Goal: Task Accomplishment & Management: Complete application form

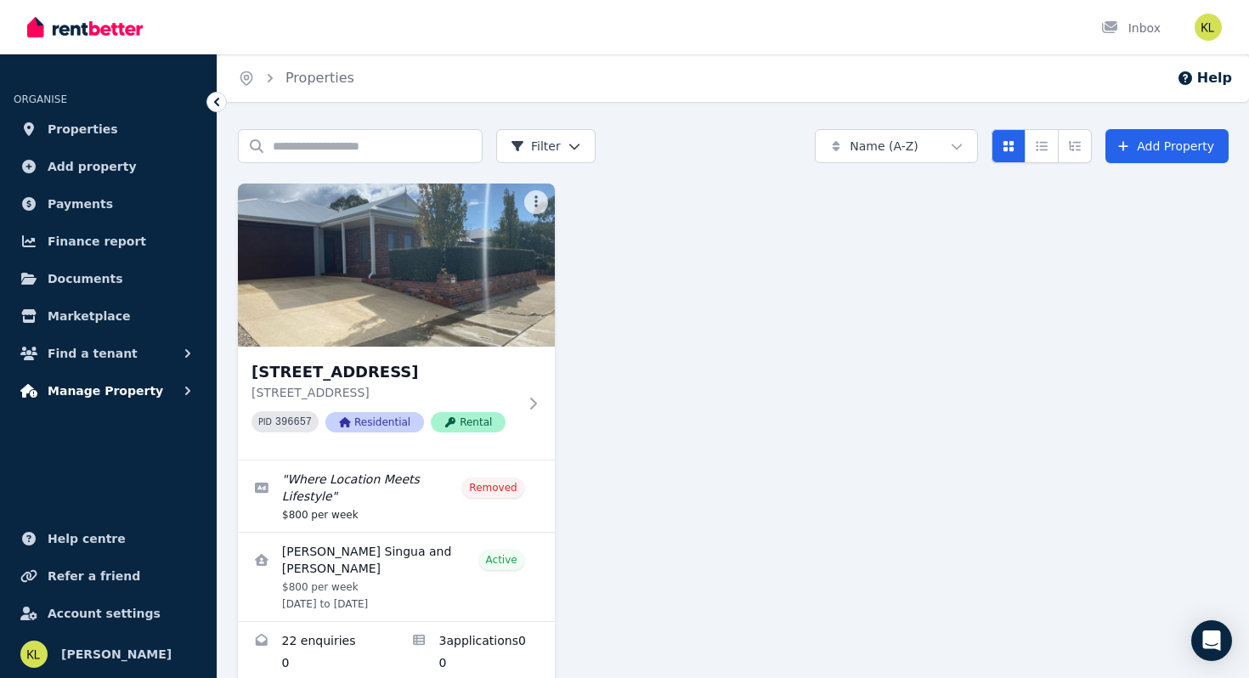
click at [78, 385] on span "Manage Property" at bounding box center [106, 391] width 116 height 20
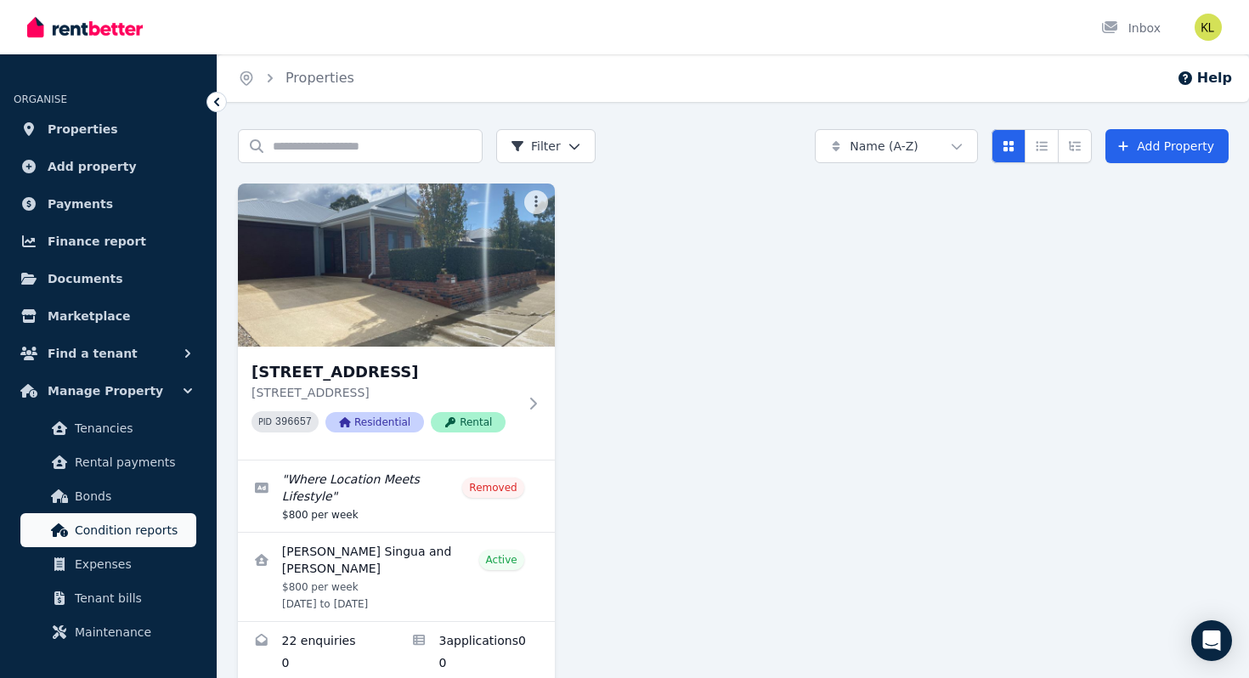
click at [138, 528] on span "Condition reports" at bounding box center [132, 530] width 115 height 20
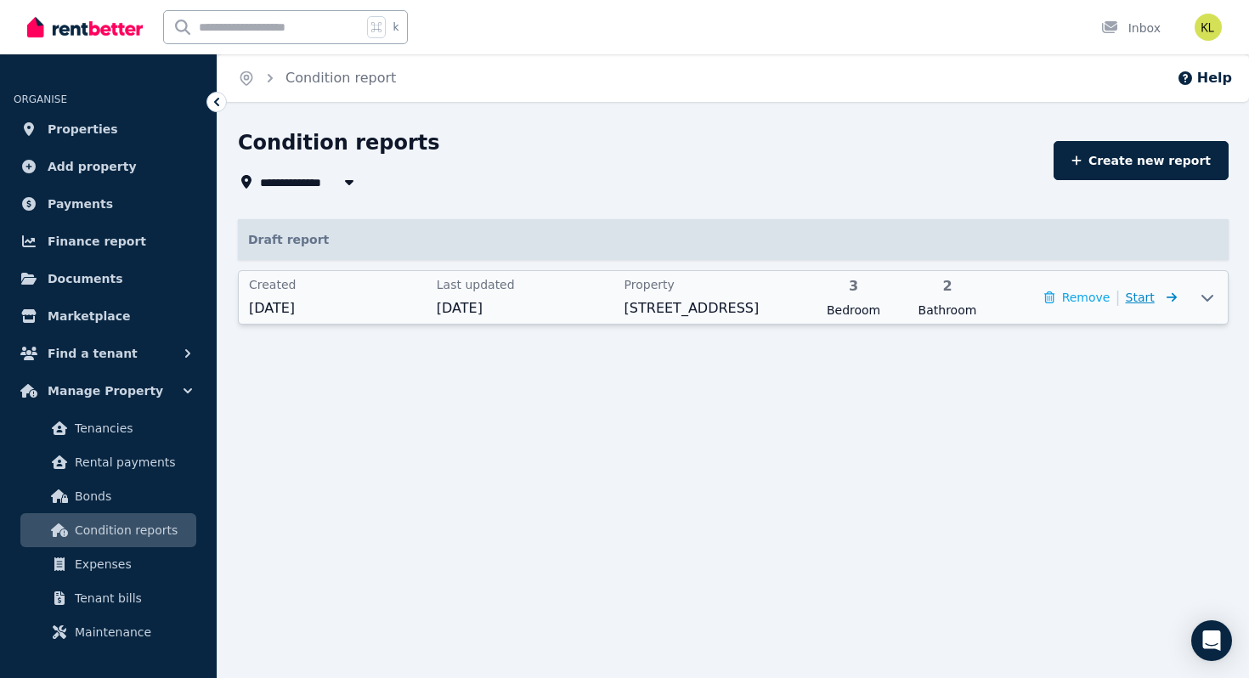
click at [1148, 300] on span "Start" at bounding box center [1140, 298] width 29 height 14
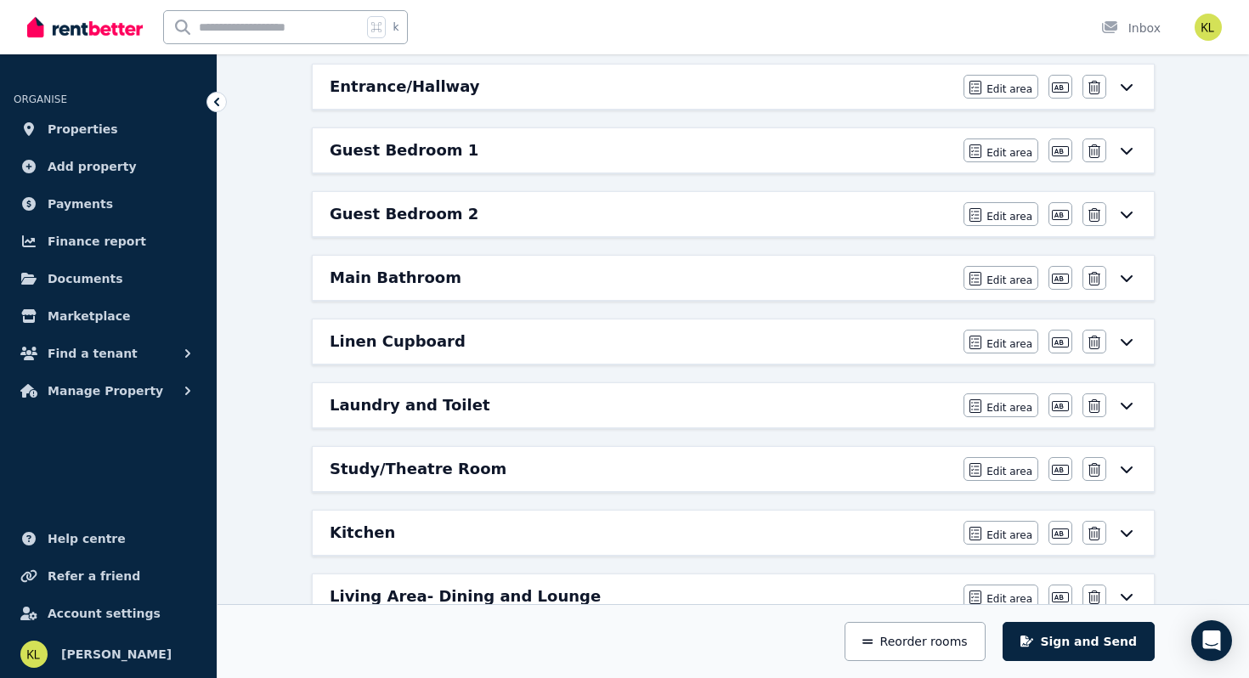
scroll to position [244, 0]
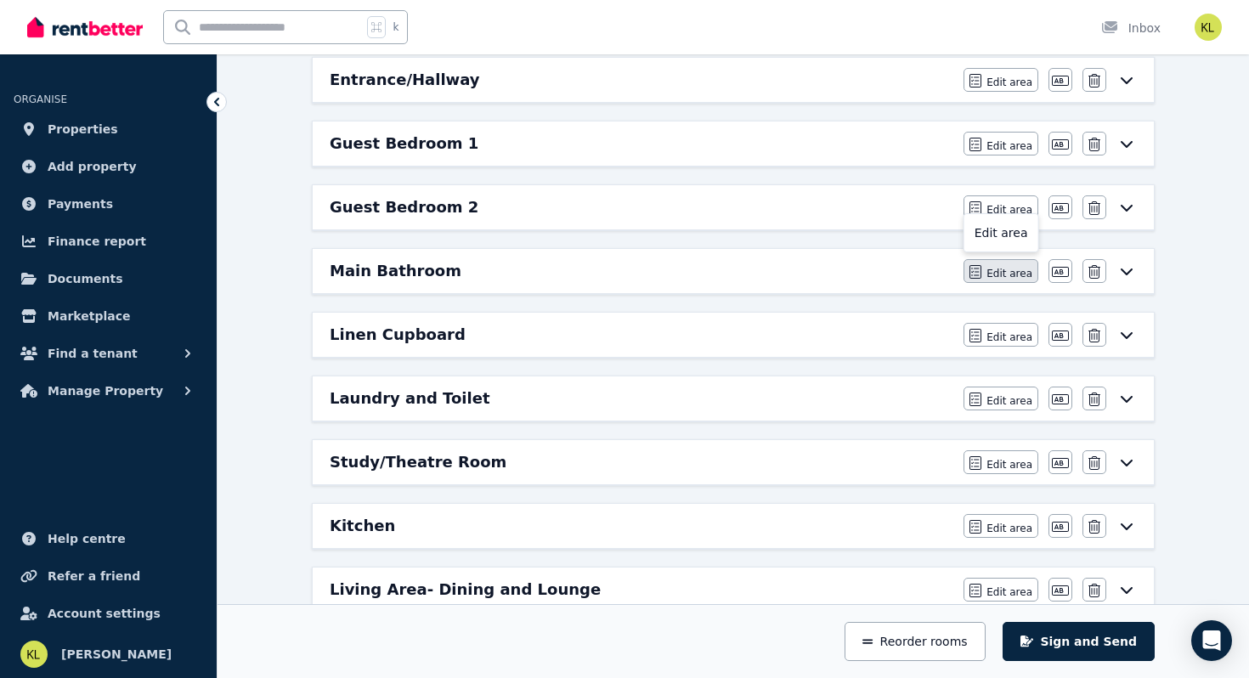
click at [997, 274] on span "Edit area" at bounding box center [1009, 274] width 46 height 14
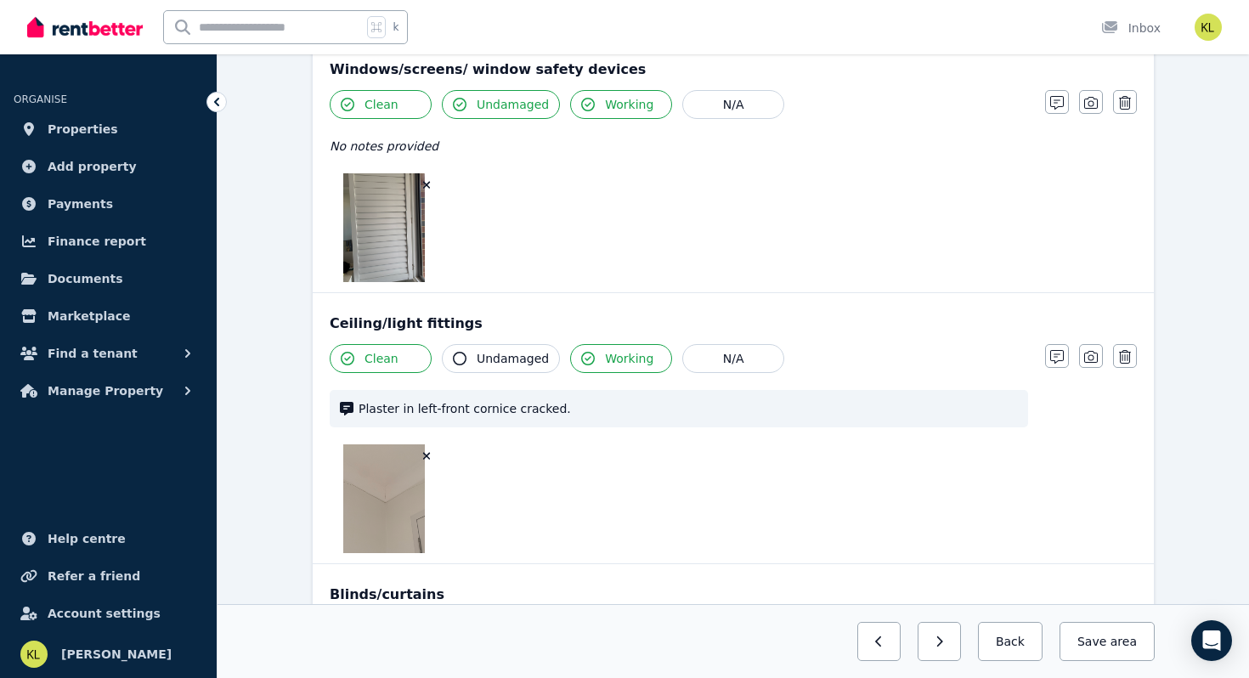
scroll to position [976, 0]
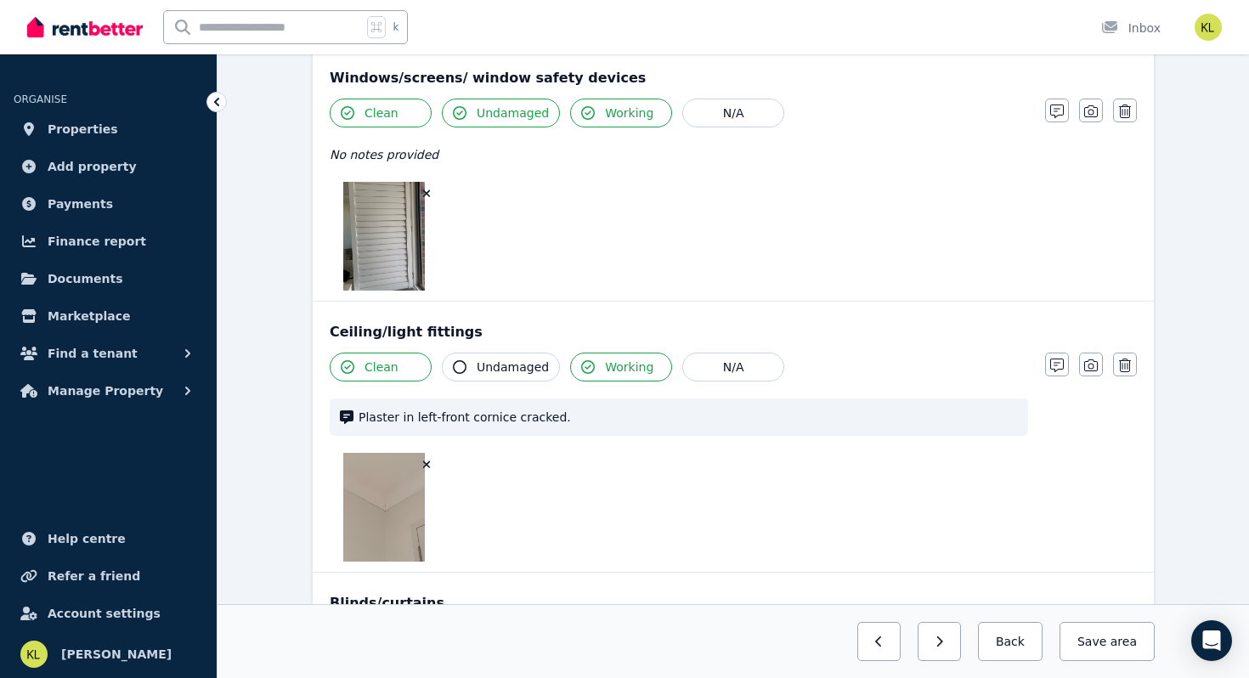
click at [428, 190] on icon "button" at bounding box center [427, 194] width 8 height 8
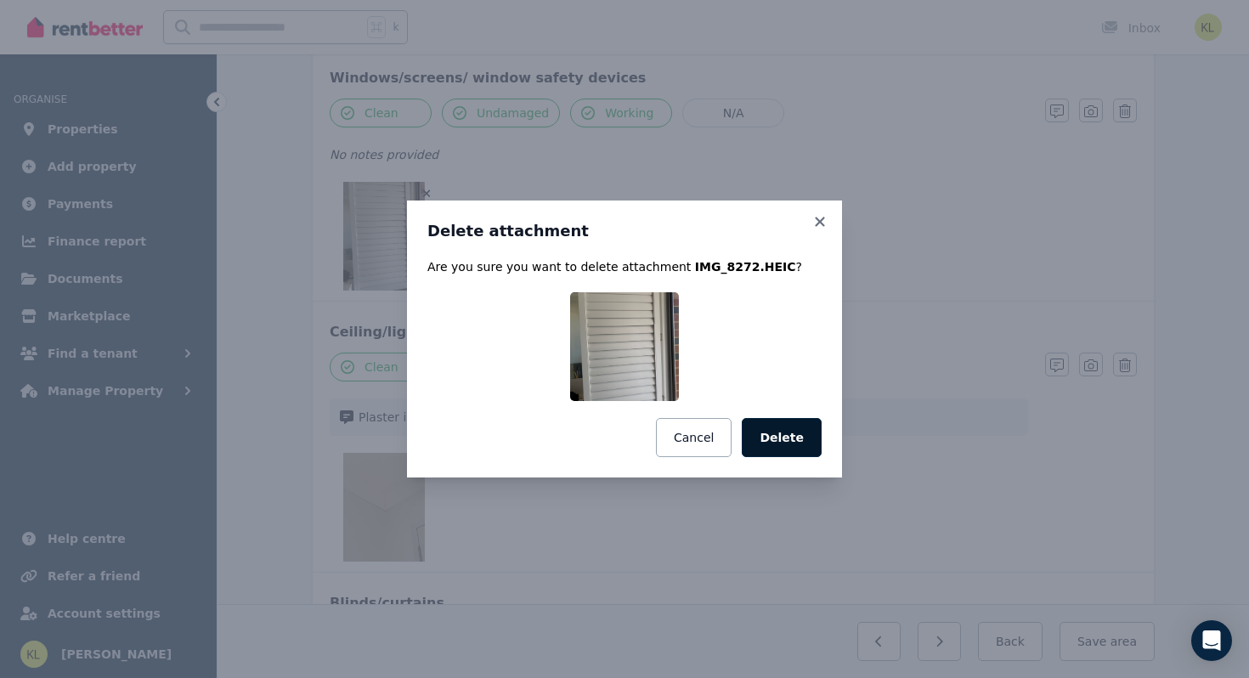
click at [778, 438] on button "Delete" at bounding box center [782, 437] width 80 height 39
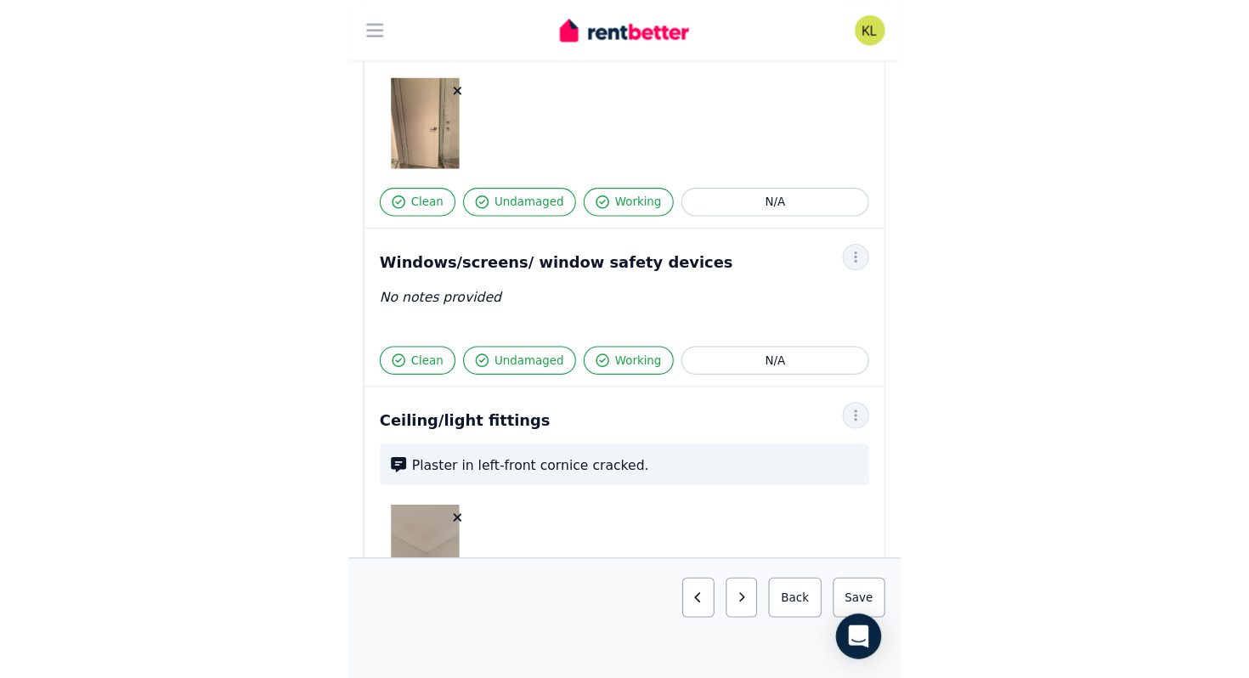
scroll to position [709, 0]
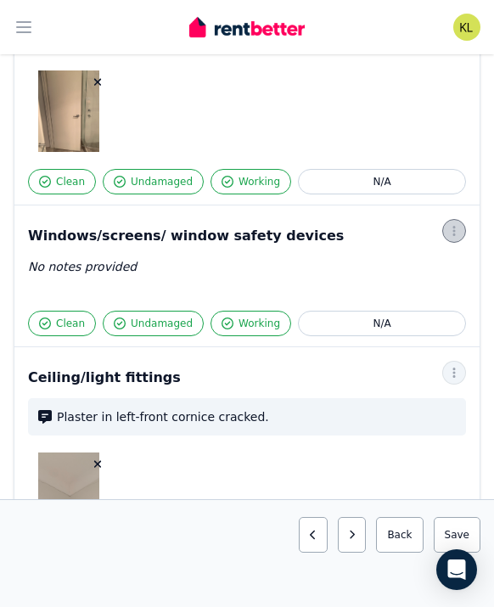
click at [460, 234] on icon "button" at bounding box center [455, 231] width 14 height 12
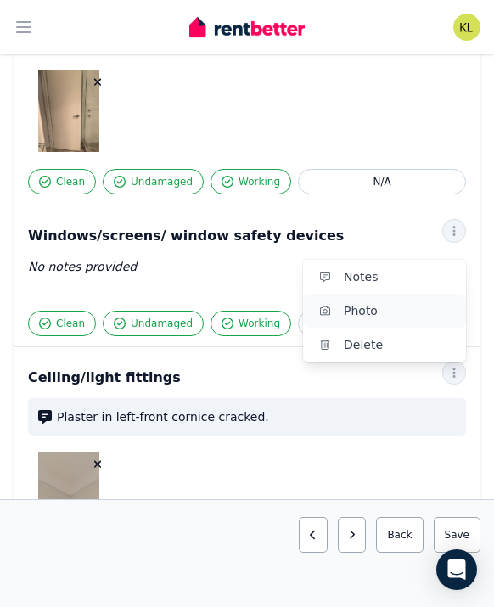
click at [407, 318] on span "Photo" at bounding box center [398, 311] width 109 height 20
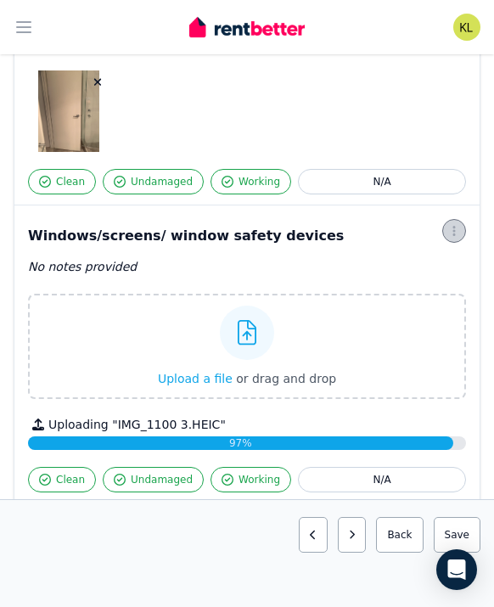
click at [460, 231] on icon "button" at bounding box center [455, 231] width 14 height 12
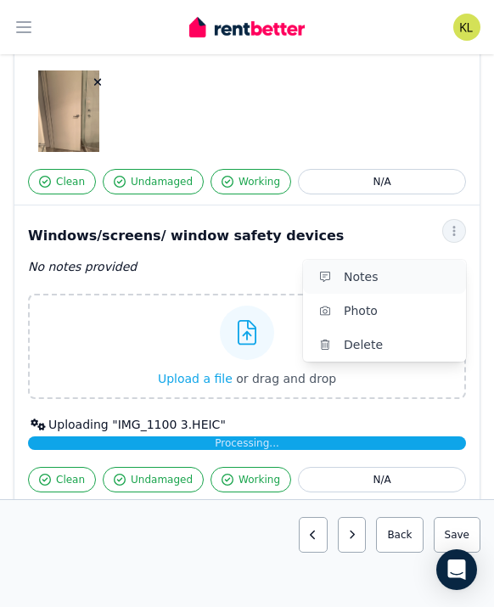
click at [399, 274] on span "Notes" at bounding box center [398, 277] width 109 height 20
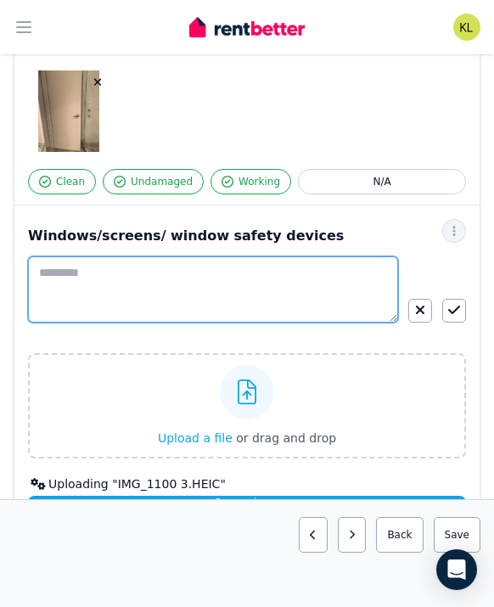
click at [269, 269] on textarea at bounding box center [213, 290] width 370 height 66
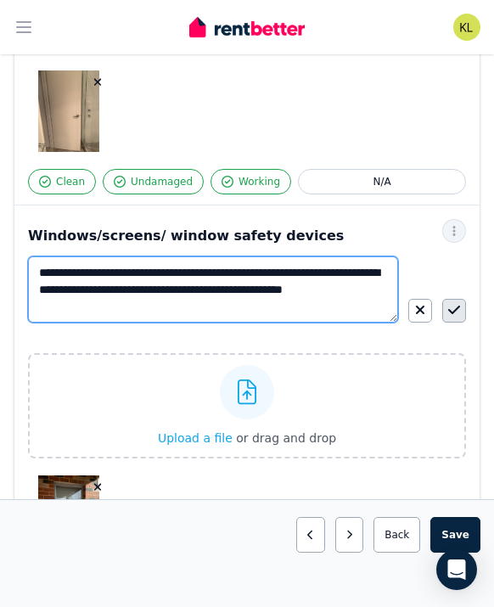
type textarea "**********"
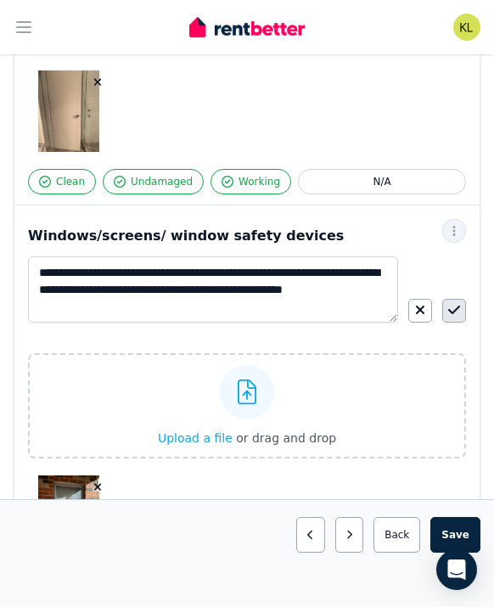
click at [456, 310] on icon "button" at bounding box center [455, 310] width 12 height 8
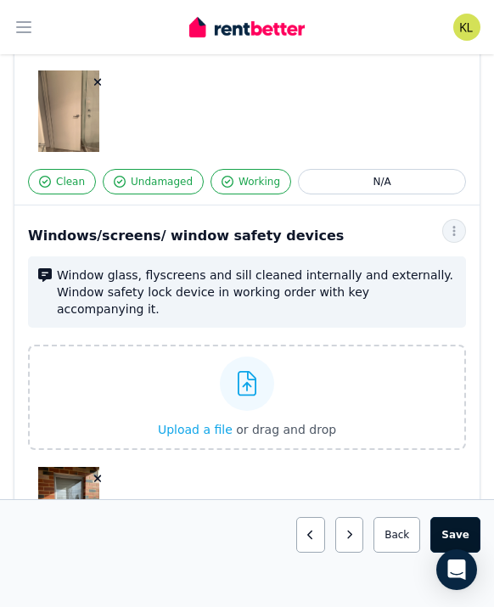
click at [458, 532] on button "Save area" at bounding box center [456, 535] width 50 height 36
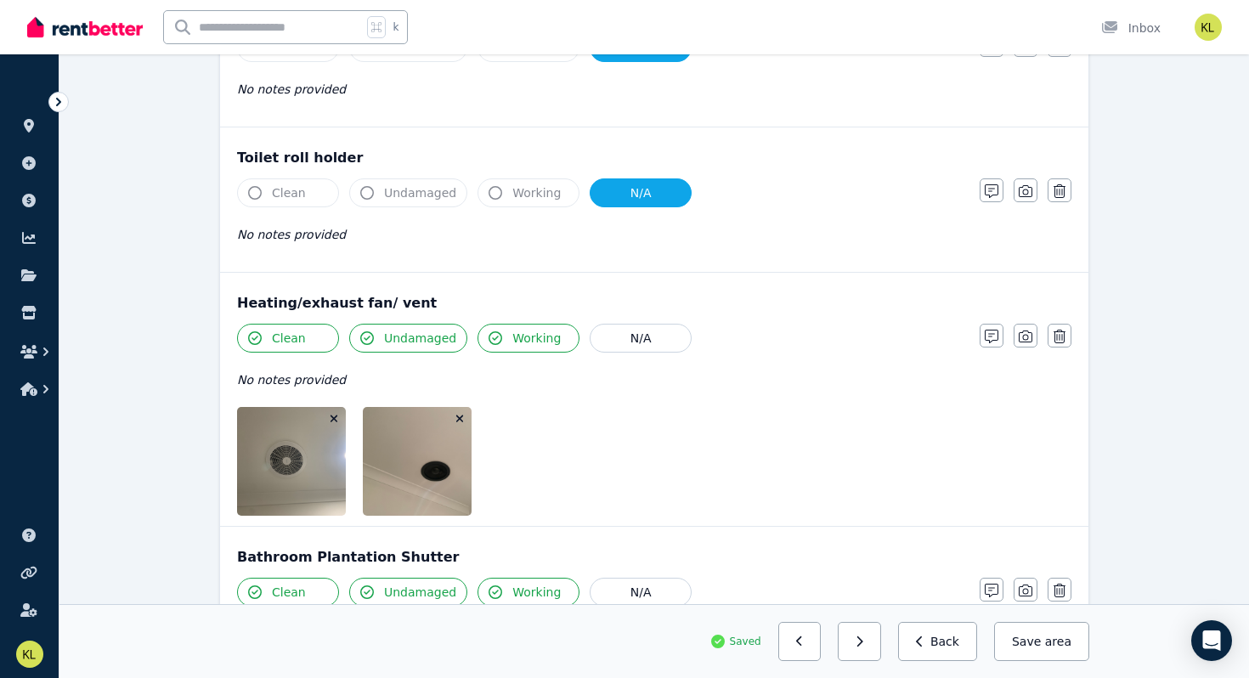
scroll to position [3422, 0]
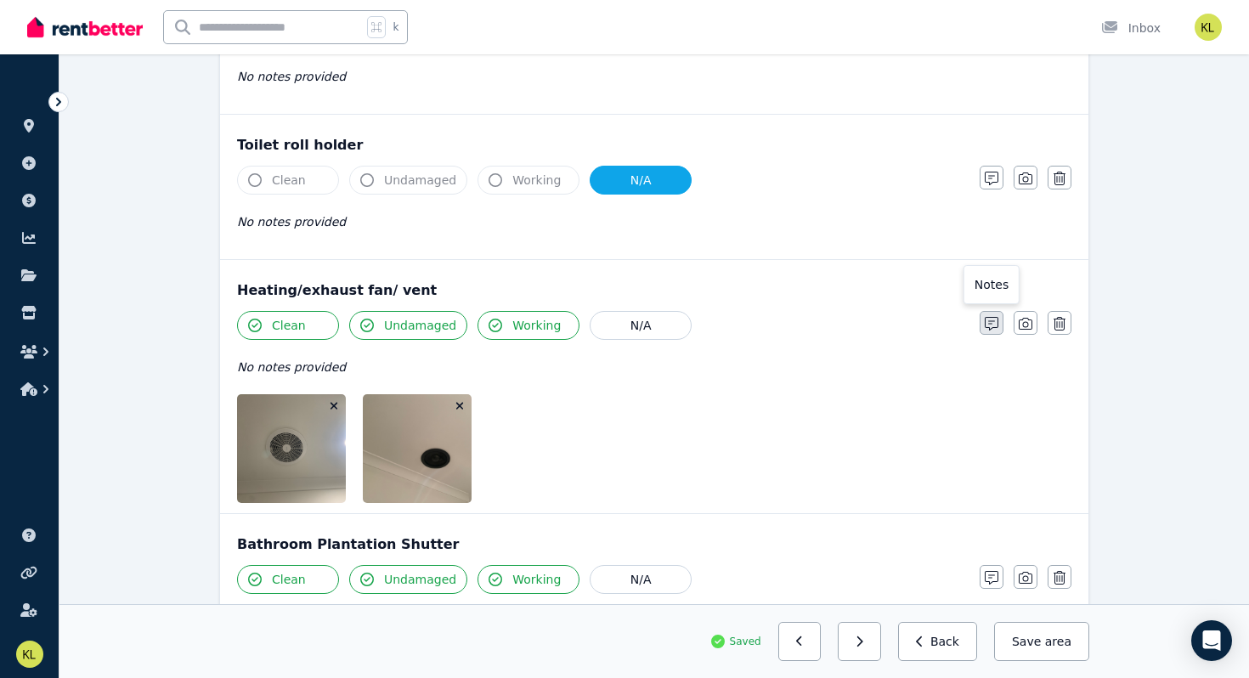
click at [984, 321] on button "button" at bounding box center [991, 323] width 24 height 24
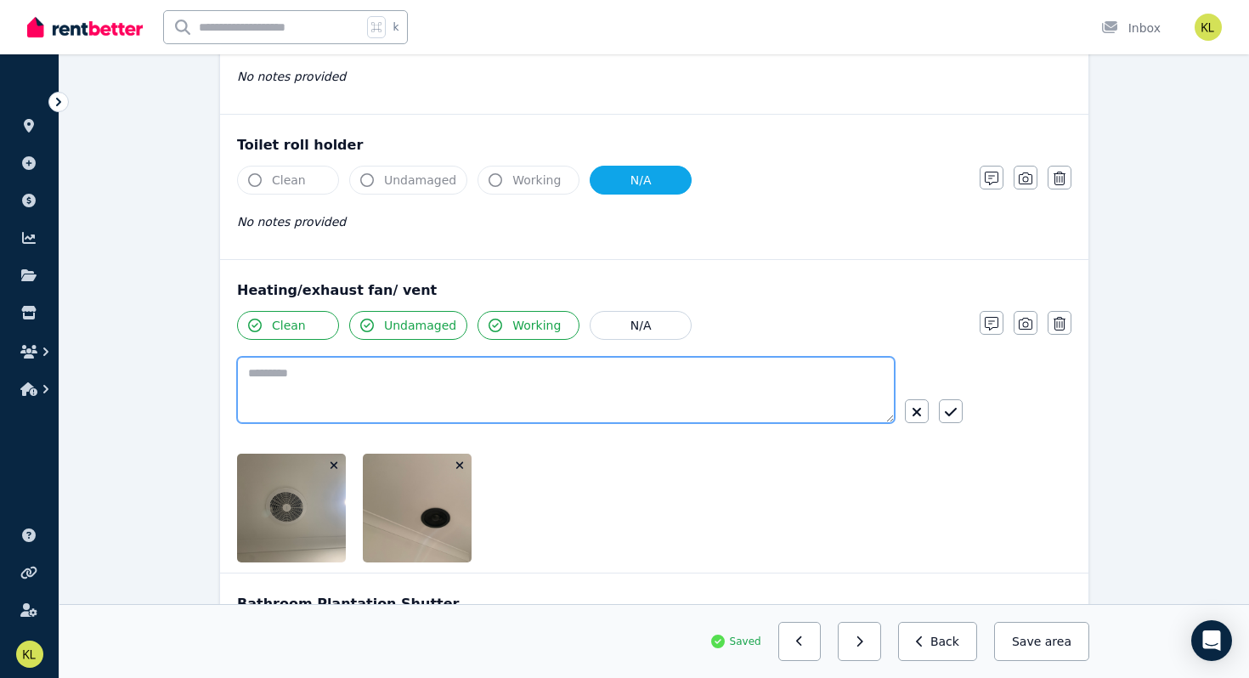
click at [375, 367] on textarea at bounding box center [566, 390] width 658 height 66
click at [374, 376] on textarea "**********" at bounding box center [566, 390] width 658 height 66
click at [486, 381] on textarea "**********" at bounding box center [566, 390] width 658 height 66
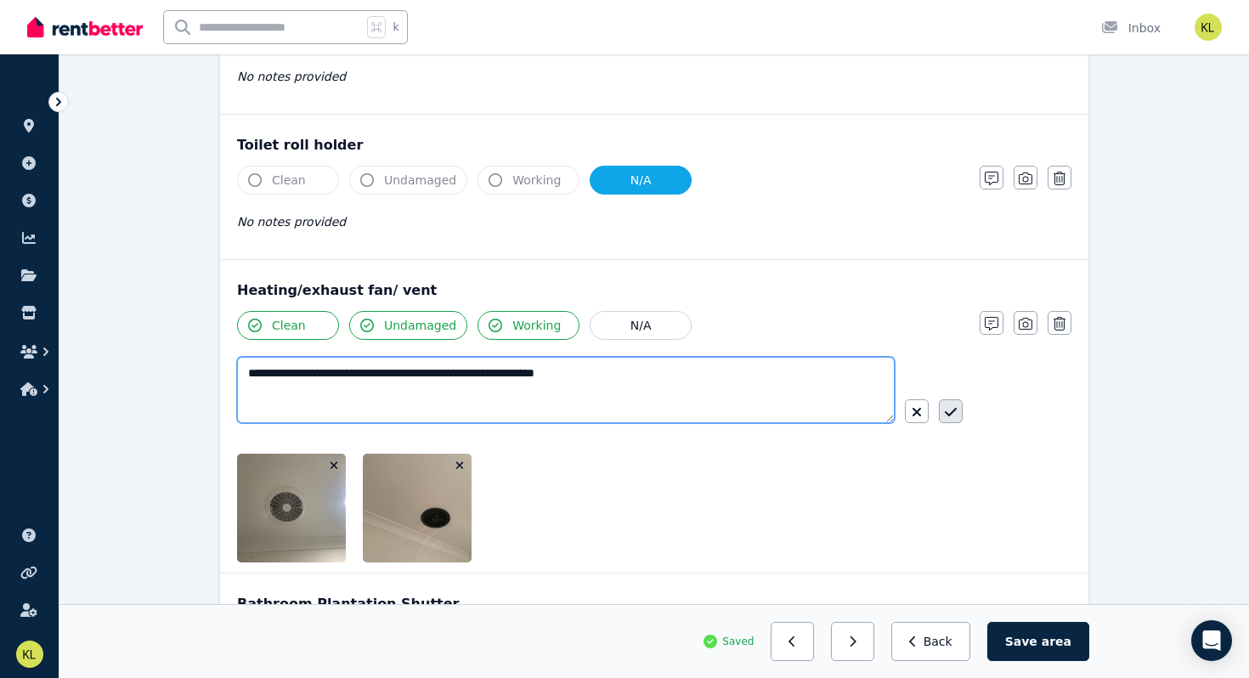
type textarea "**********"
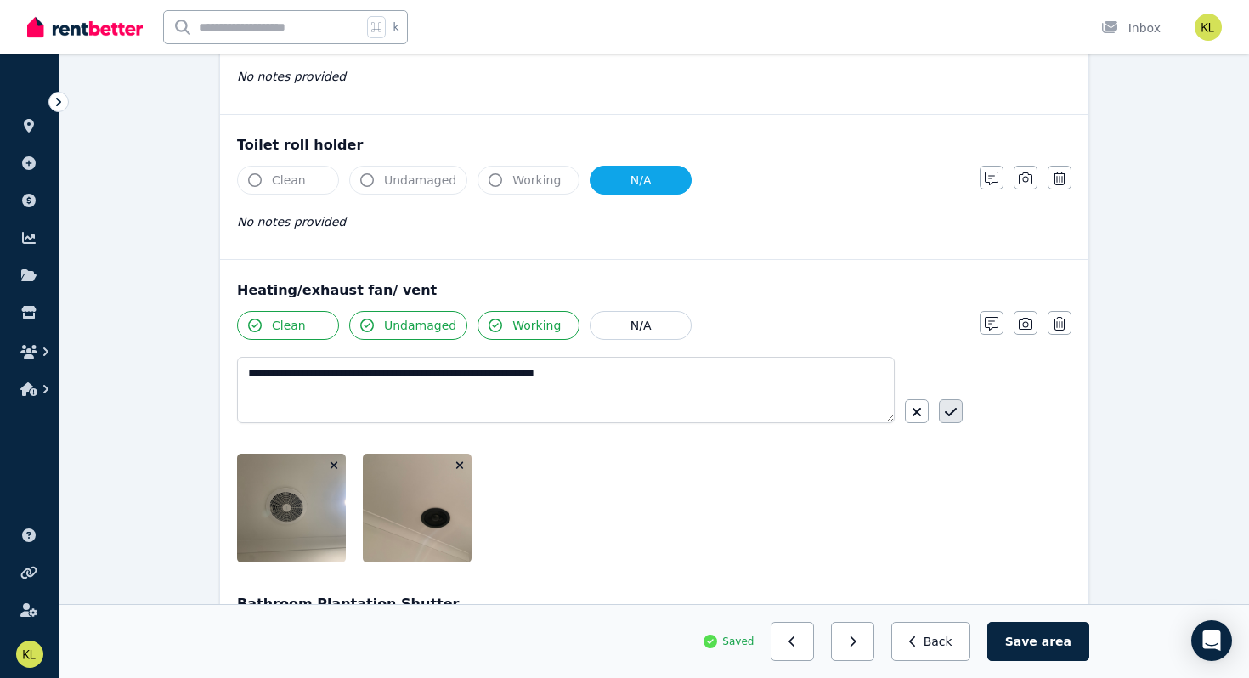
click at [953, 413] on icon "button" at bounding box center [951, 412] width 12 height 14
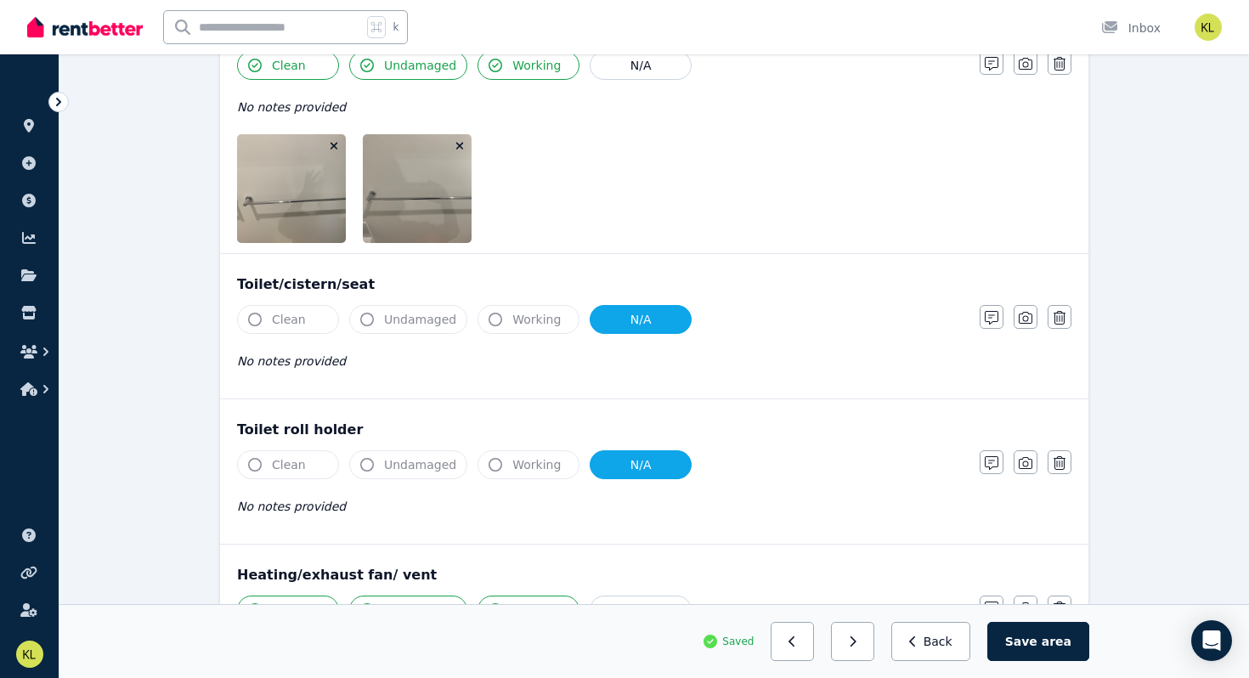
scroll to position [3119, 0]
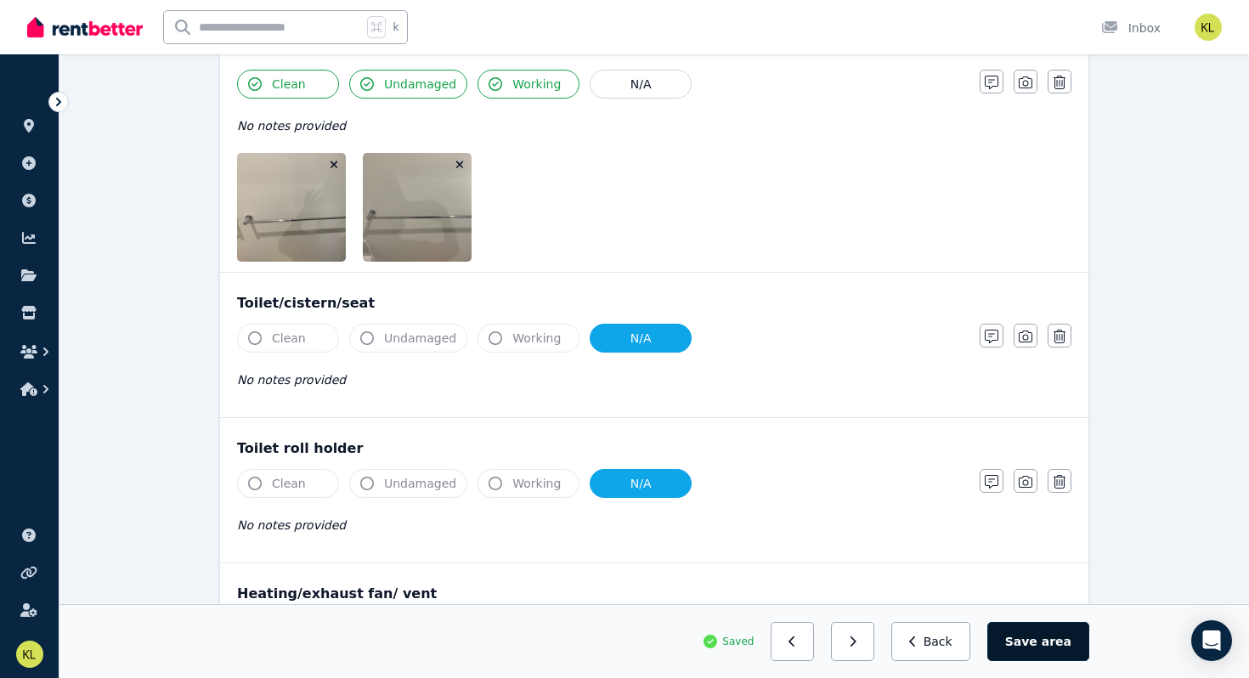
click at [1054, 646] on span "area" at bounding box center [1057, 641] width 30 height 17
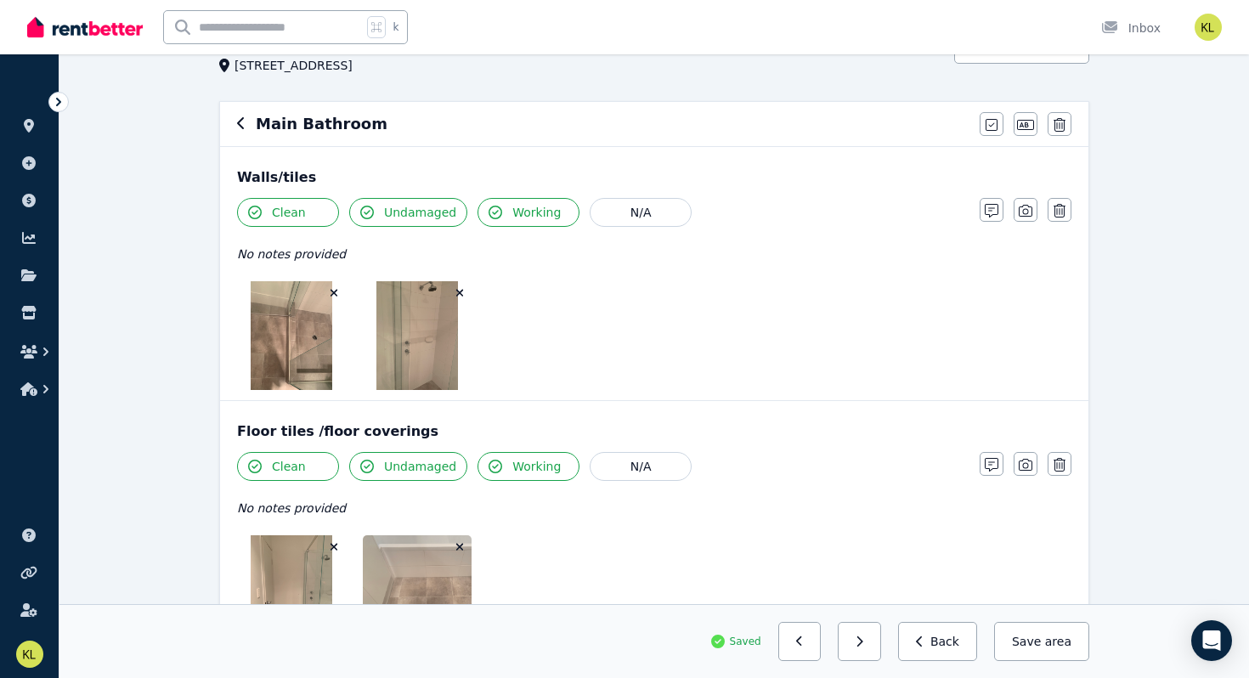
scroll to position [0, 0]
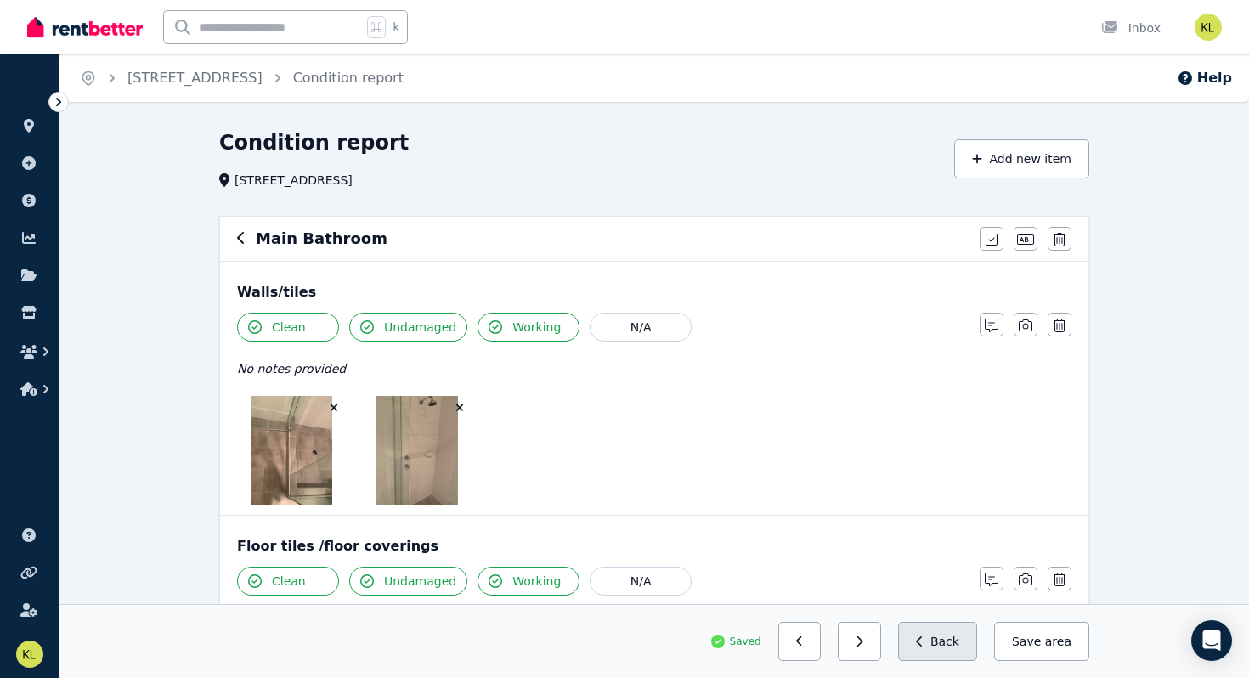
click at [923, 641] on icon "button" at bounding box center [920, 641] width 8 height 12
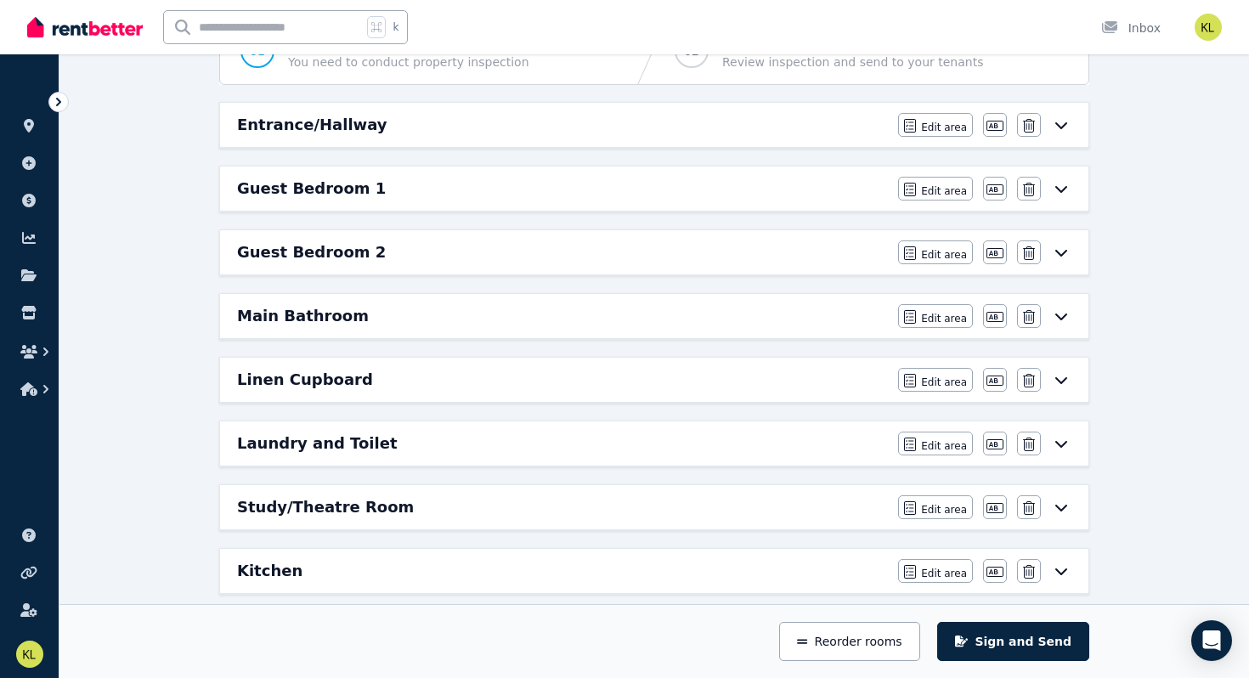
scroll to position [200, 0]
click at [945, 386] on span "Edit area" at bounding box center [944, 382] width 46 height 14
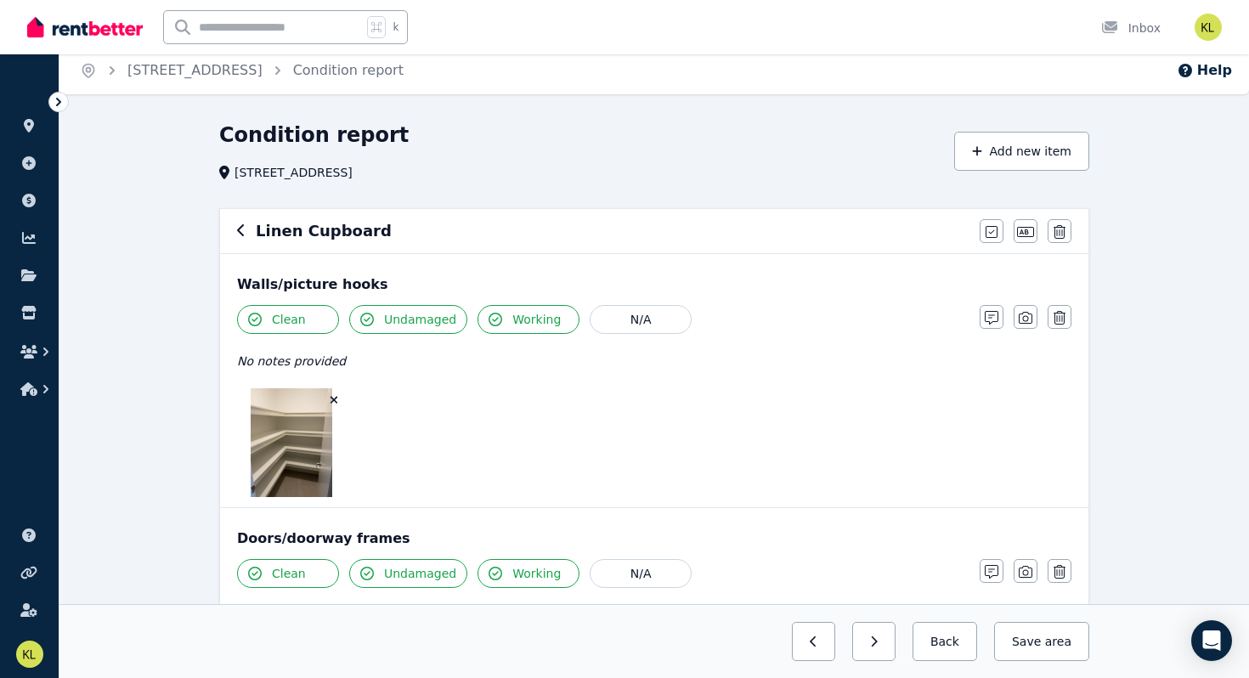
scroll to position [0, 0]
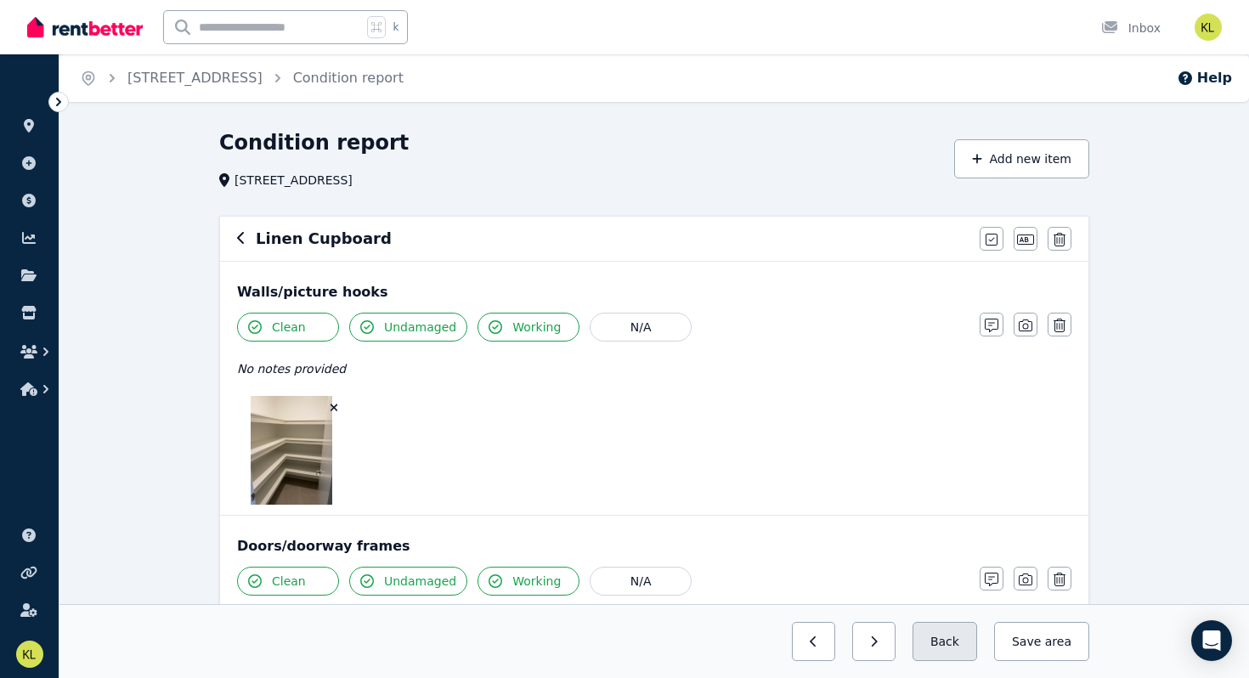
click at [954, 644] on button "Back" at bounding box center [944, 641] width 65 height 39
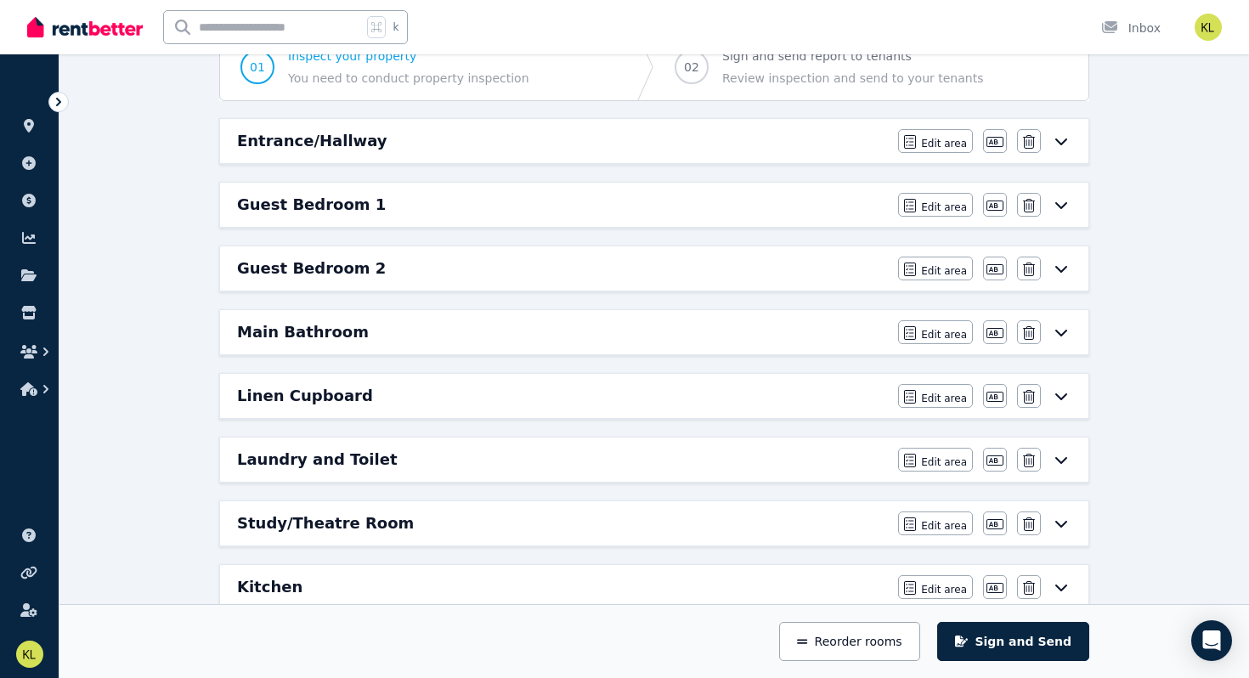
scroll to position [195, 0]
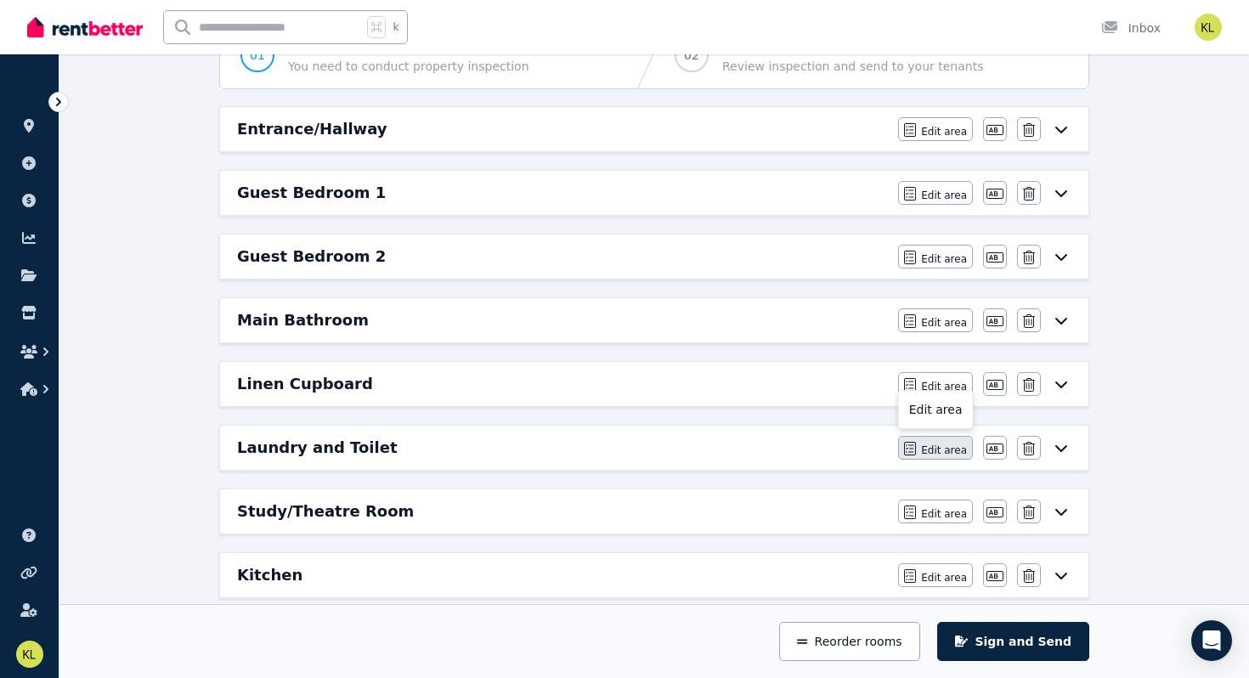
click at [938, 441] on button "Edit area" at bounding box center [935, 448] width 75 height 24
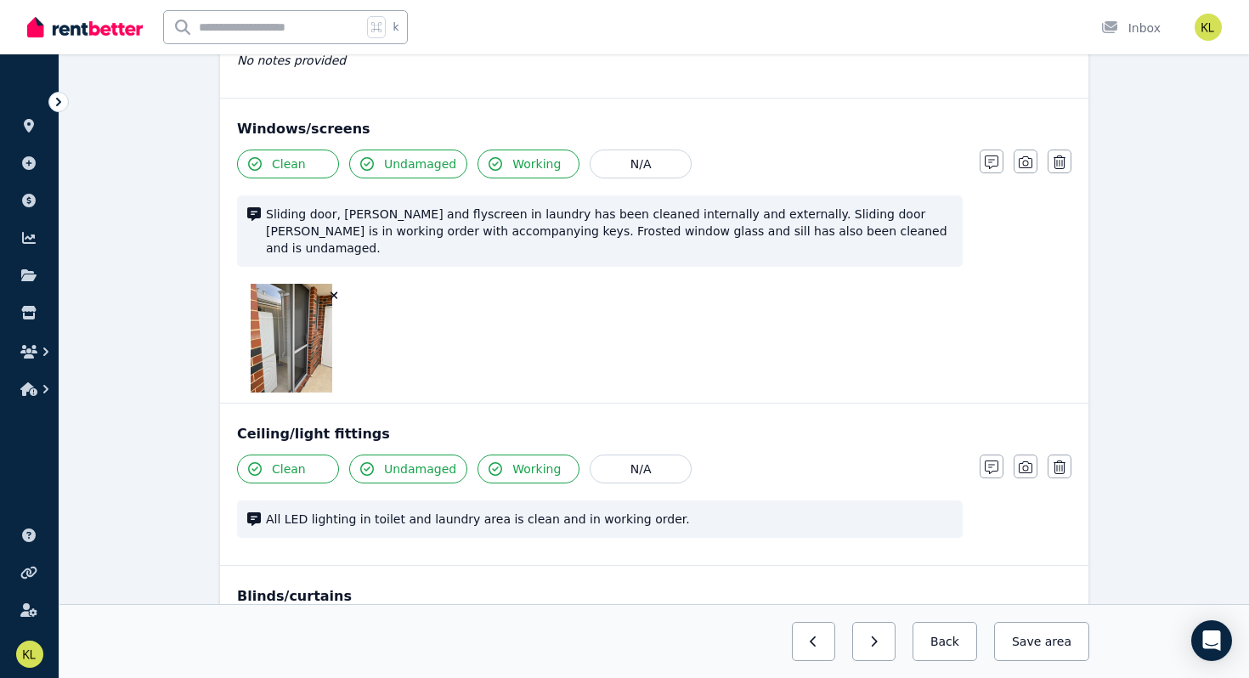
scroll to position [456, 0]
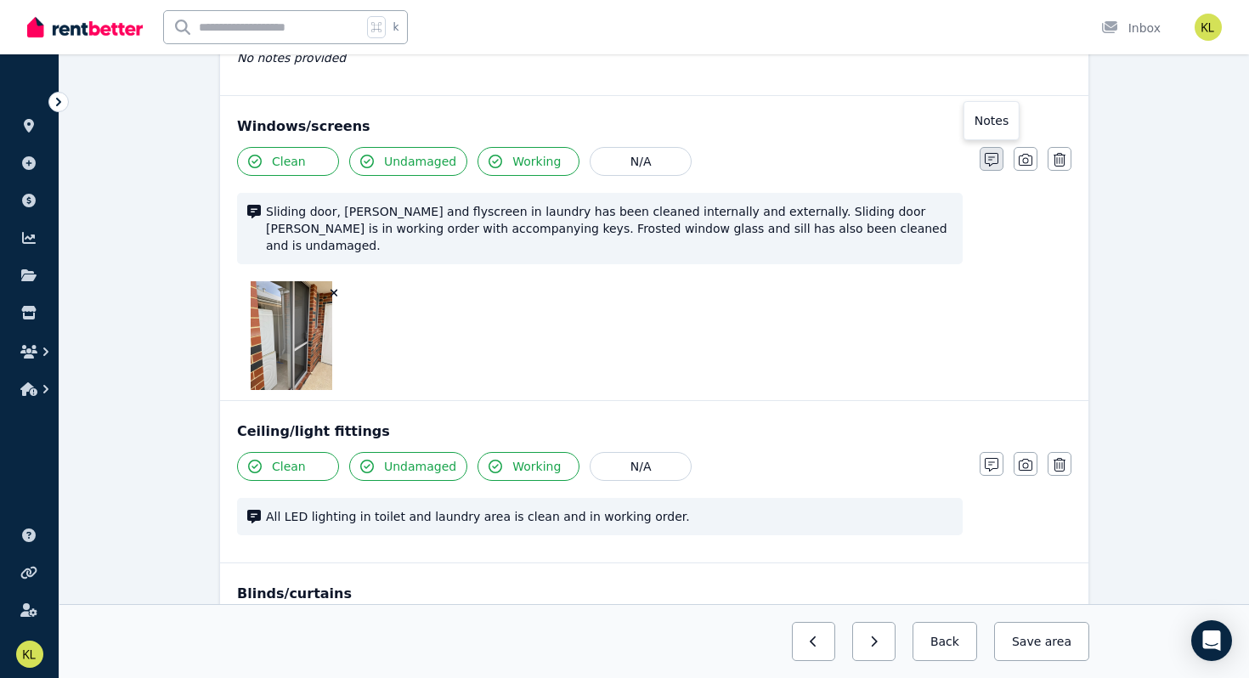
click at [990, 159] on icon "button" at bounding box center [992, 160] width 14 height 14
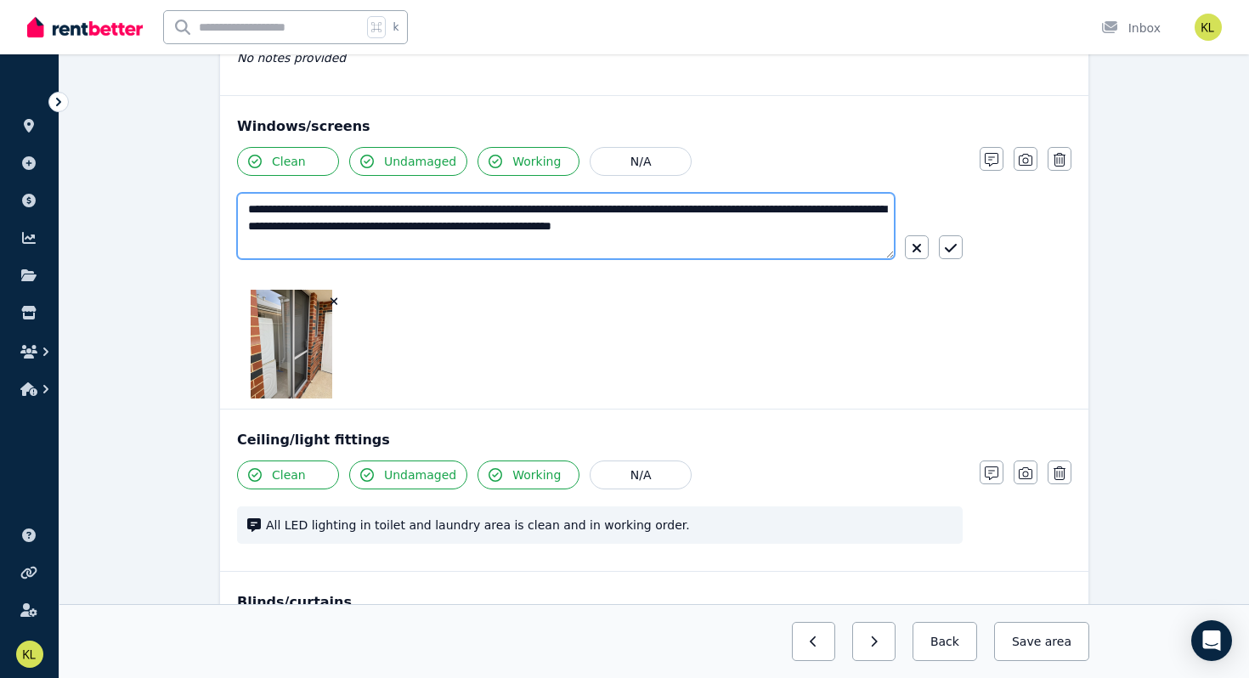
click at [539, 229] on textarea "**********" at bounding box center [566, 226] width 658 height 66
drag, startPoint x: 669, startPoint y: 226, endPoint x: 627, endPoint y: 233, distance: 43.0
click at [627, 233] on textarea "**********" at bounding box center [566, 226] width 658 height 66
type textarea "**********"
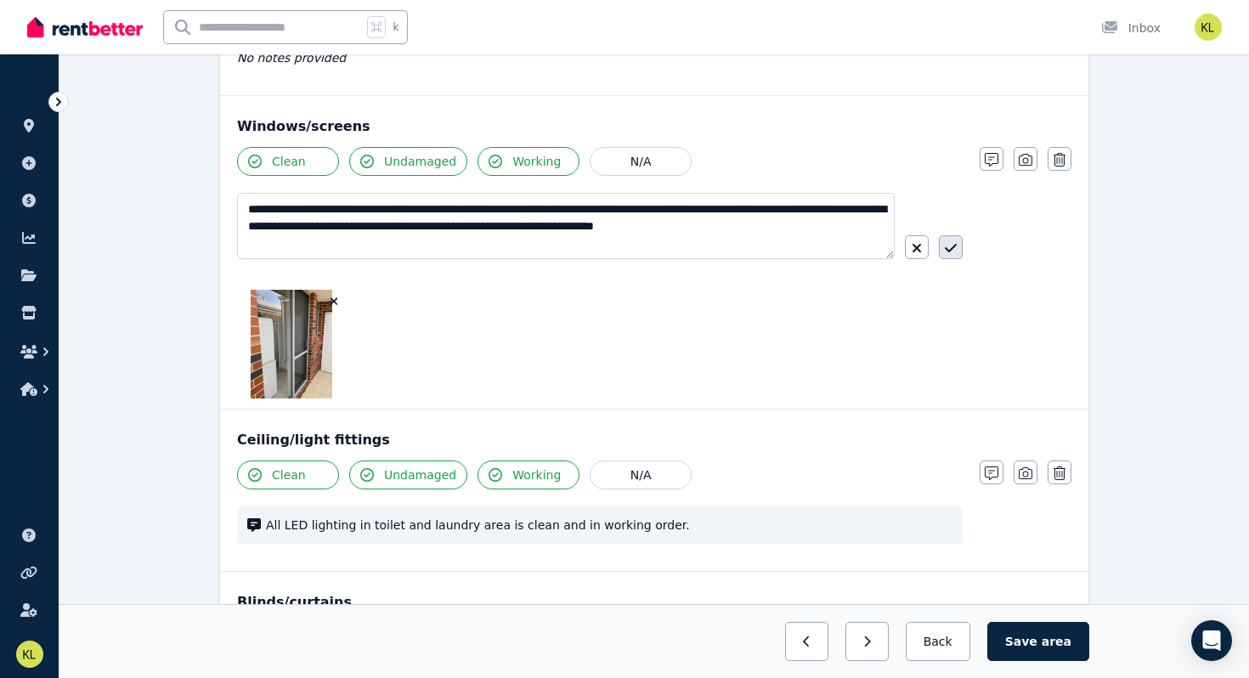
click at [951, 244] on icon "button" at bounding box center [951, 248] width 12 height 14
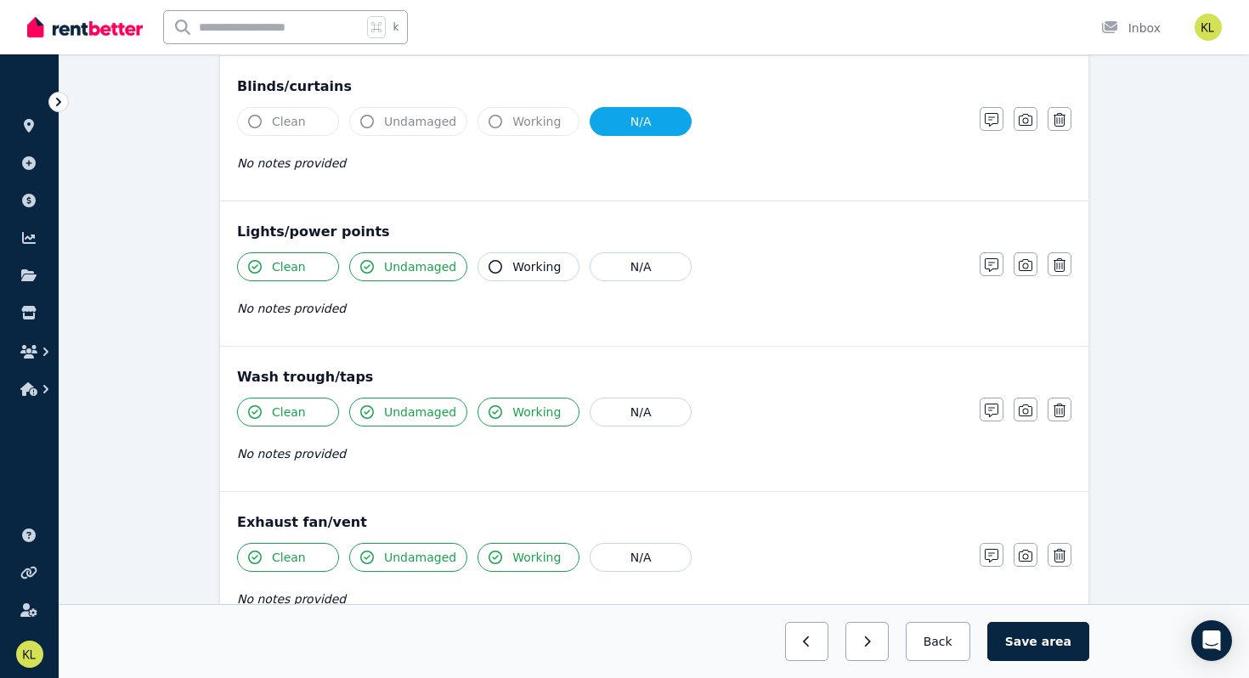
scroll to position [964, 0]
click at [995, 257] on icon "button" at bounding box center [992, 264] width 14 height 14
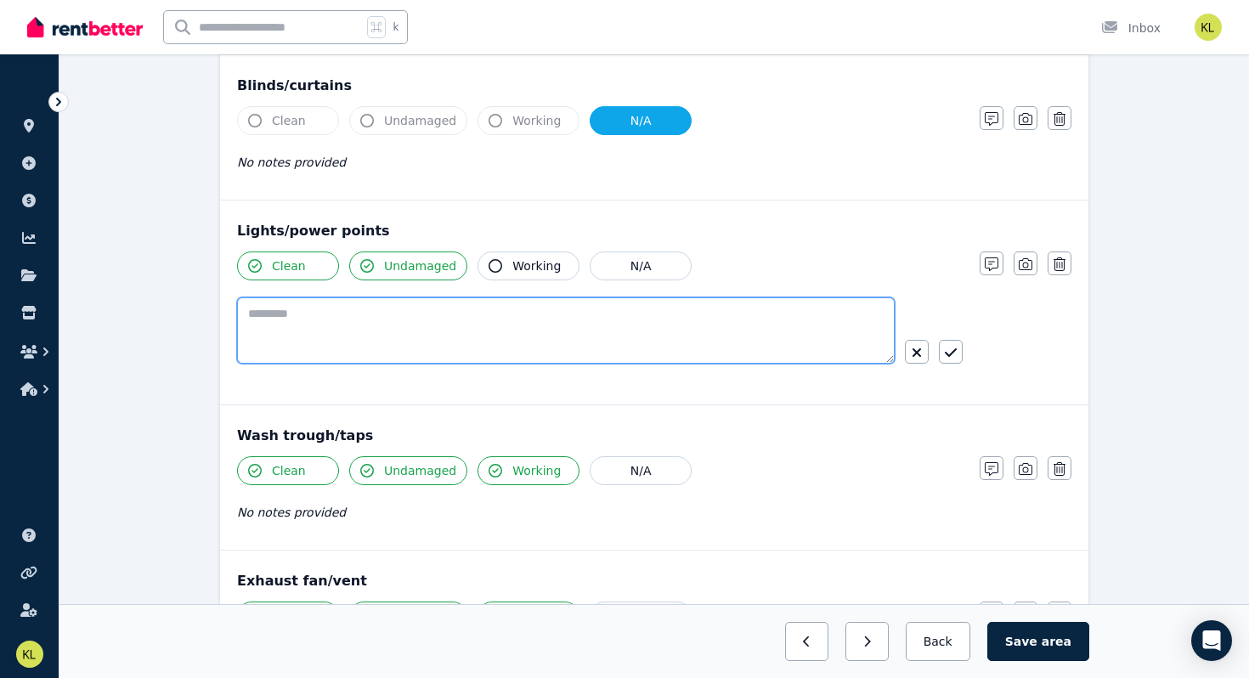
click at [361, 299] on textarea at bounding box center [566, 330] width 658 height 66
type textarea "**********"
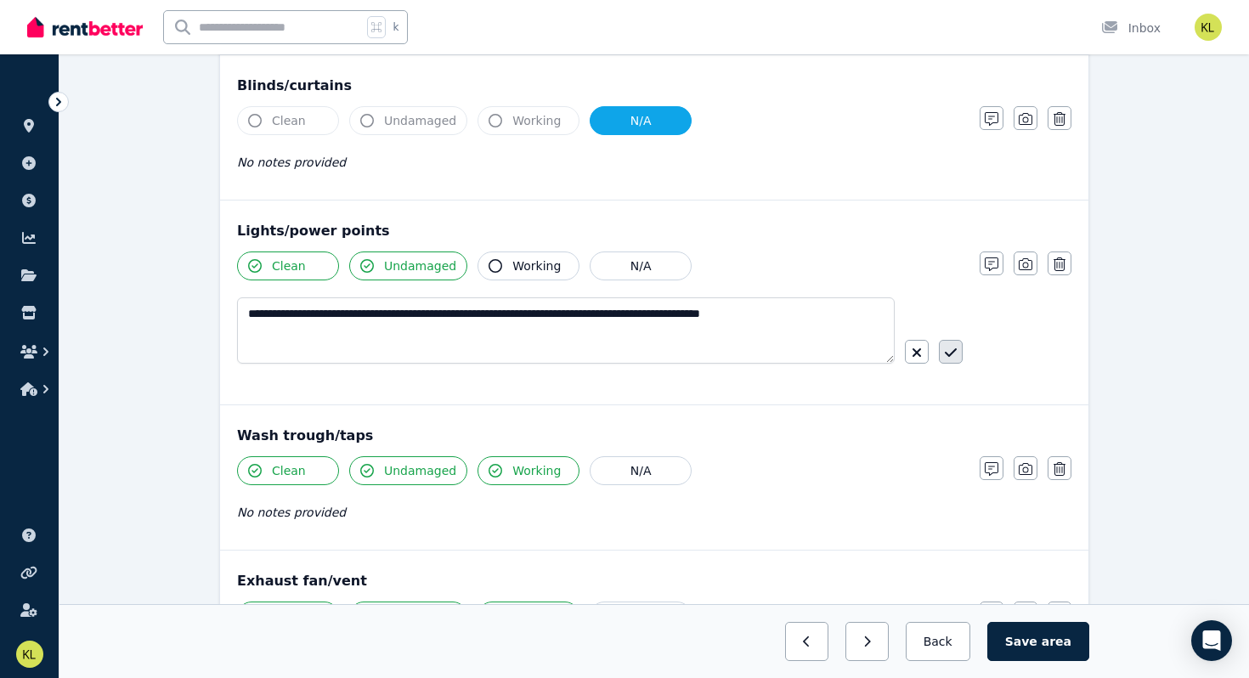
click at [952, 346] on icon "button" at bounding box center [951, 353] width 12 height 14
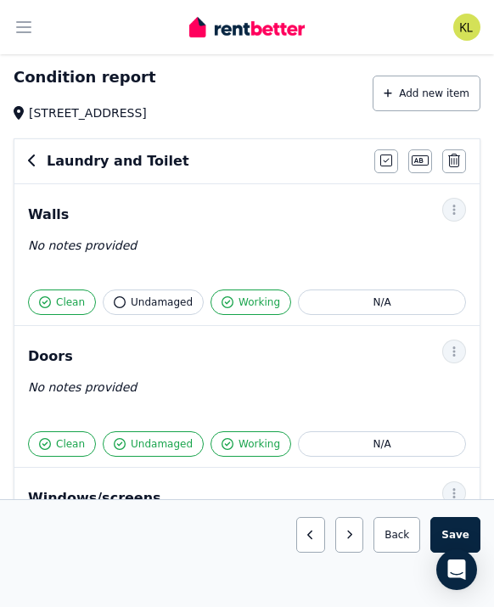
scroll to position [0, 0]
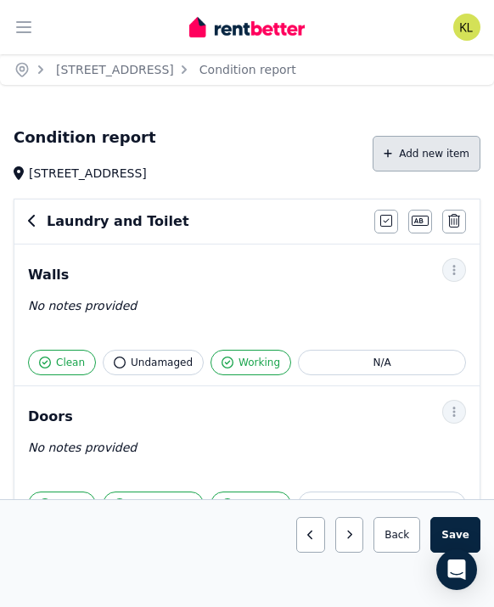
click at [415, 155] on button "Add new item" at bounding box center [427, 154] width 108 height 36
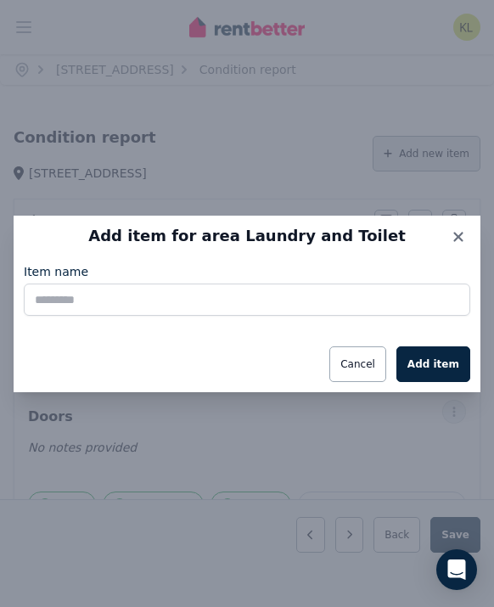
click at [415, 155] on body "Open main menu k Inbox Open user menu ORGANISE Properties Add property Payments…" at bounding box center [247, 303] width 494 height 607
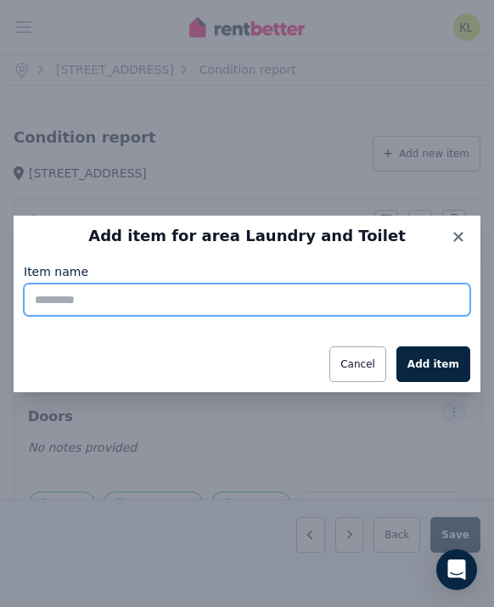
click at [178, 301] on input "Item name" at bounding box center [247, 300] width 447 height 32
type input "******"
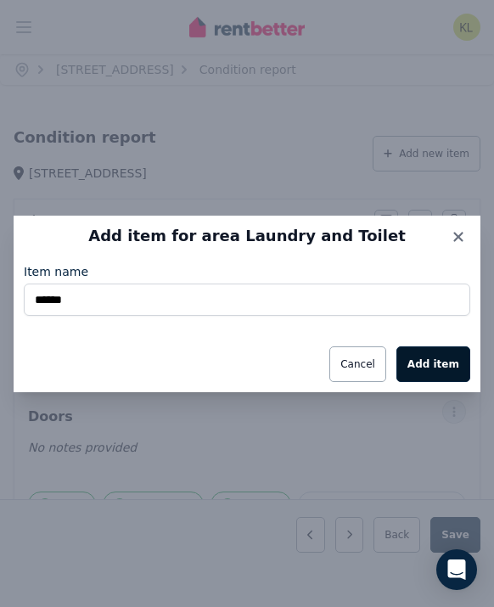
click at [447, 367] on button "Add item" at bounding box center [434, 365] width 74 height 36
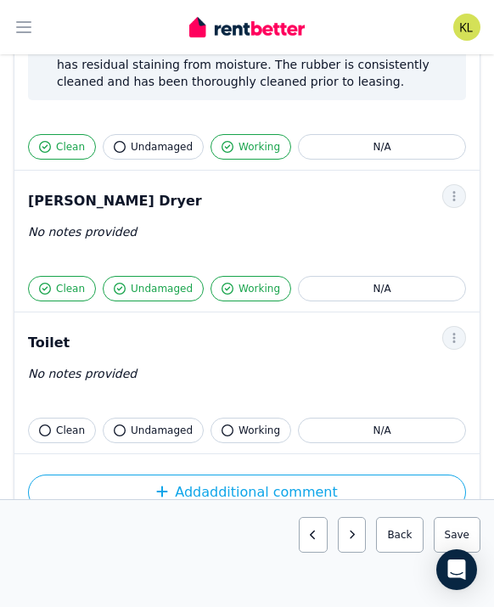
scroll to position [2100, 0]
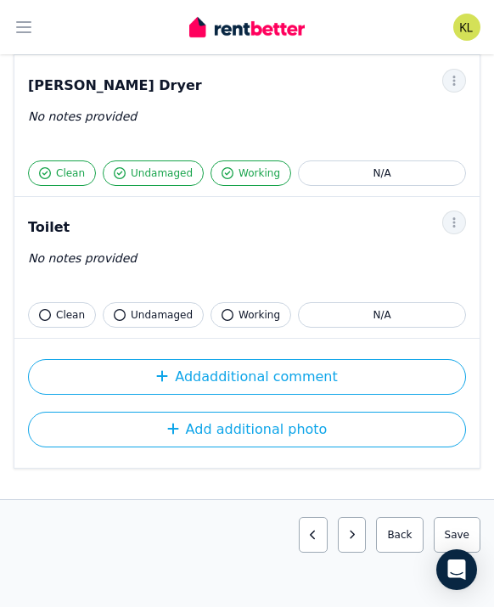
click at [76, 308] on span "Clean" at bounding box center [70, 315] width 29 height 14
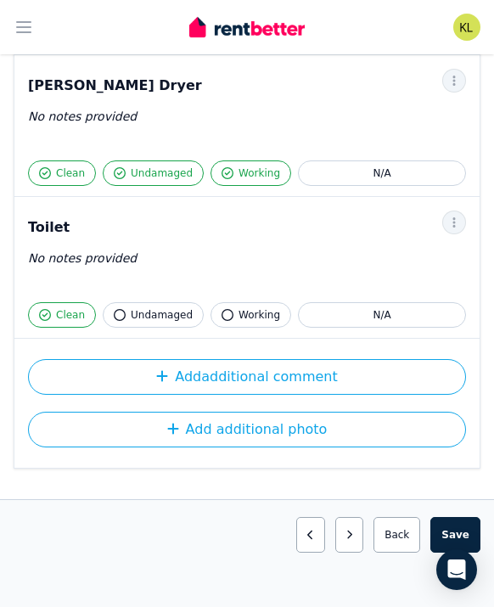
click at [249, 308] on span "Working" at bounding box center [260, 315] width 42 height 14
click at [444, 211] on span "button" at bounding box center [455, 223] width 24 height 24
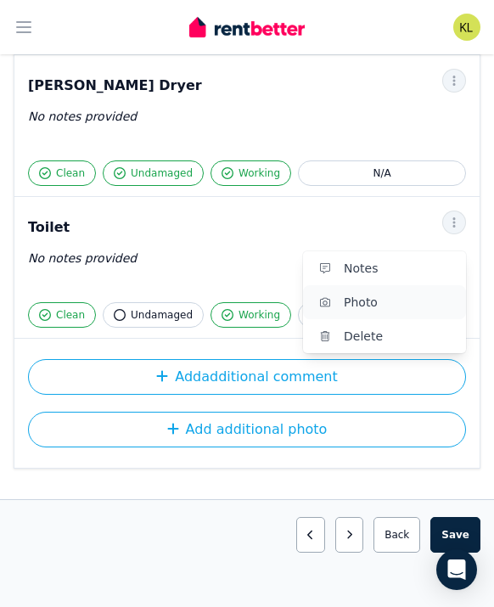
click at [393, 292] on span "Photo" at bounding box center [398, 302] width 109 height 20
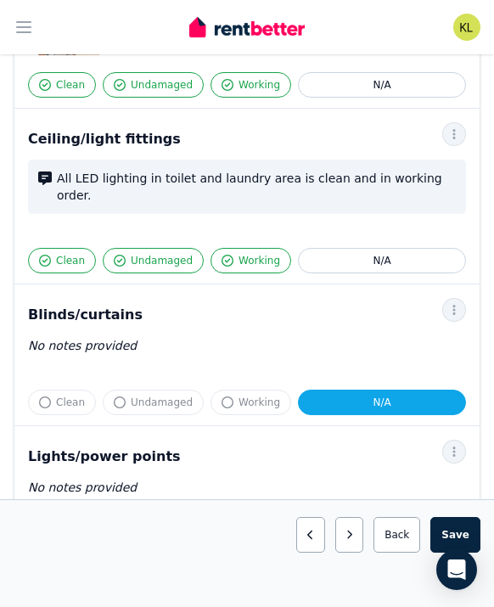
scroll to position [707, 0]
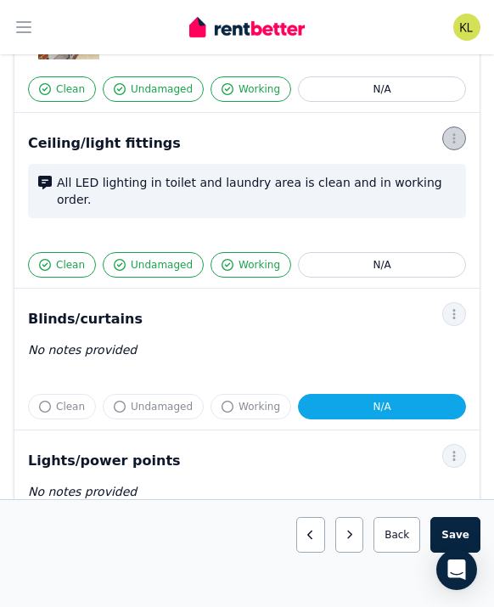
click at [453, 139] on icon "button" at bounding box center [455, 139] width 14 height 12
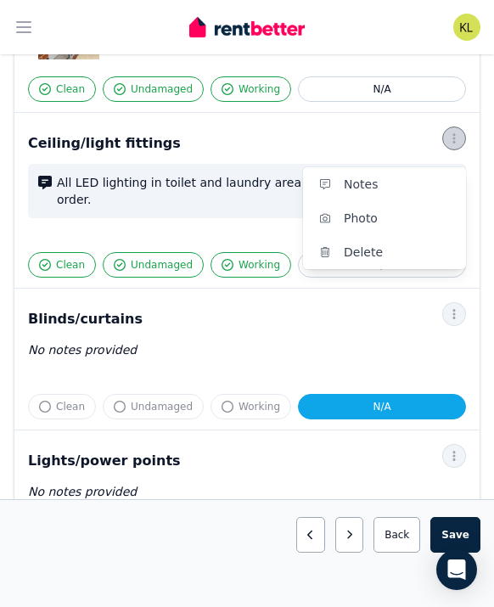
click at [453, 139] on icon "button" at bounding box center [455, 139] width 14 height 12
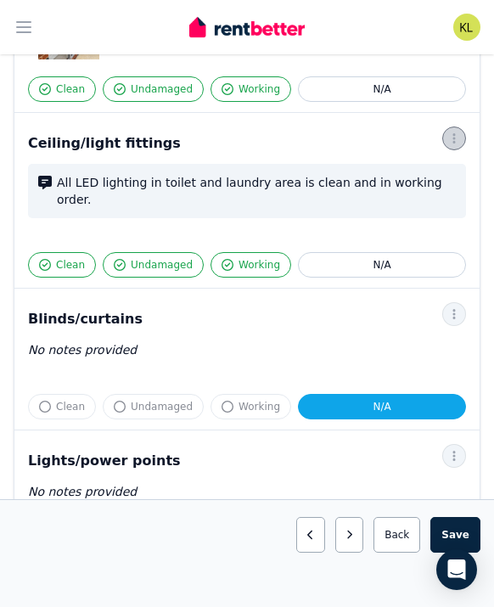
click at [453, 139] on icon "button" at bounding box center [455, 139] width 14 height 12
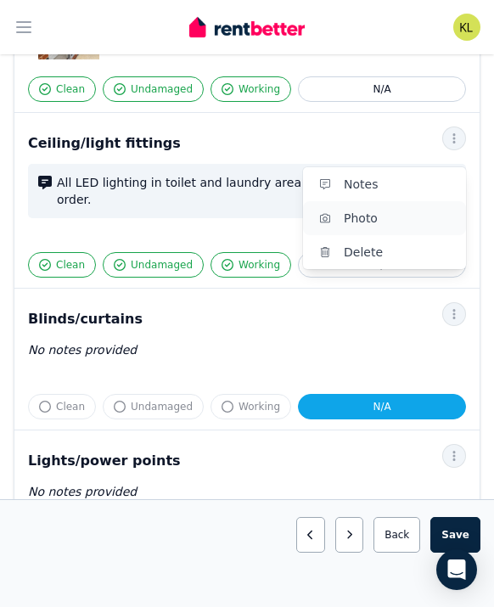
click at [432, 227] on span "Photo" at bounding box center [398, 218] width 109 height 20
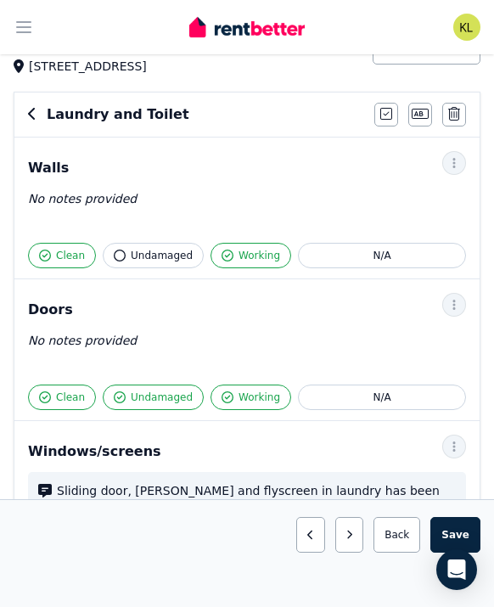
scroll to position [99, 0]
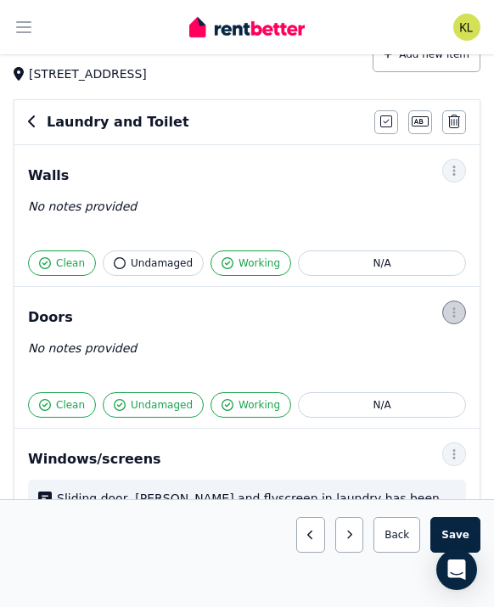
click at [454, 313] on icon "button" at bounding box center [454, 313] width 3 height 10
click at [399, 387] on span "Photo" at bounding box center [398, 392] width 109 height 20
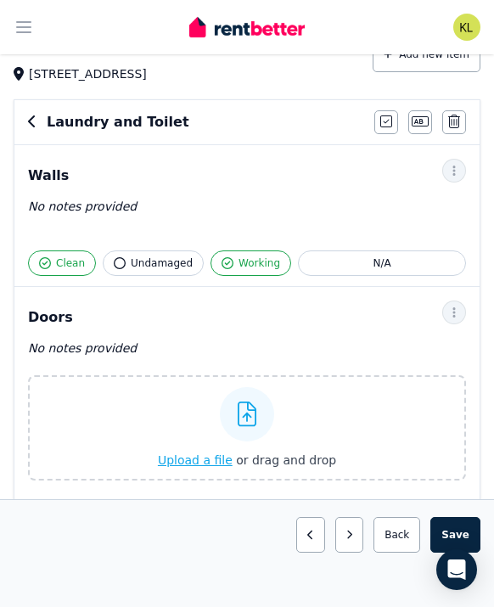
click at [183, 459] on span "Upload a file" at bounding box center [195, 461] width 75 height 14
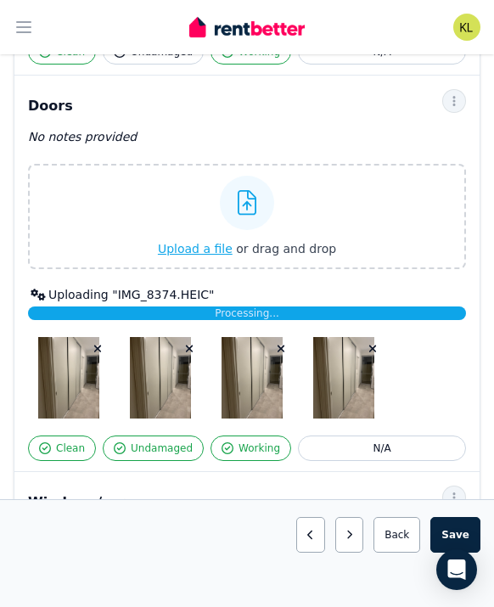
scroll to position [313, 0]
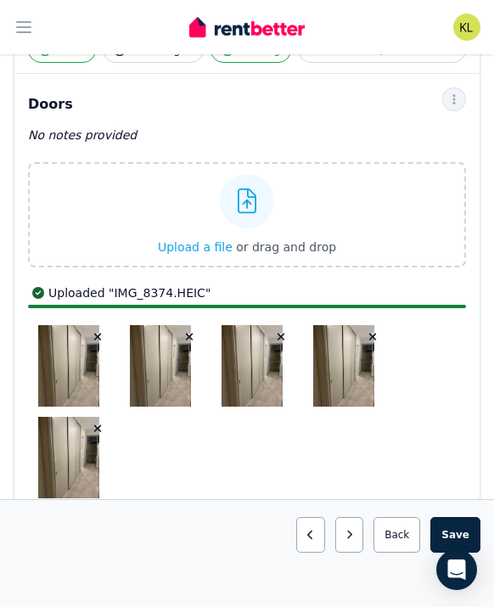
click at [375, 342] on icon "button" at bounding box center [373, 337] width 9 height 12
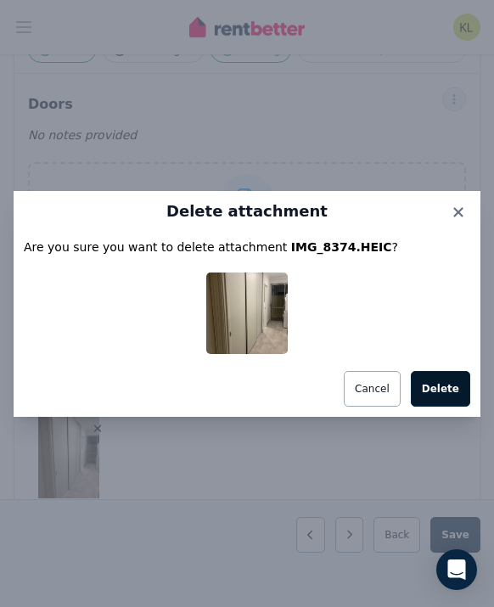
click at [438, 391] on button "Delete" at bounding box center [440, 389] width 59 height 36
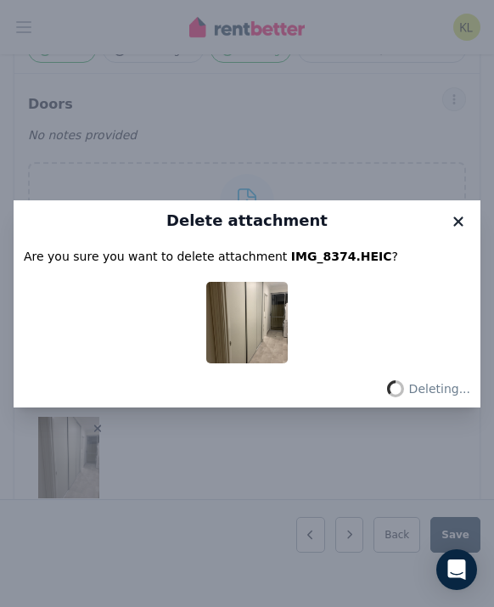
click at [459, 216] on icon at bounding box center [458, 221] width 17 height 15
click at [460, 224] on icon at bounding box center [458, 221] width 17 height 15
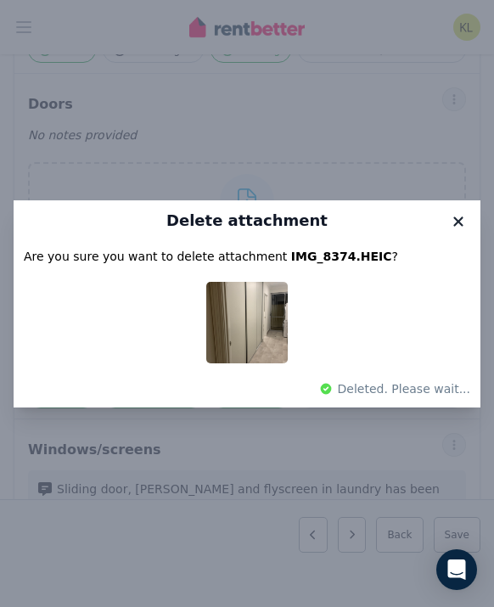
click at [460, 224] on div "Delete attachment Are you sure you want to delete attachment IMG_8374.HEIC ? De…" at bounding box center [247, 303] width 494 height 607
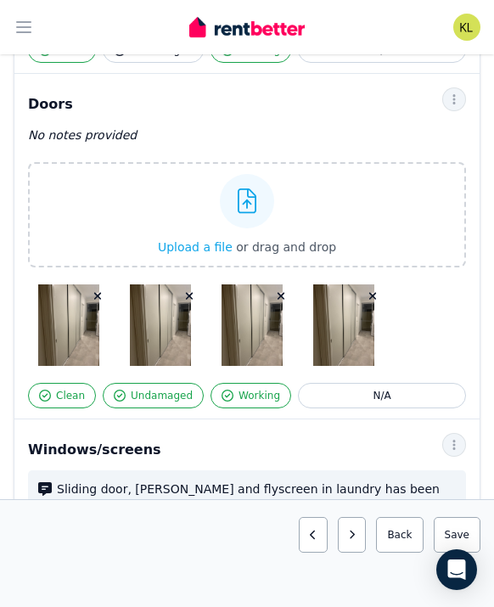
click at [375, 297] on icon "button" at bounding box center [374, 297] width 8 height 8
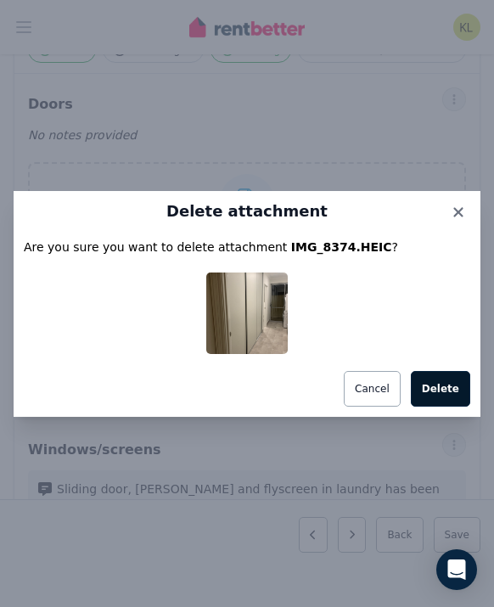
click at [452, 387] on button "Delete" at bounding box center [440, 389] width 59 height 36
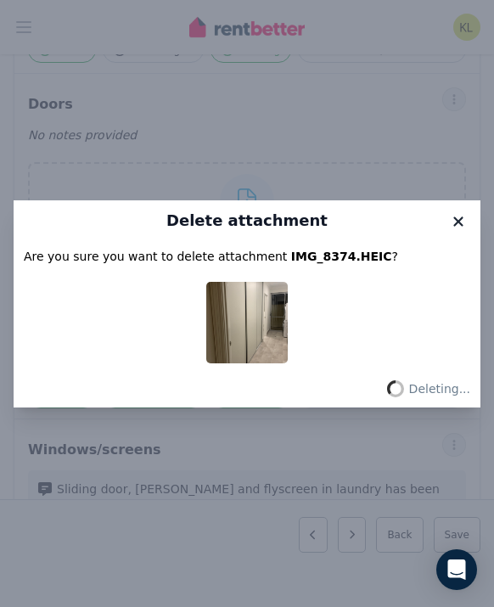
click at [461, 219] on icon at bounding box center [458, 221] width 9 height 9
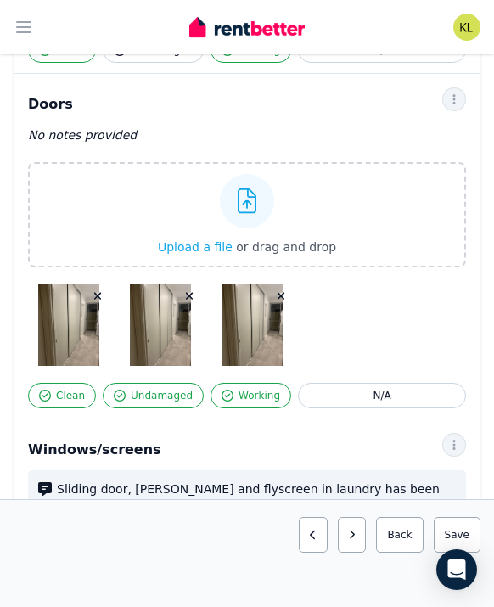
click at [282, 295] on icon "button" at bounding box center [282, 297] width 8 height 8
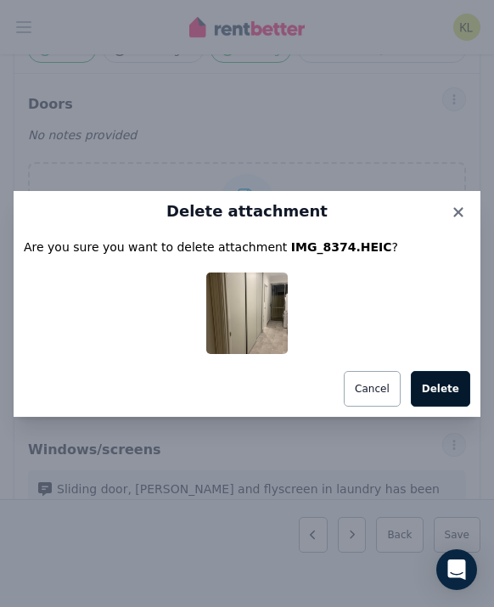
click at [451, 389] on button "Delete" at bounding box center [440, 389] width 59 height 36
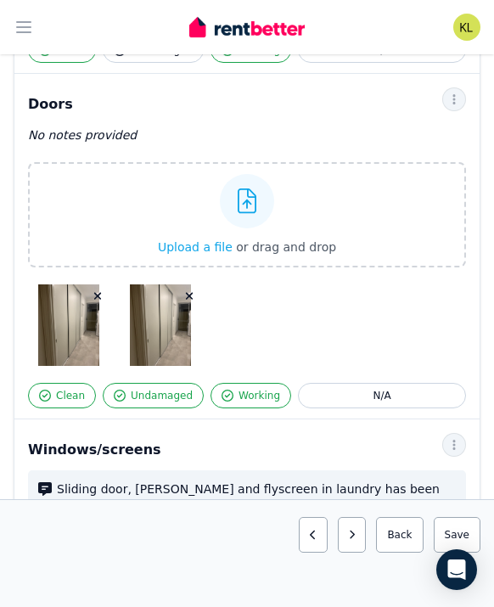
click at [189, 292] on icon "button" at bounding box center [189, 297] width 9 height 12
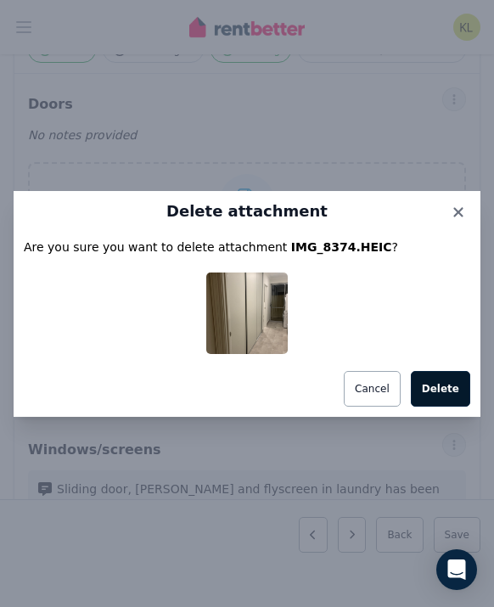
click at [458, 392] on button "Delete" at bounding box center [440, 389] width 59 height 36
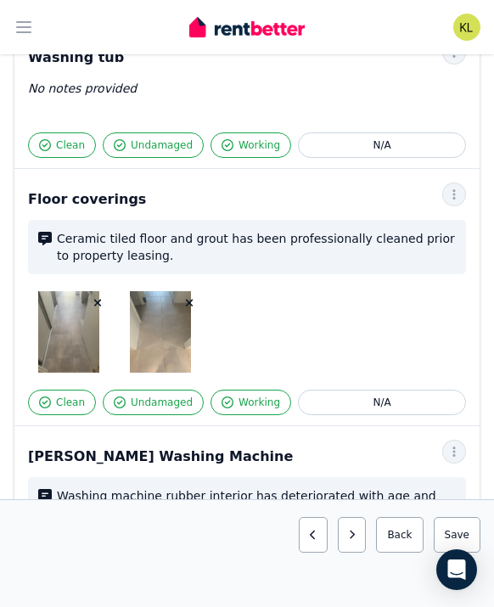
scroll to position [1946, 0]
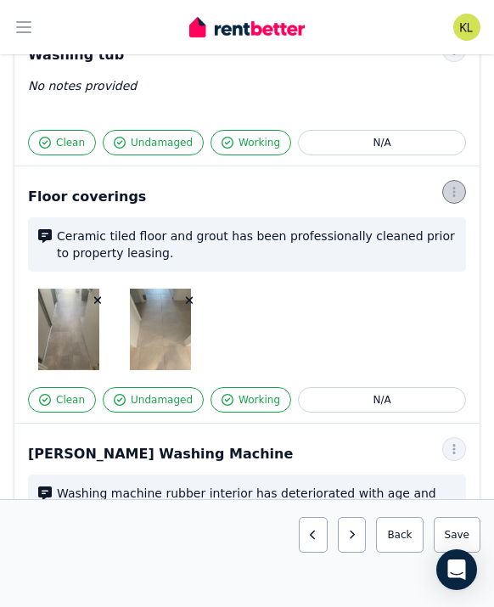
click at [459, 186] on icon "button" at bounding box center [455, 192] width 14 height 12
click at [454, 183] on span "button" at bounding box center [455, 192] width 24 height 24
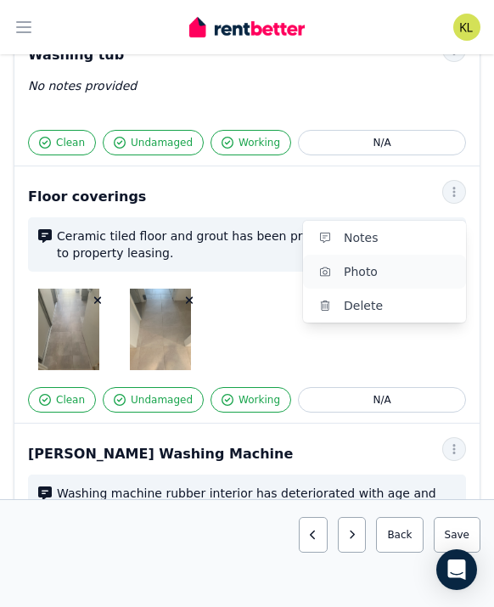
click at [421, 262] on span "Photo" at bounding box center [398, 272] width 109 height 20
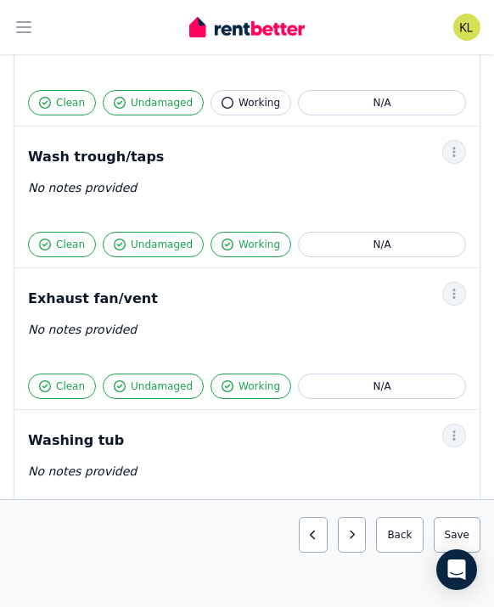
scroll to position [1561, 0]
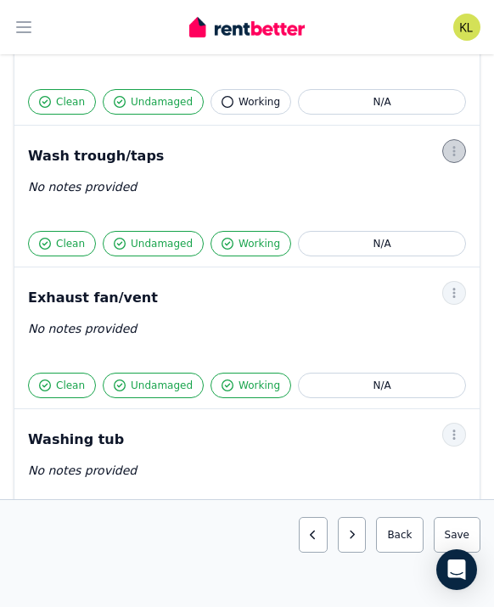
click at [454, 146] on icon "button" at bounding box center [454, 151] width 3 height 10
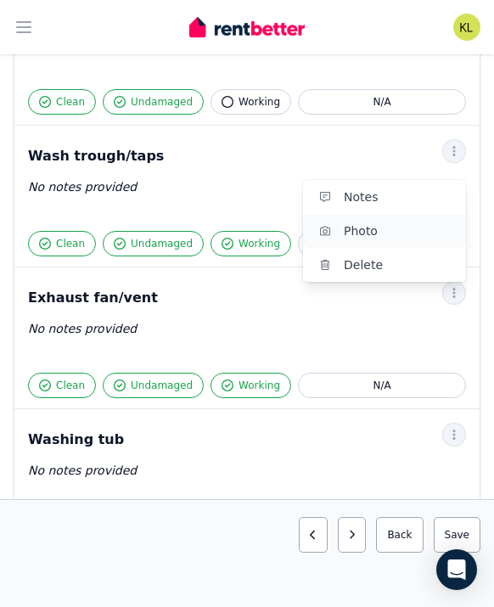
click at [407, 225] on button "Photo" at bounding box center [384, 231] width 163 height 34
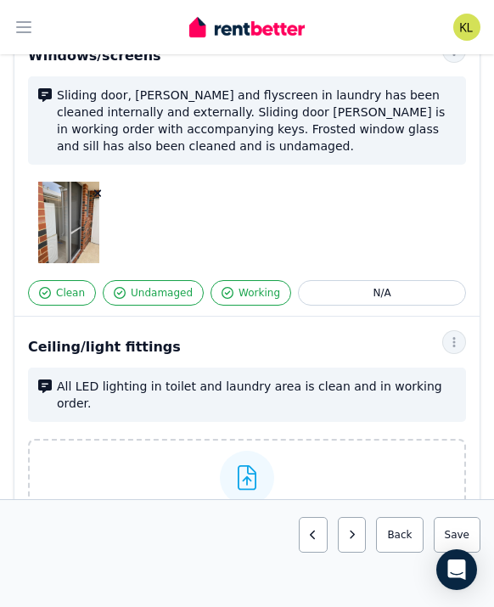
scroll to position [0, 0]
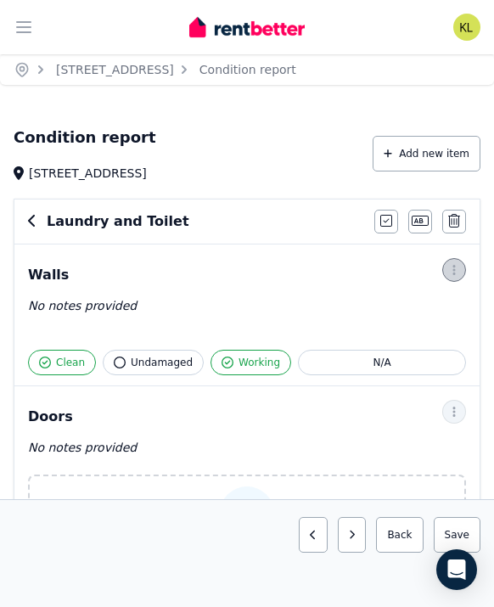
click at [454, 268] on icon "button" at bounding box center [455, 270] width 14 height 12
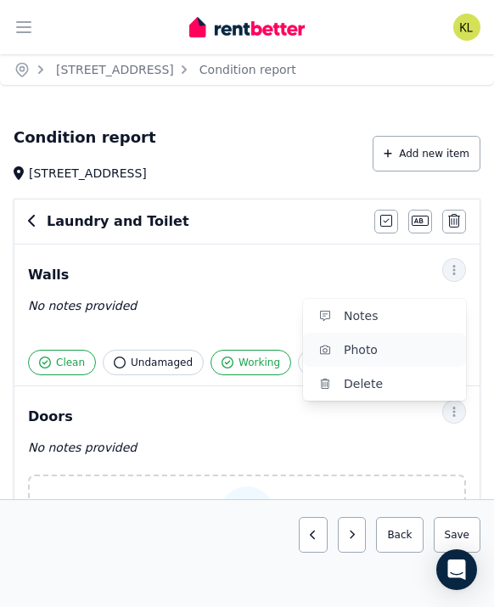
click at [415, 353] on span "Photo" at bounding box center [398, 350] width 109 height 20
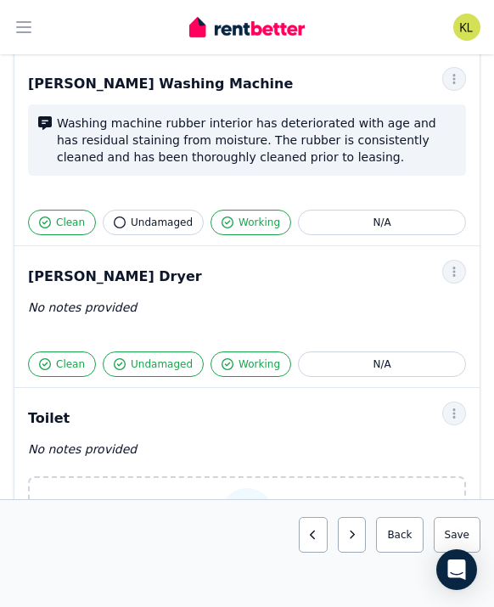
scroll to position [2850, 0]
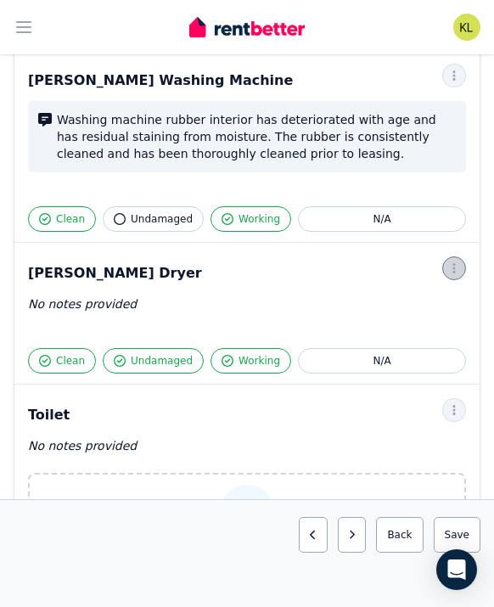
click at [454, 263] on icon "button" at bounding box center [454, 268] width 3 height 10
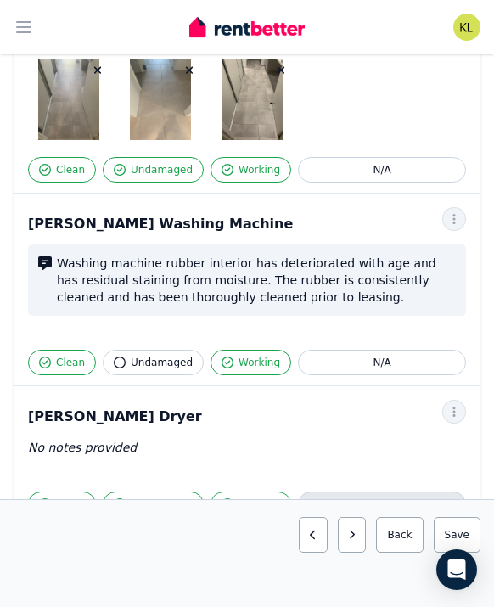
scroll to position [2706, 0]
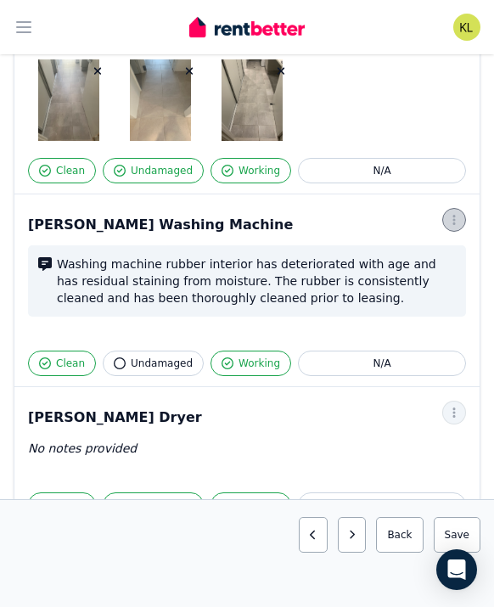
click at [449, 214] on icon "button" at bounding box center [455, 220] width 14 height 12
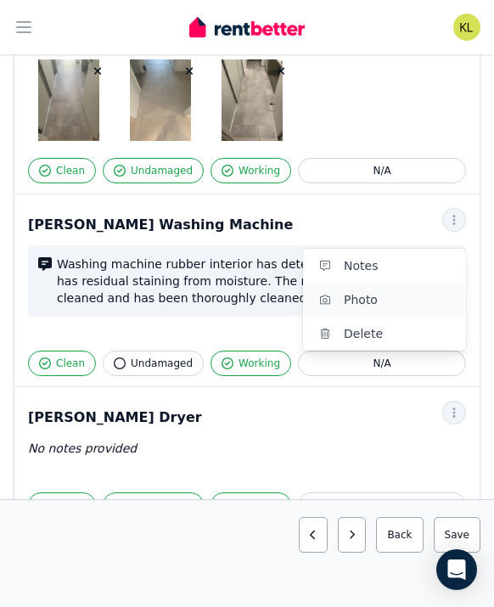
click at [416, 292] on span "Photo" at bounding box center [398, 300] width 109 height 20
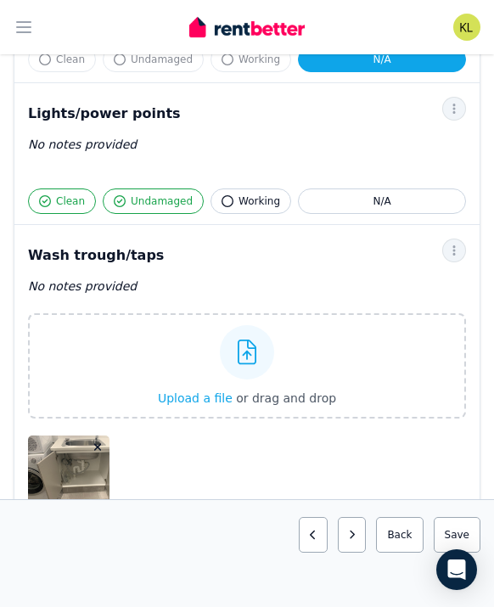
scroll to position [1673, 0]
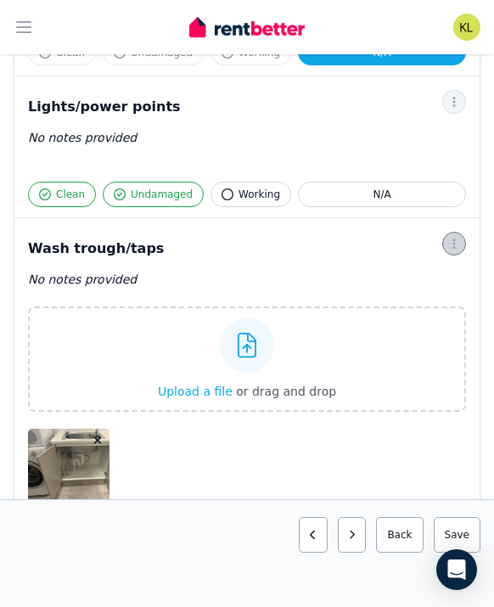
click at [452, 238] on icon "button" at bounding box center [455, 244] width 14 height 12
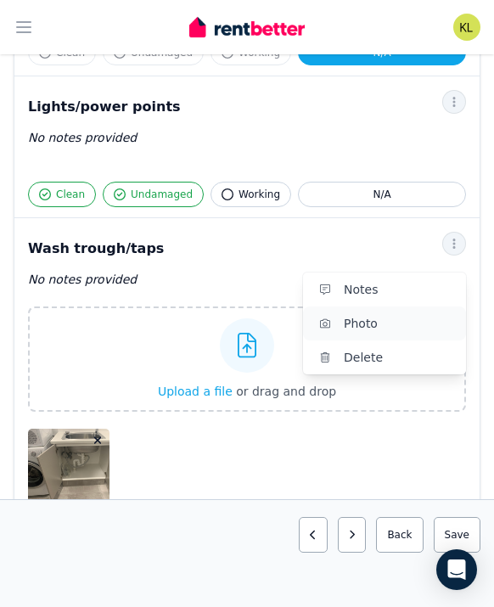
click at [422, 313] on span "Photo" at bounding box center [398, 323] width 109 height 20
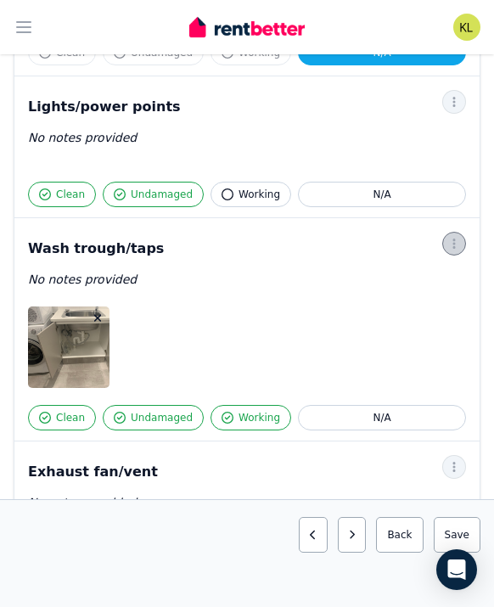
click at [449, 238] on icon "button" at bounding box center [455, 244] width 14 height 12
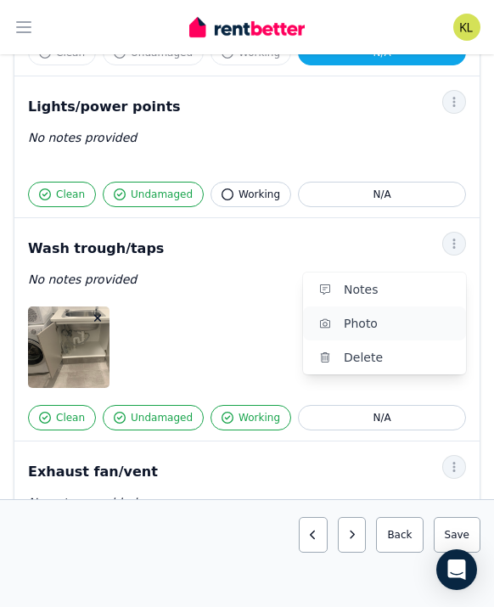
click at [413, 313] on span "Photo" at bounding box center [398, 323] width 109 height 20
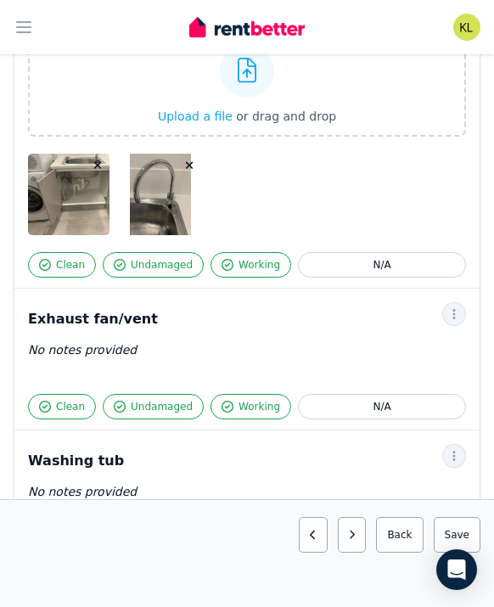
scroll to position [1949, 0]
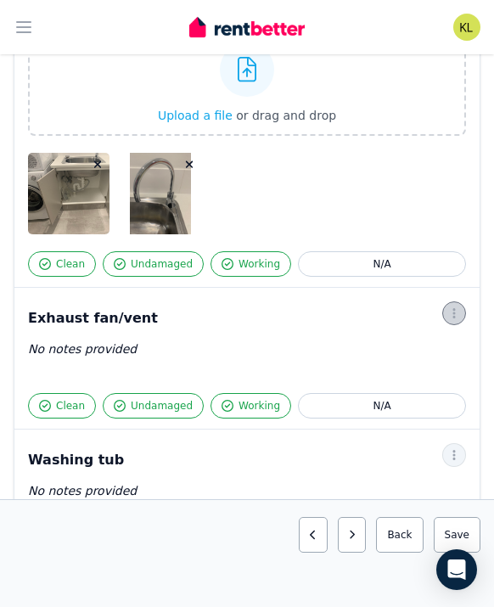
click at [459, 308] on icon "button" at bounding box center [455, 314] width 14 height 12
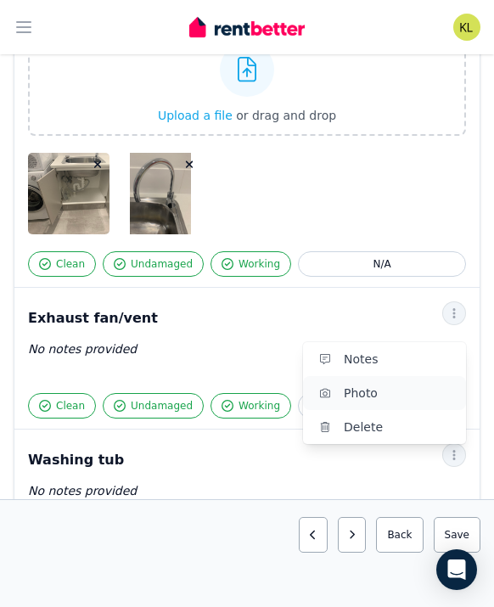
click at [419, 383] on span "Photo" at bounding box center [398, 393] width 109 height 20
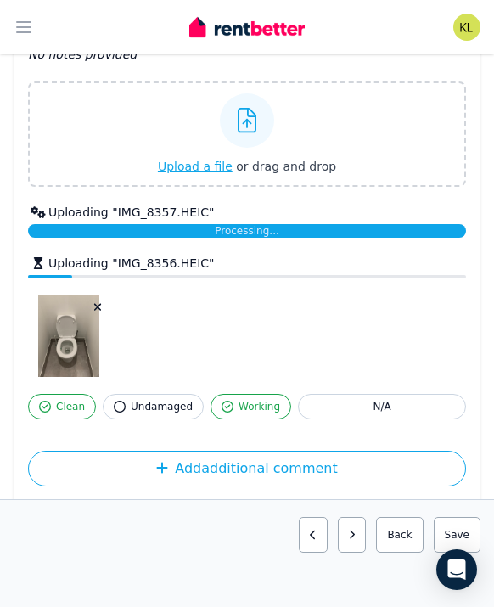
scroll to position [3639, 0]
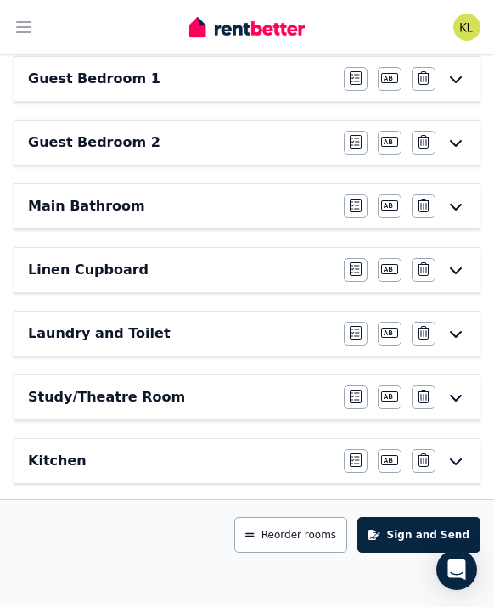
scroll to position [426, 0]
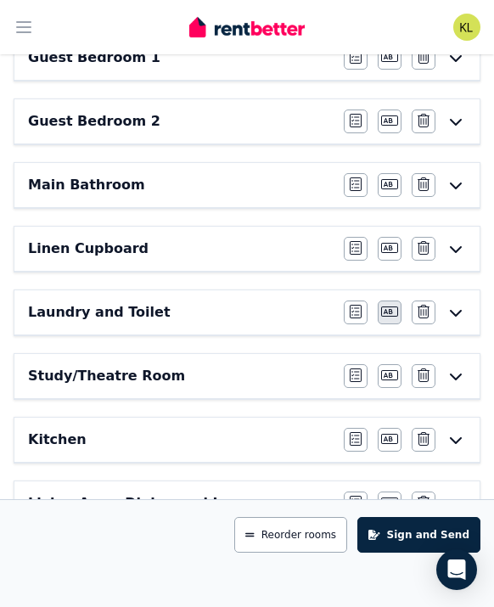
click at [393, 315] on icon "button" at bounding box center [389, 312] width 17 height 14
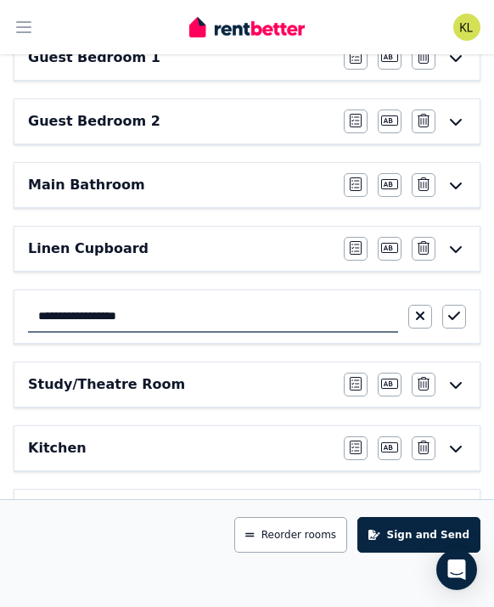
click at [324, 420] on div "**********" at bounding box center [247, 540] width 467 height 1138
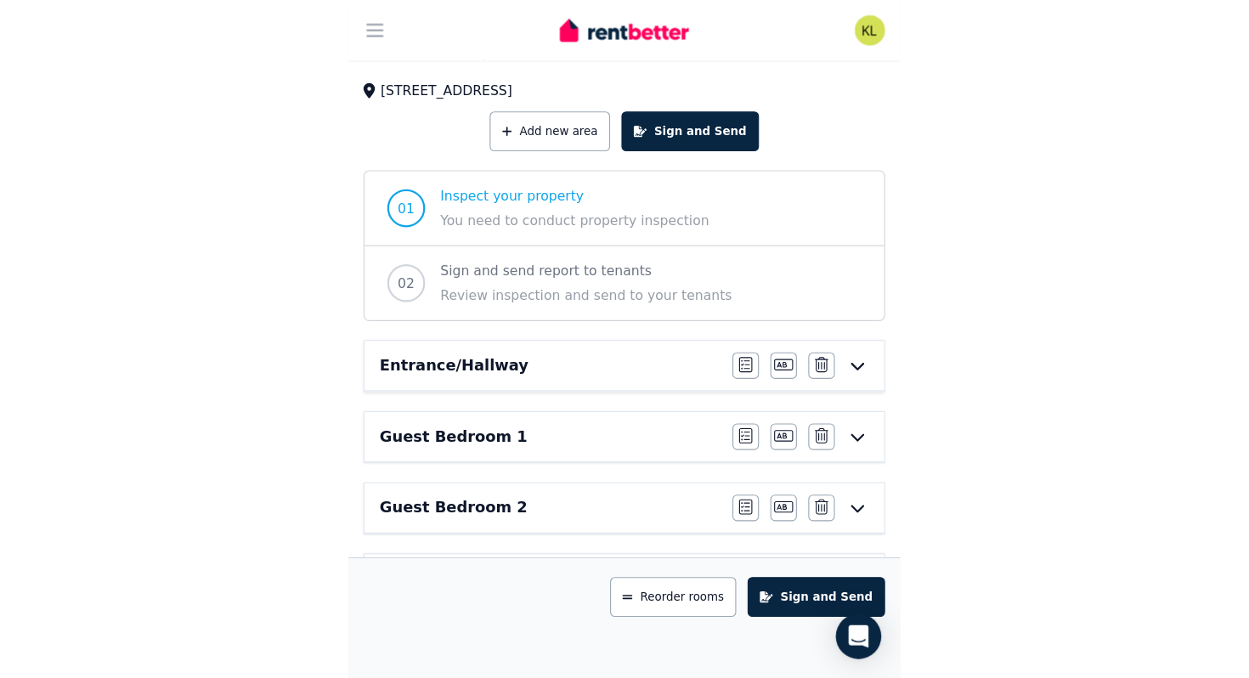
scroll to position [0, 0]
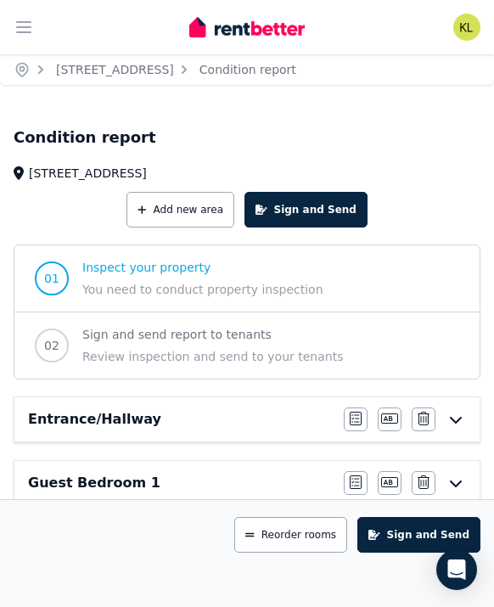
click at [110, 193] on div "Add new area Sign and Send" at bounding box center [247, 210] width 467 height 36
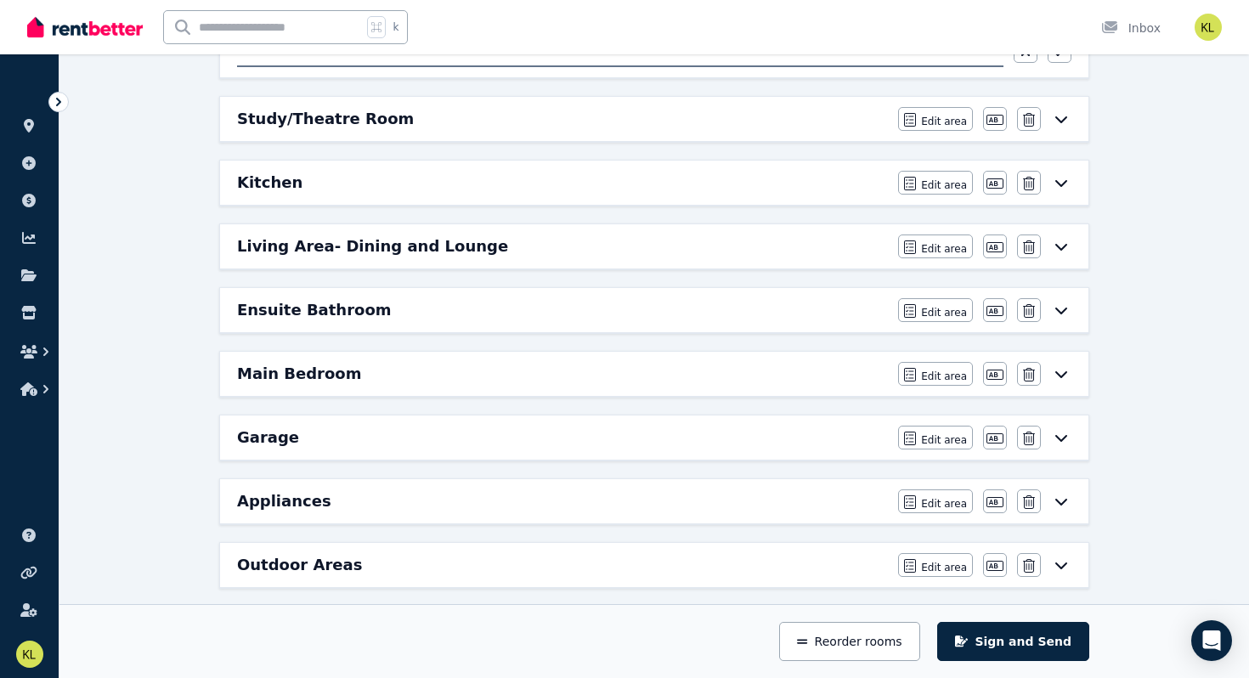
scroll to position [550, 0]
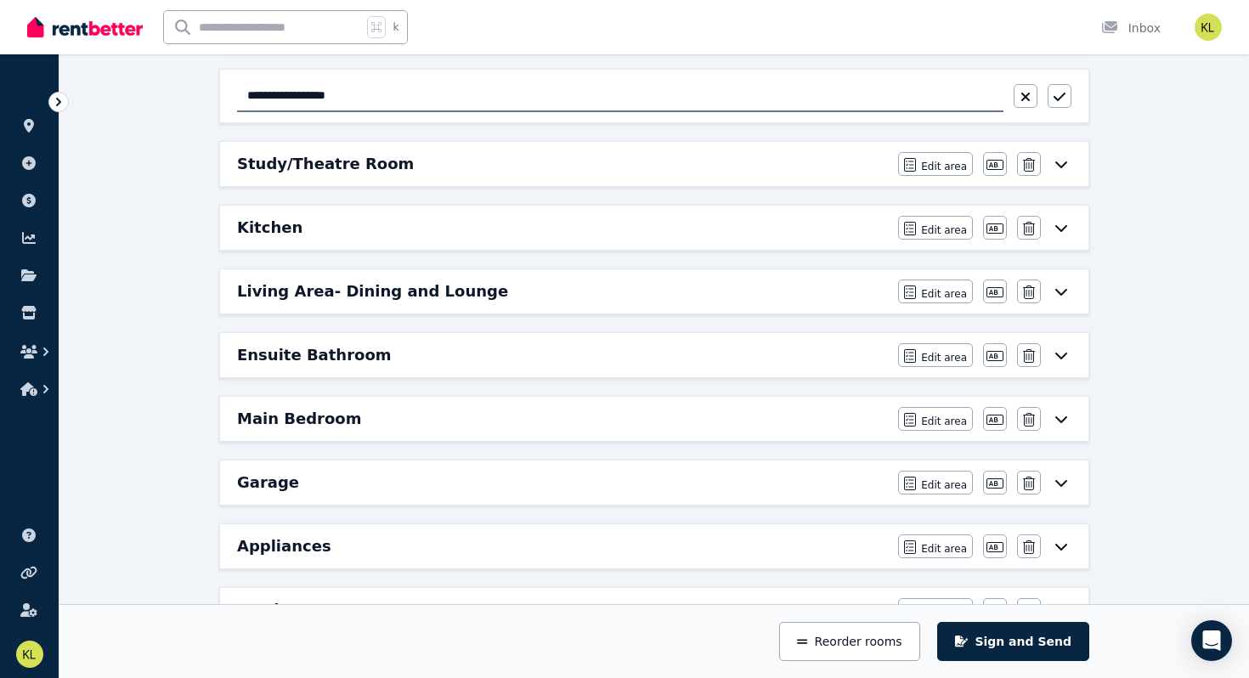
click at [285, 171] on h6 "Study/Theatre Room" at bounding box center [325, 164] width 177 height 24
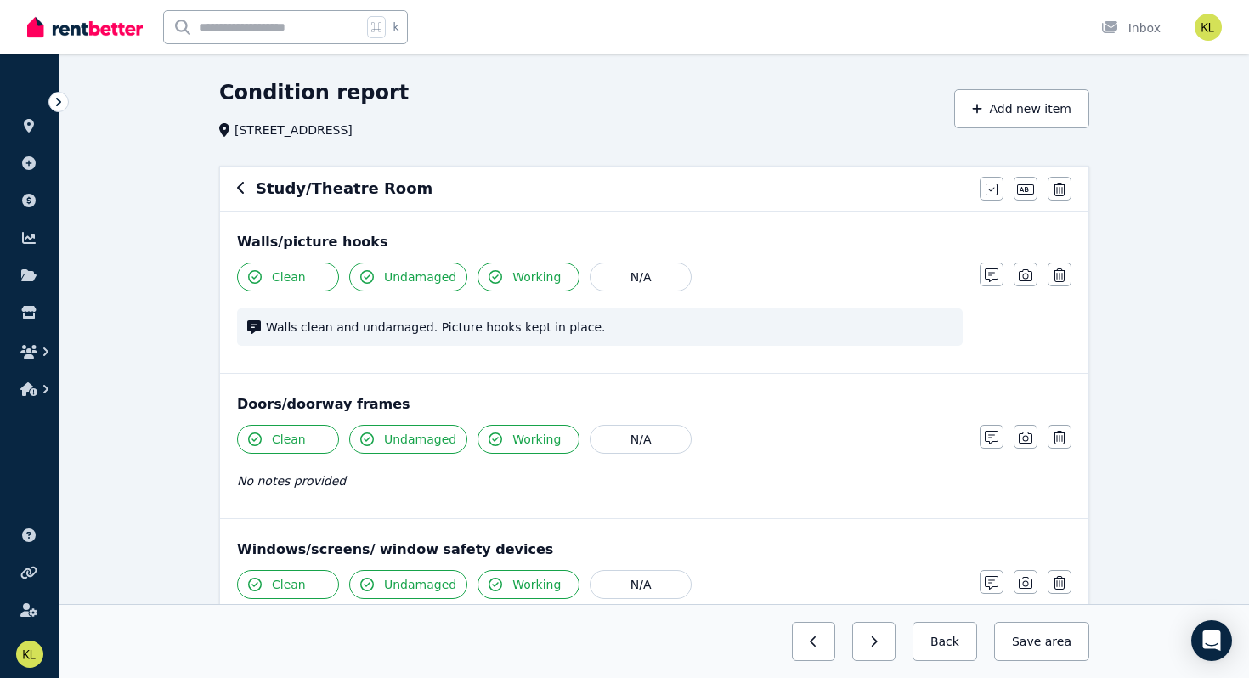
scroll to position [0, 0]
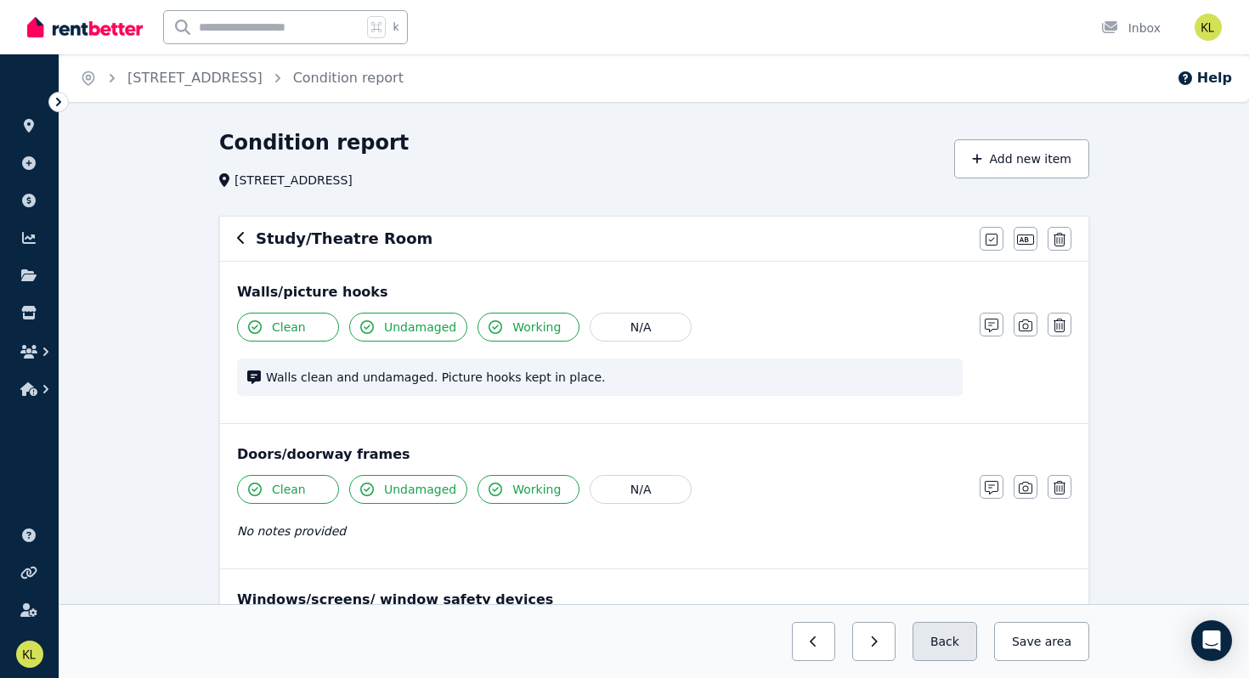
click at [494, 607] on button "Back" at bounding box center [944, 641] width 65 height 39
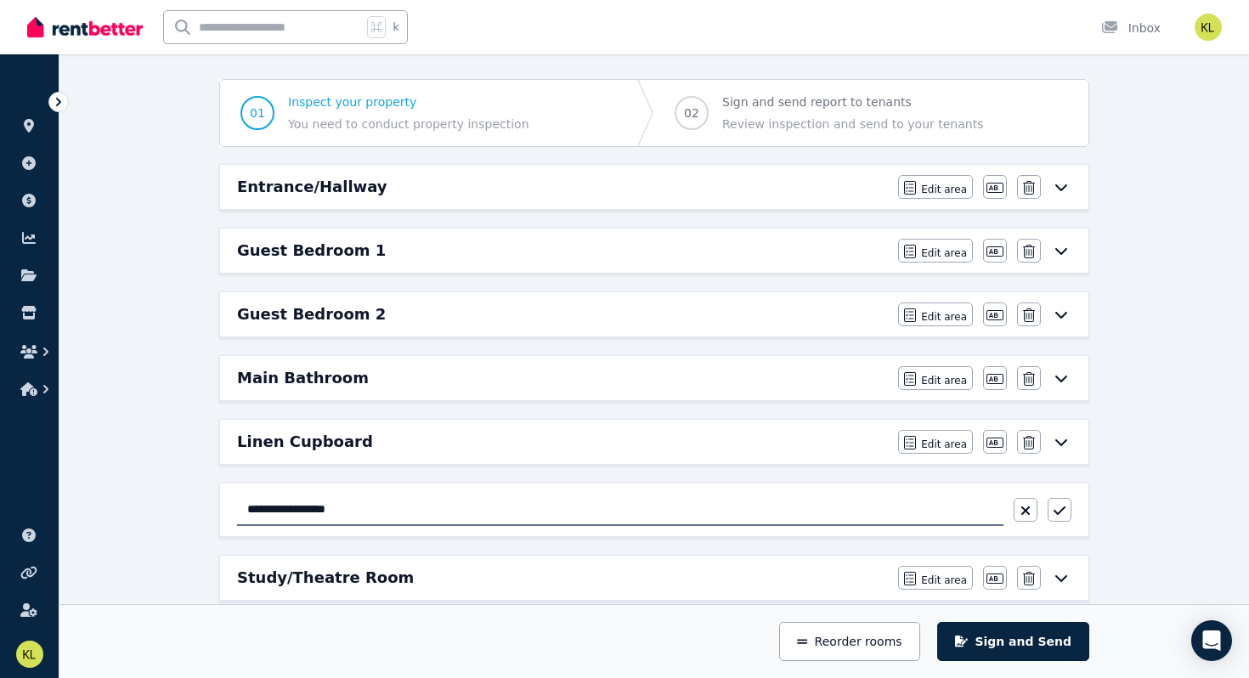
scroll to position [144, 0]
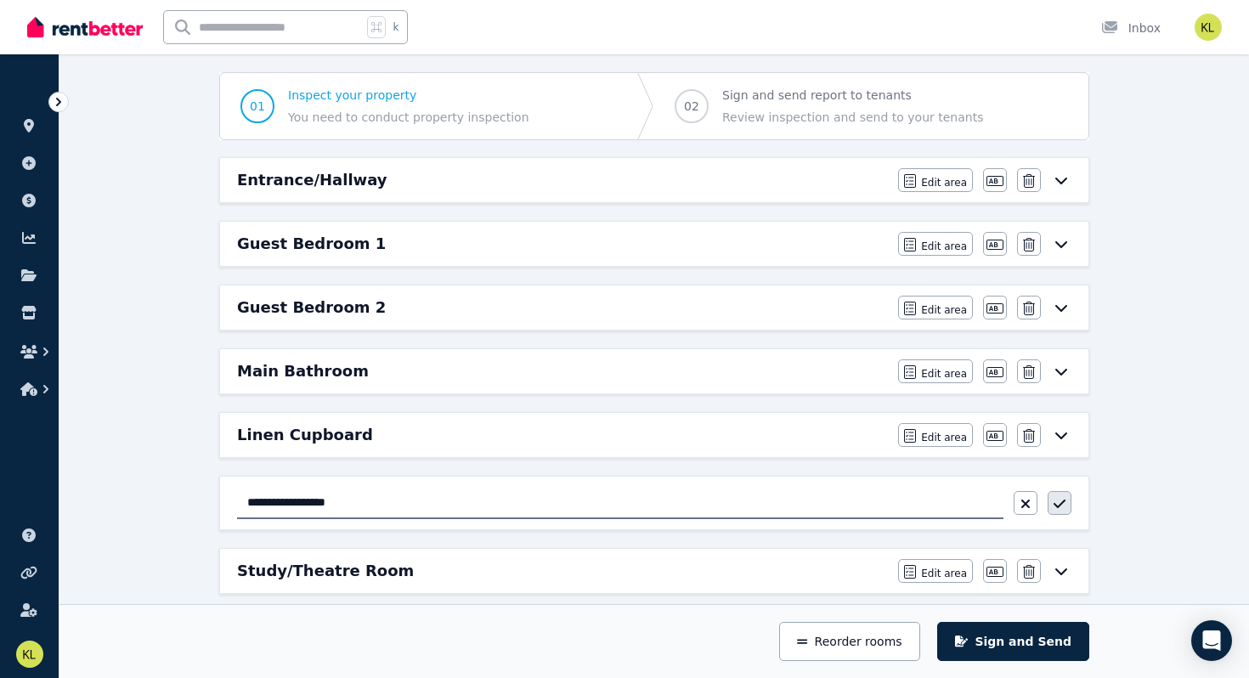
click at [494, 510] on icon "button" at bounding box center [1059, 504] width 12 height 14
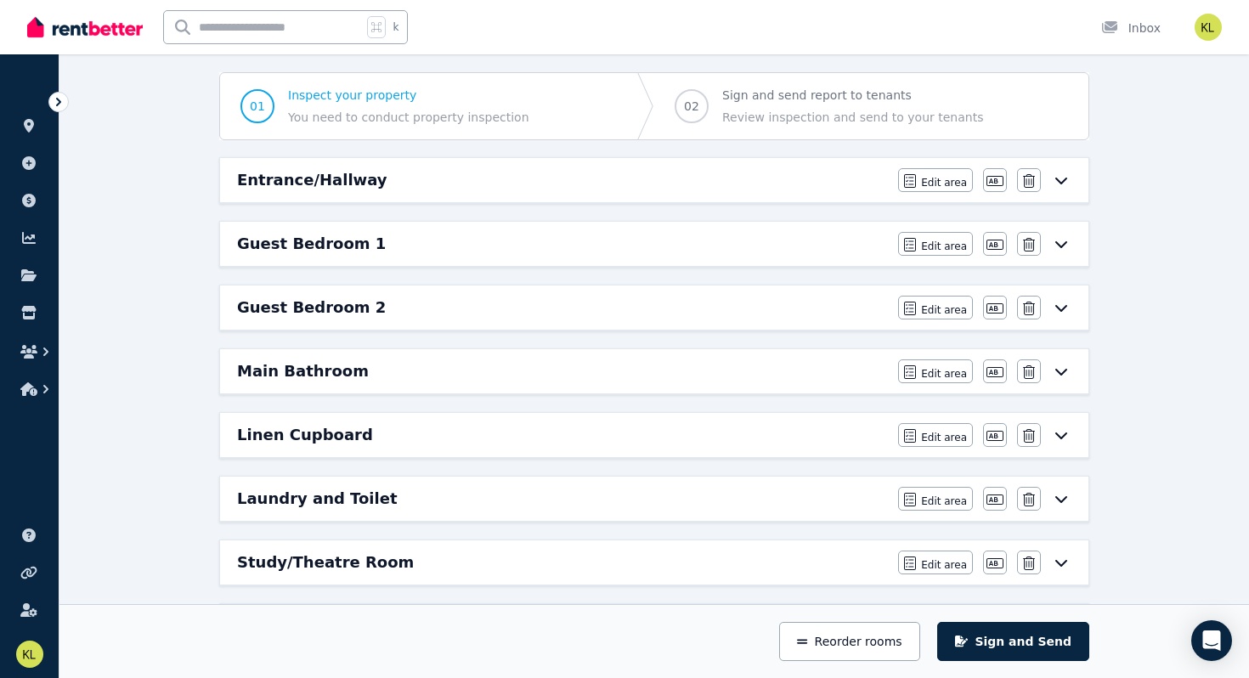
click at [270, 498] on h6 "Laundry and Toilet" at bounding box center [317, 499] width 161 height 24
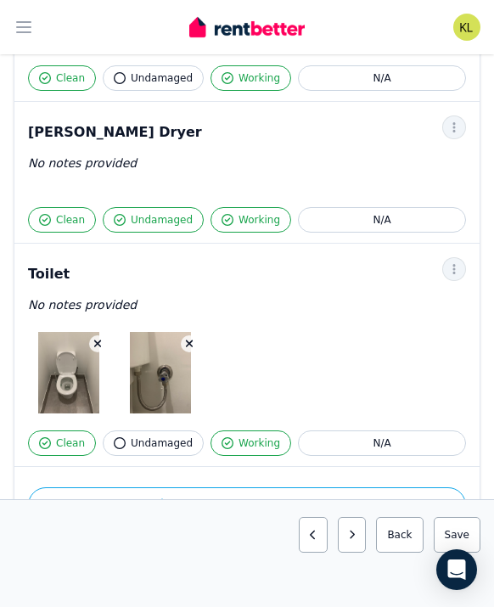
scroll to position [2546, 0]
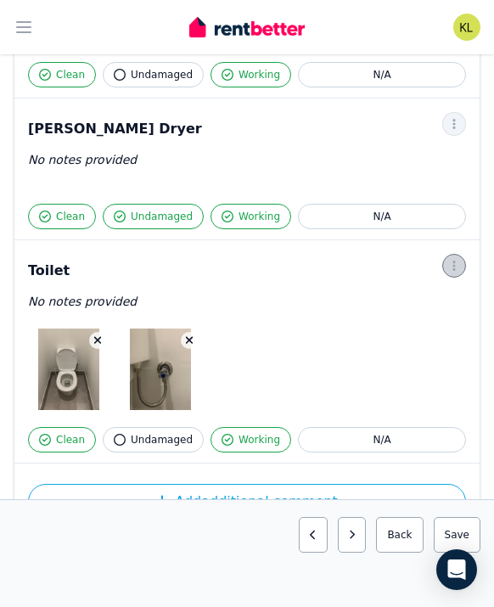
click at [454, 261] on icon "button" at bounding box center [454, 266] width 3 height 10
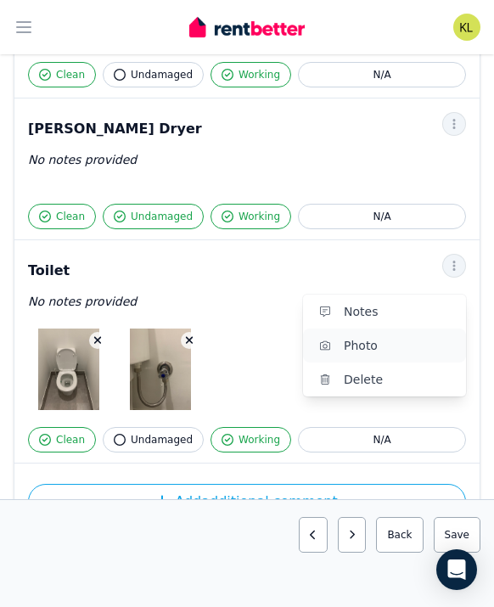
click at [397, 336] on span "Photo" at bounding box center [398, 346] width 109 height 20
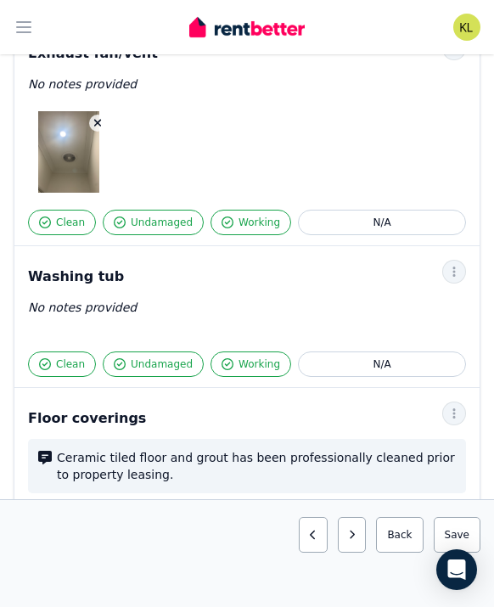
scroll to position [1725, 0]
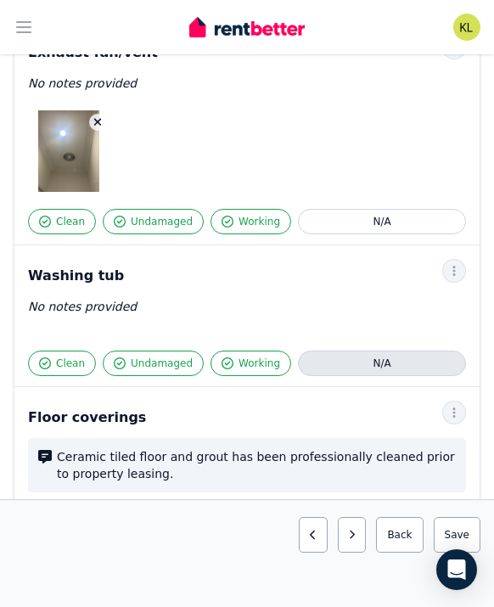
click at [414, 351] on button "N/A" at bounding box center [382, 363] width 168 height 25
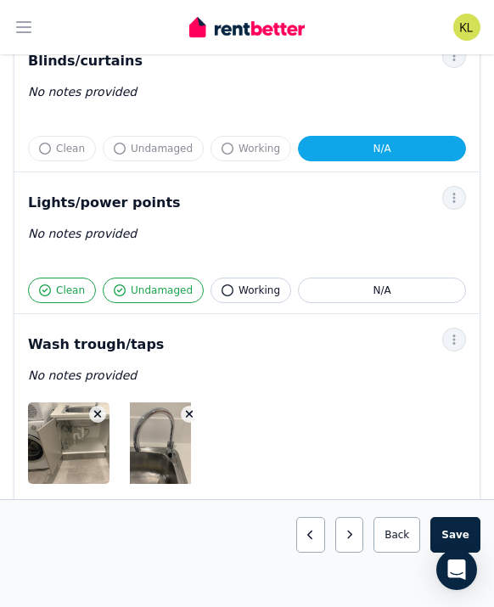
scroll to position [1209, 0]
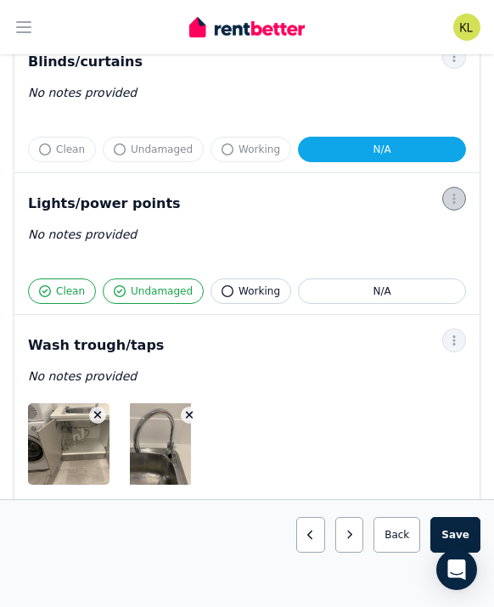
click at [453, 193] on icon "button" at bounding box center [455, 199] width 14 height 12
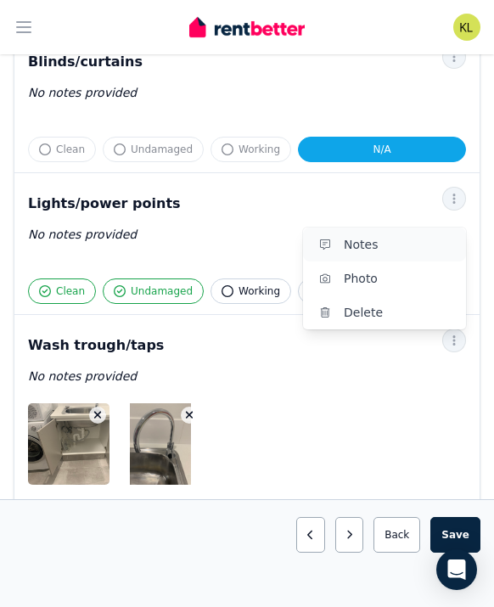
click at [401, 234] on span "Notes" at bounding box center [398, 244] width 109 height 20
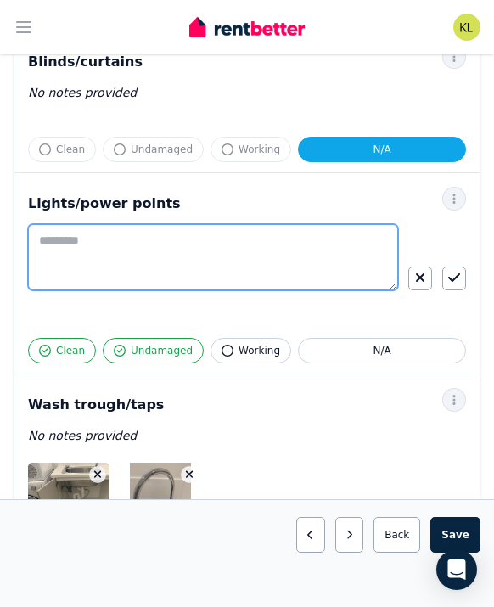
click at [162, 228] on textarea at bounding box center [213, 257] width 370 height 66
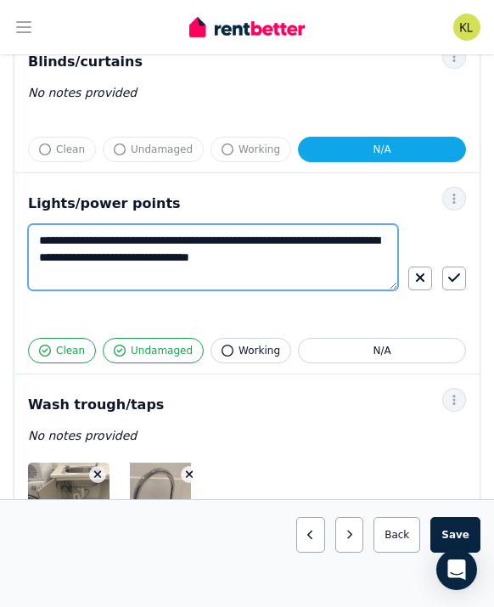
click at [172, 226] on textarea "**********" at bounding box center [213, 257] width 370 height 66
type textarea "**********"
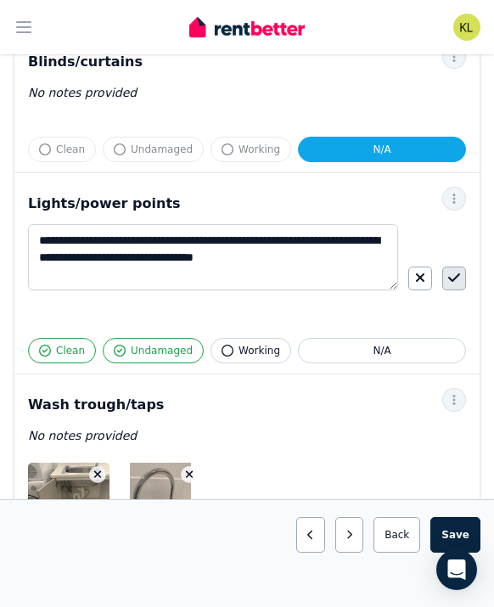
click at [453, 271] on icon "button" at bounding box center [455, 278] width 12 height 14
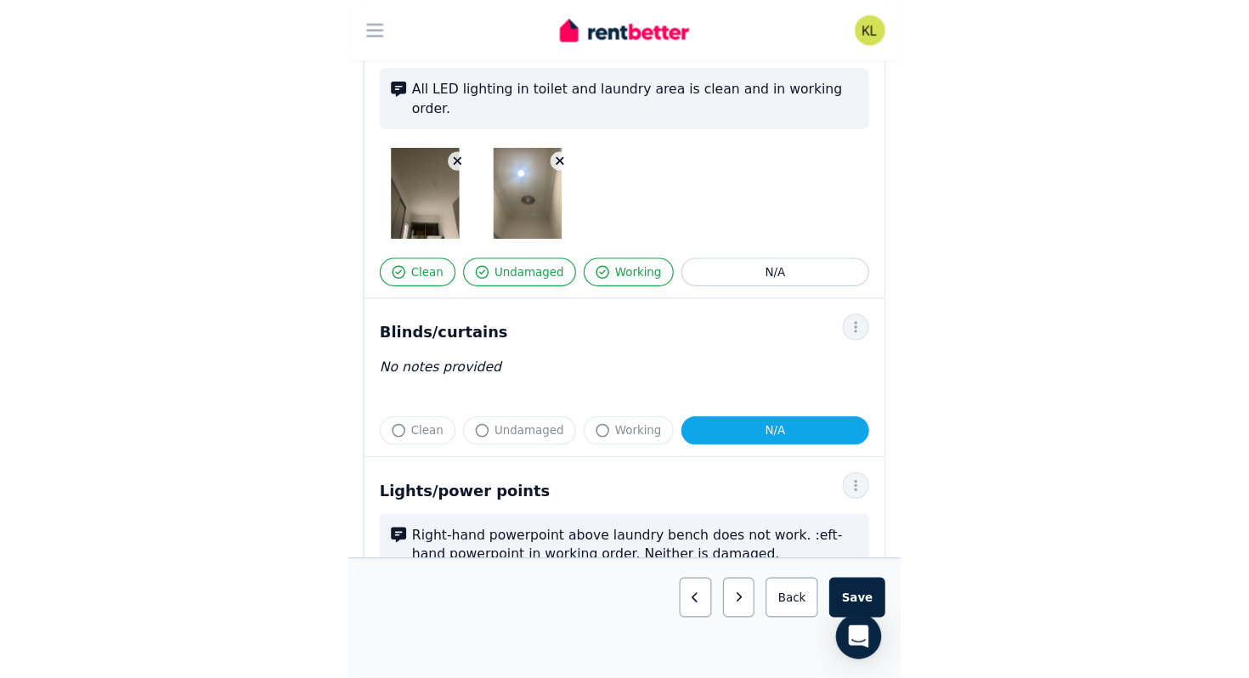
scroll to position [962, 0]
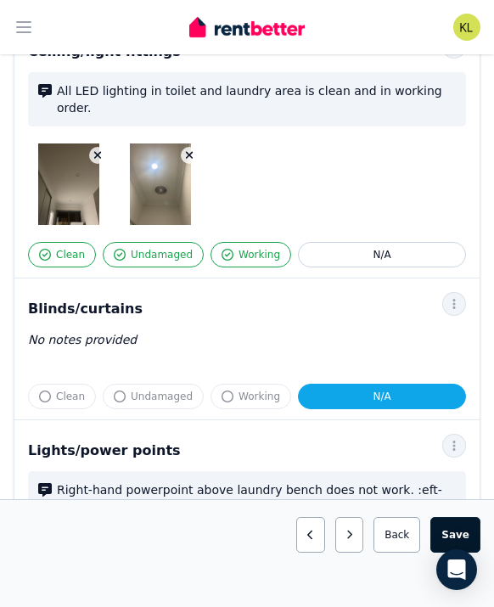
click at [451, 530] on button "Save area" at bounding box center [456, 535] width 50 height 36
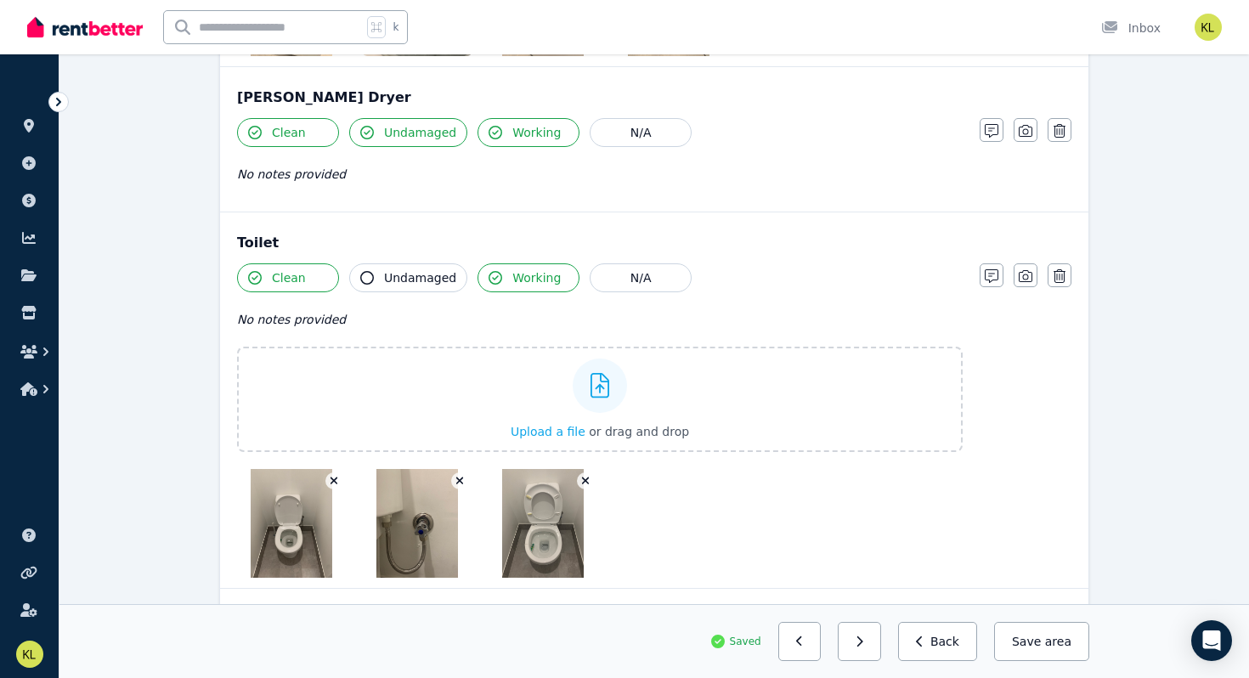
scroll to position [2816, 0]
click at [494, 268] on icon "button" at bounding box center [992, 275] width 14 height 14
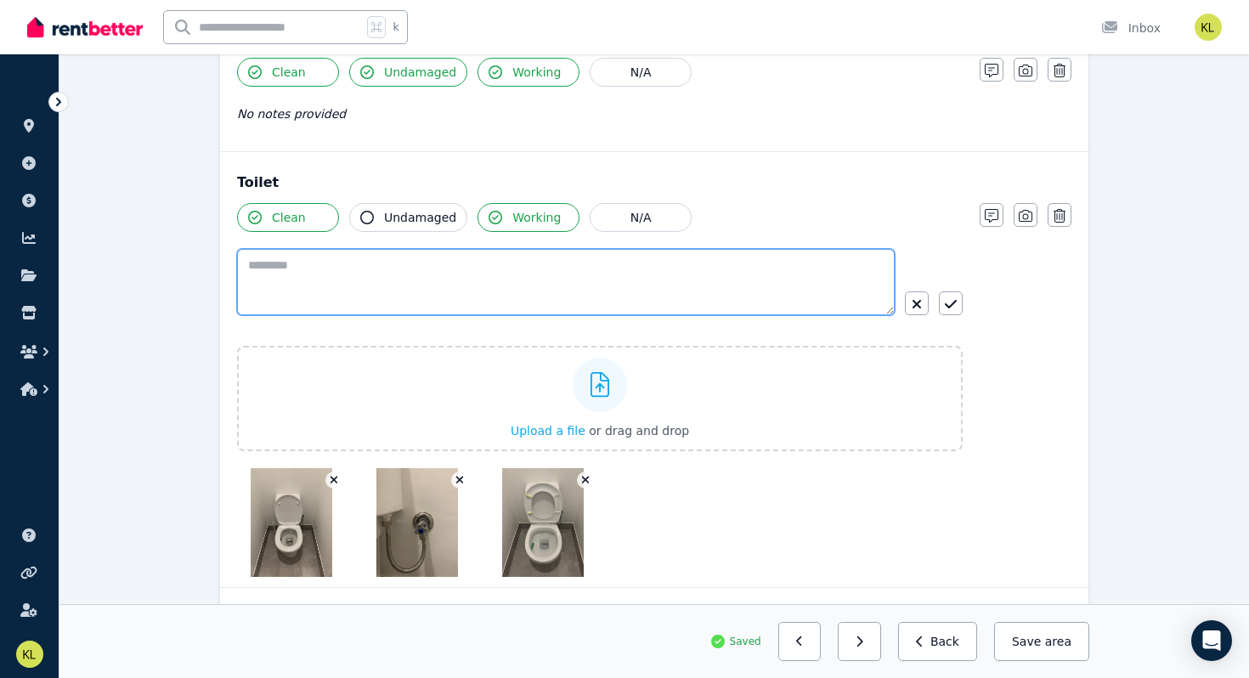
click at [364, 249] on textarea at bounding box center [566, 282] width 658 height 66
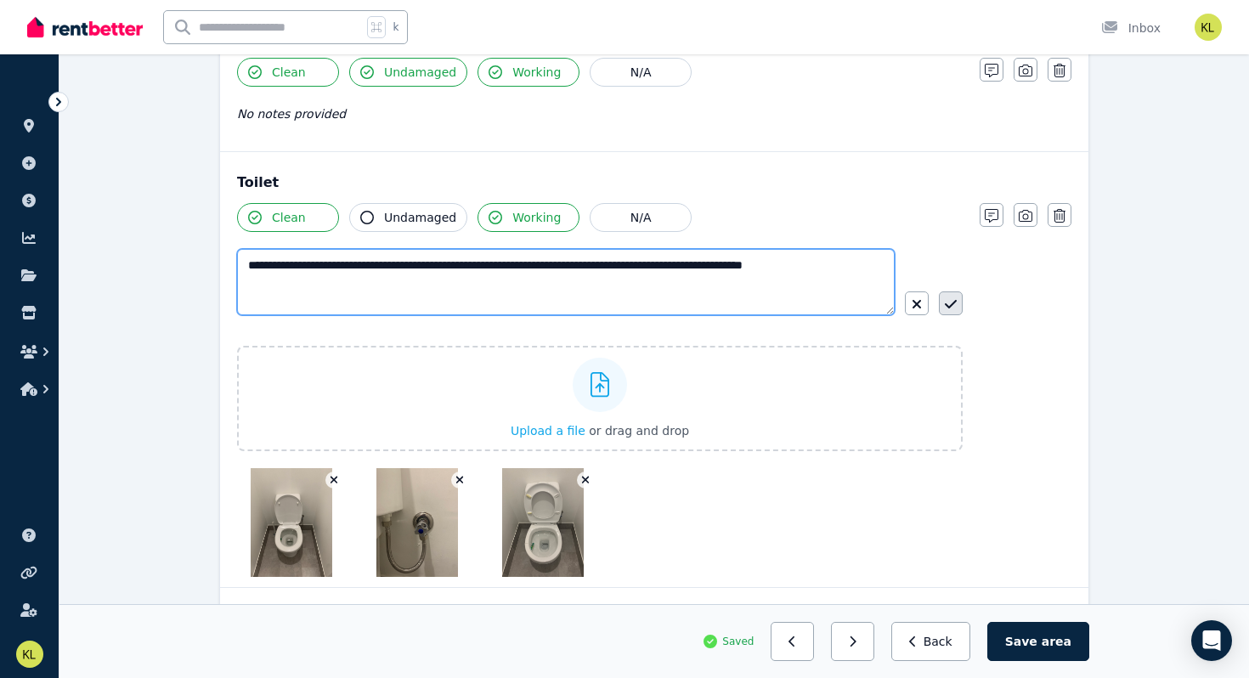
type textarea "**********"
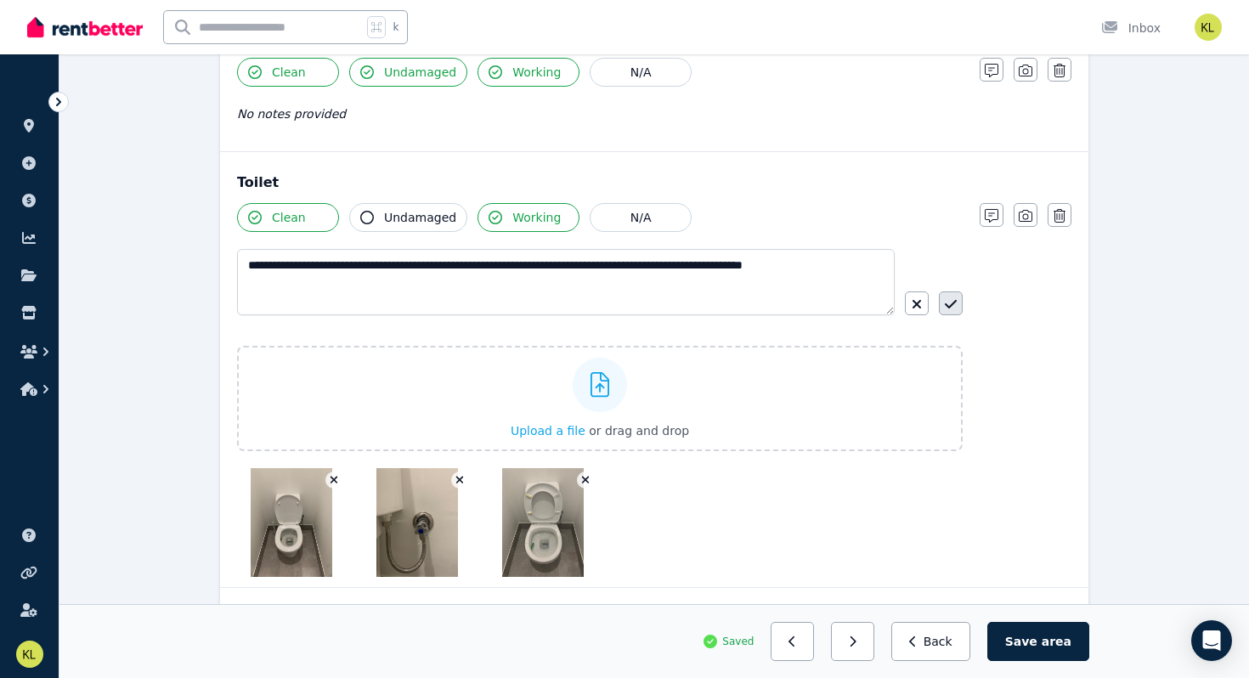
click at [494, 297] on icon "button" at bounding box center [951, 304] width 12 height 14
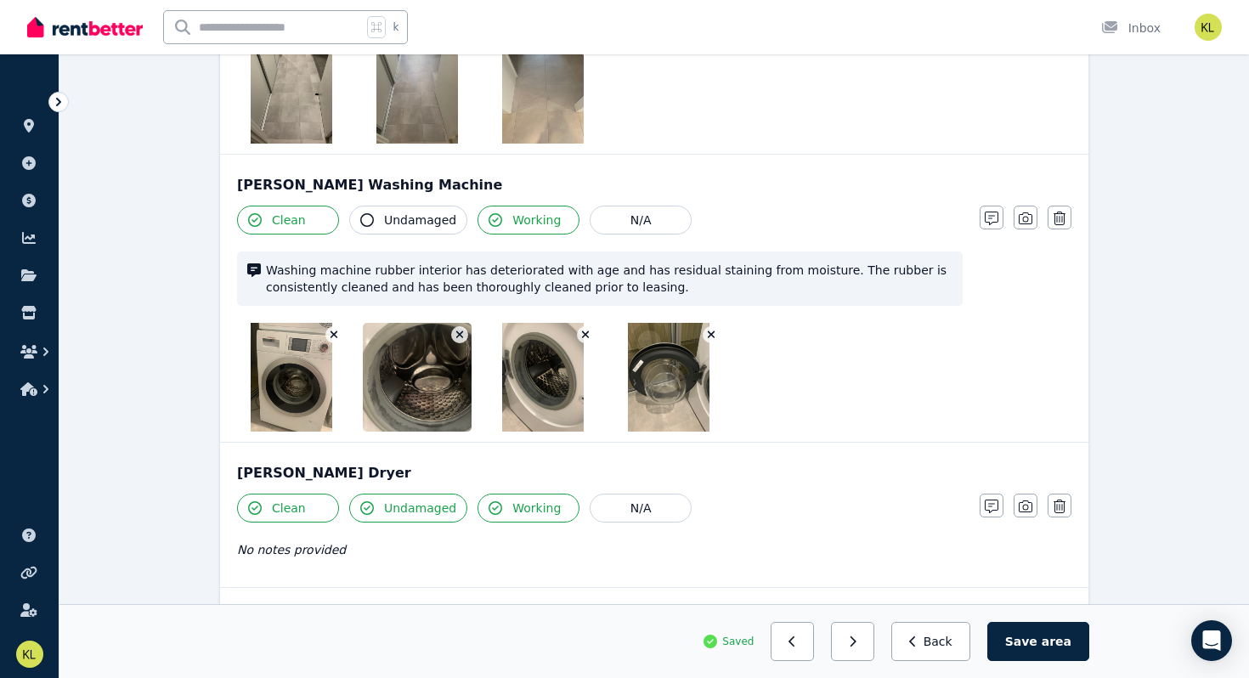
scroll to position [2441, 0]
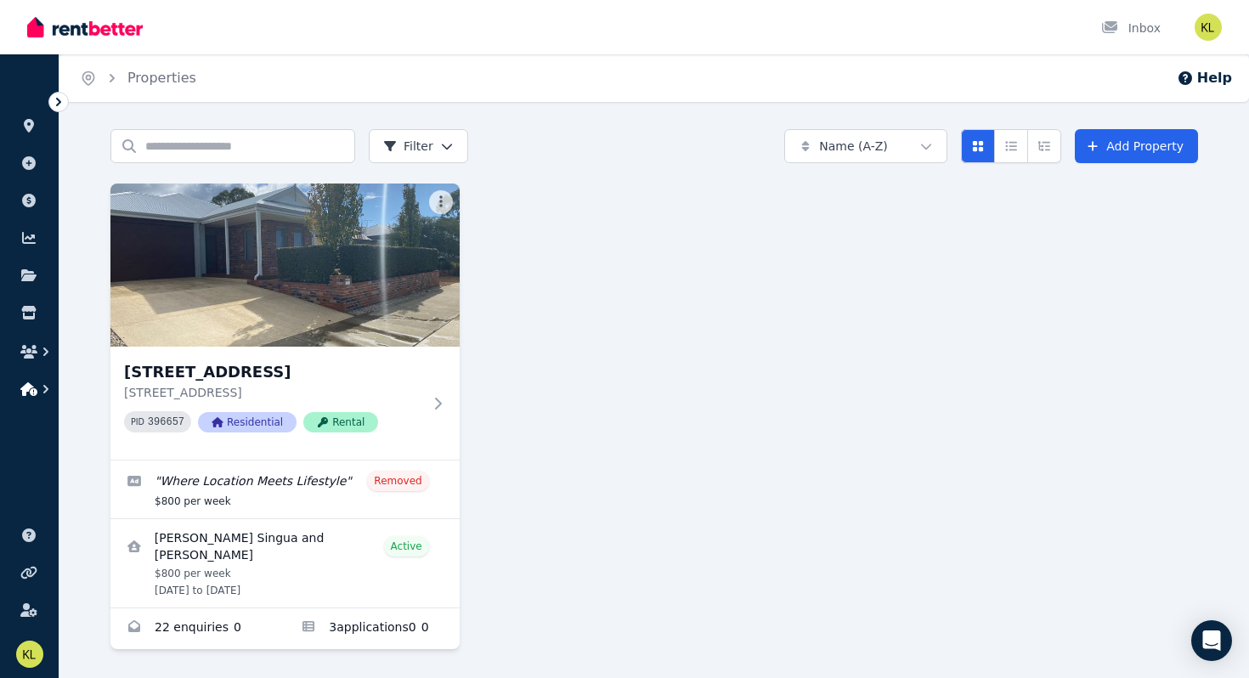
click at [29, 386] on icon "button" at bounding box center [28, 389] width 17 height 14
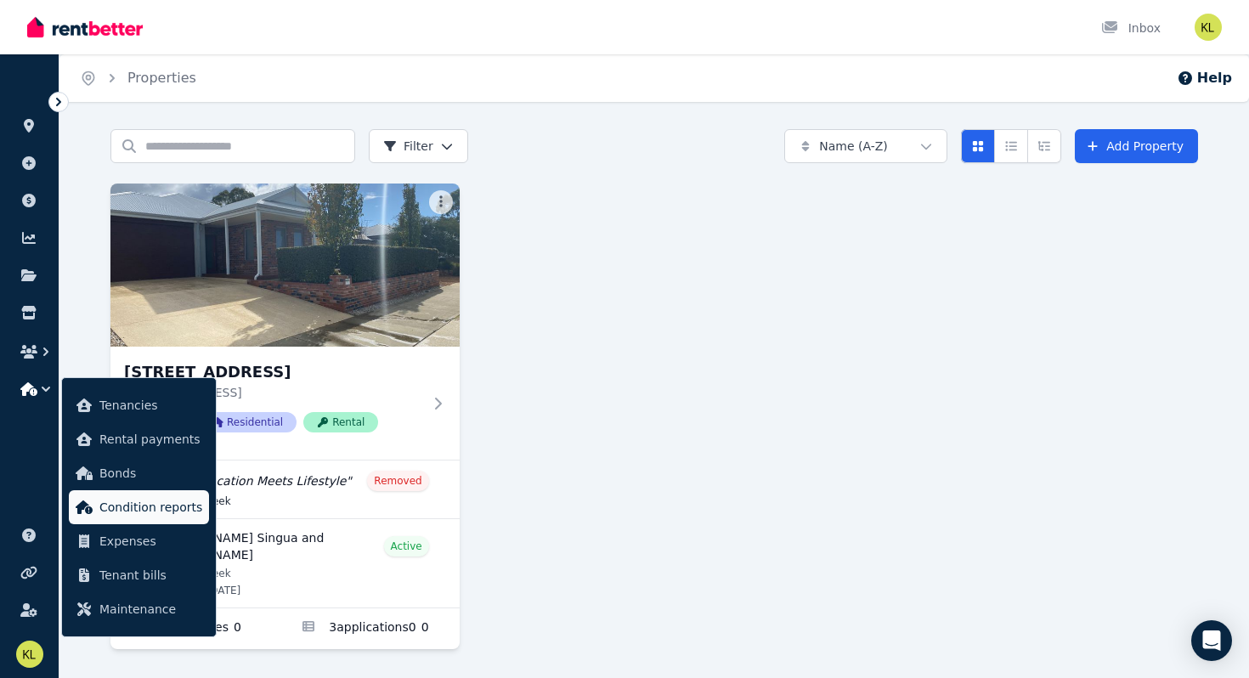
click at [123, 512] on span "Condition reports" at bounding box center [150, 507] width 103 height 20
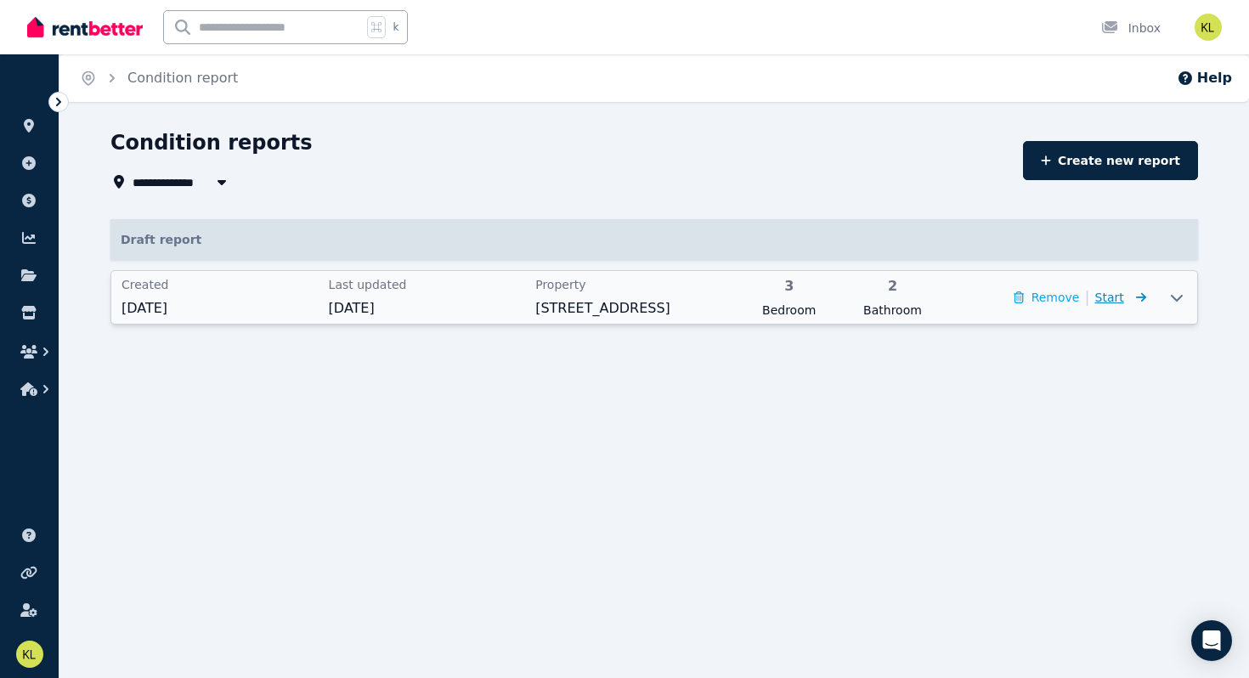
click at [494, 302] on span "Start" at bounding box center [1109, 298] width 29 height 14
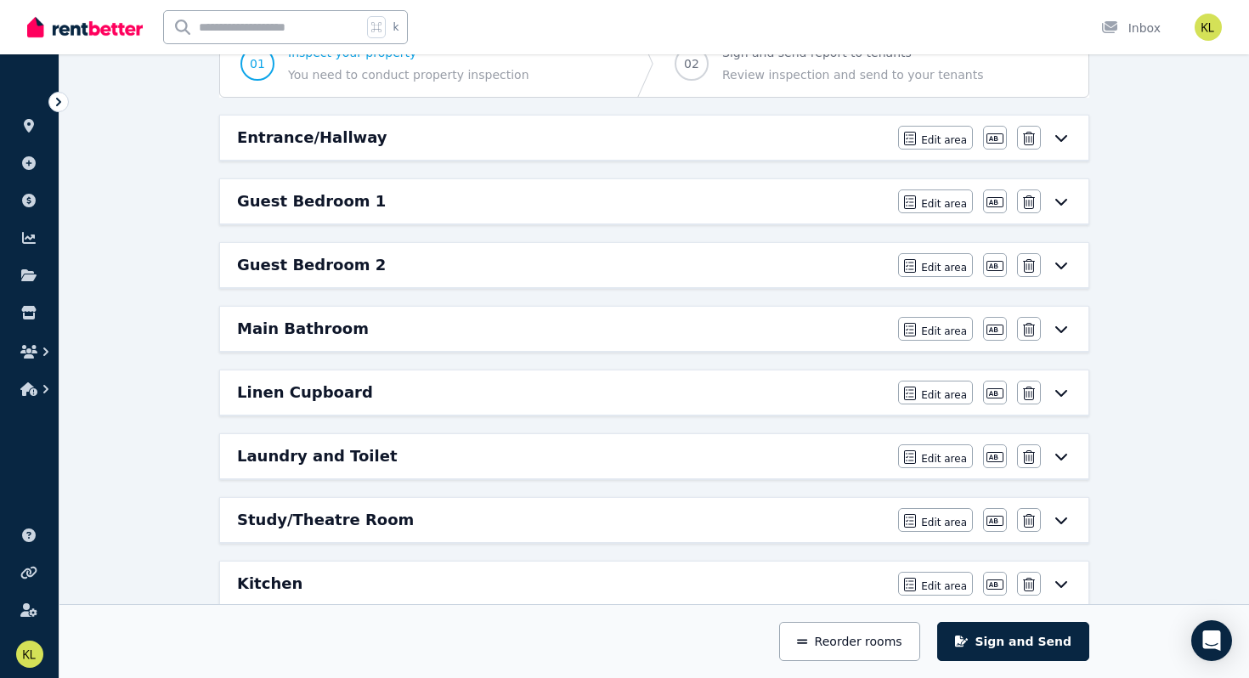
scroll to position [187, 0]
click at [494, 454] on span "Edit area" at bounding box center [944, 458] width 46 height 14
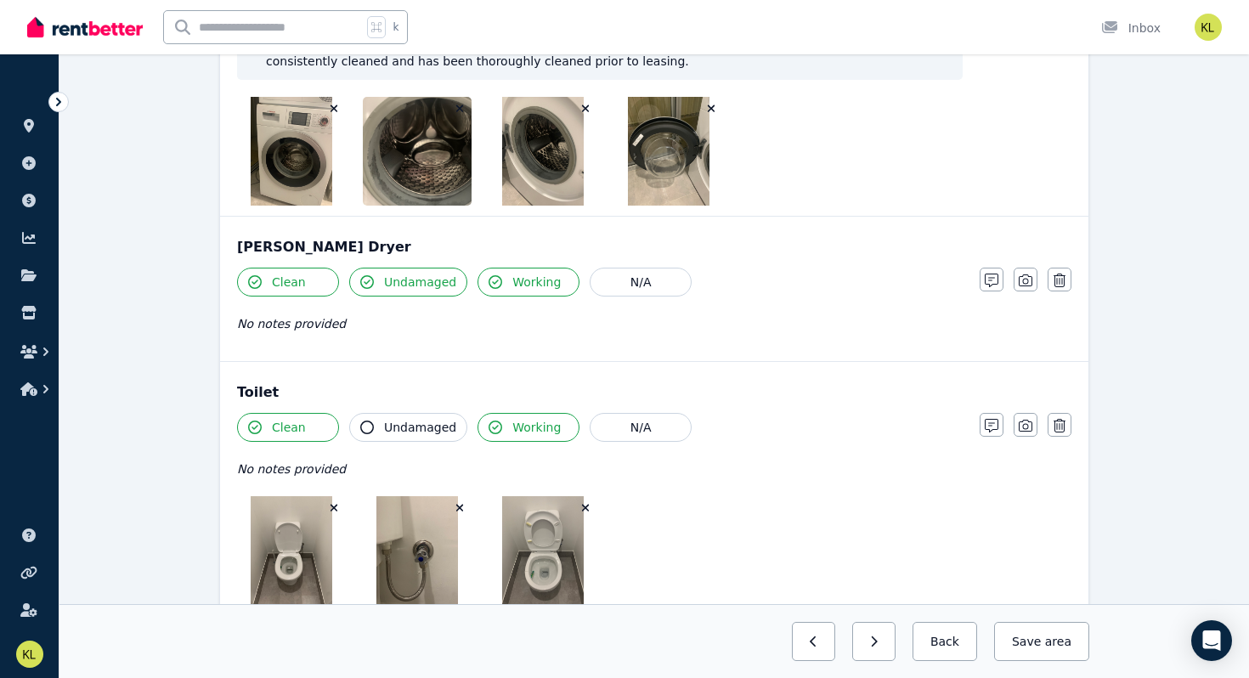
scroll to position [2679, 0]
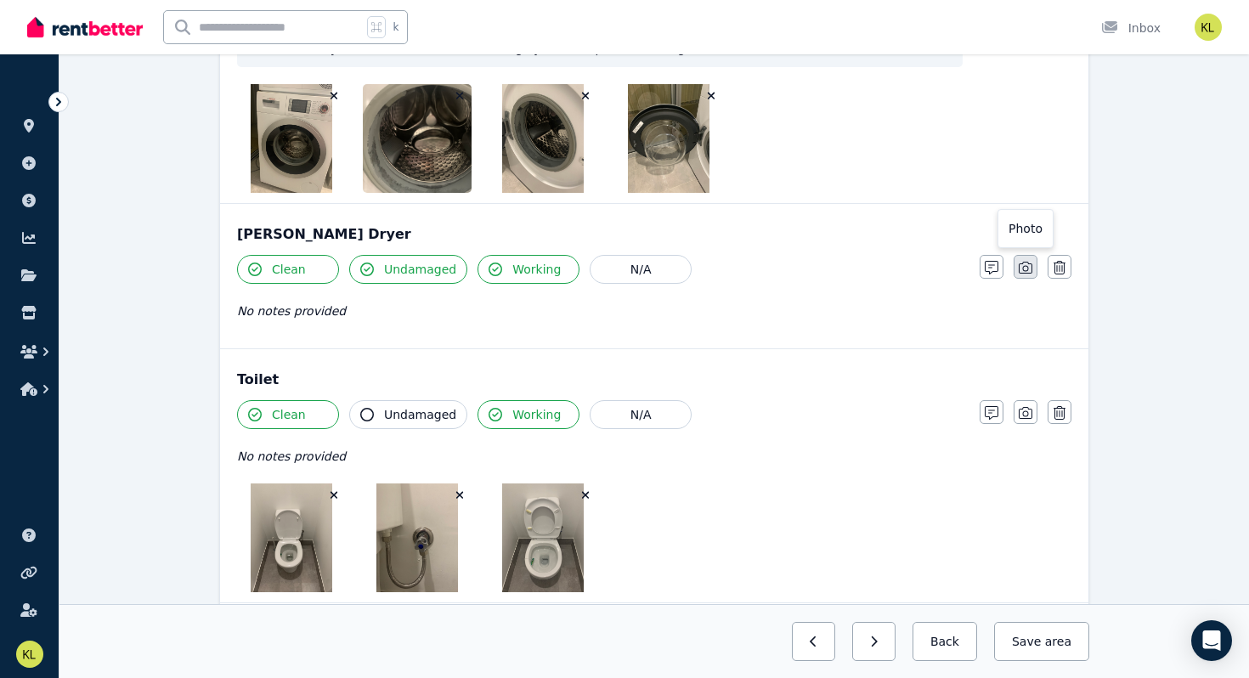
click at [494, 262] on icon "button" at bounding box center [1026, 268] width 14 height 12
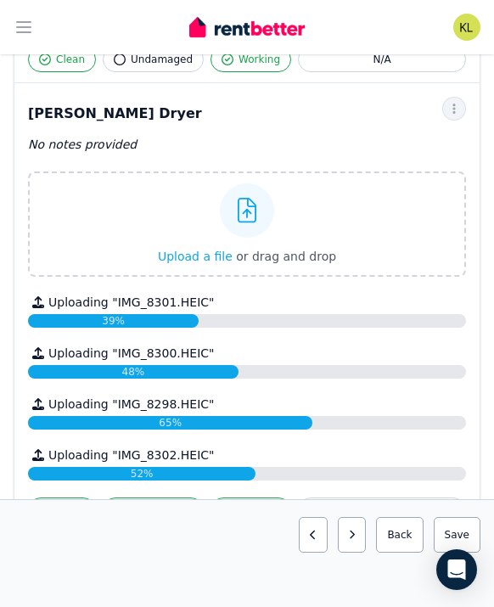
scroll to position [2592, 0]
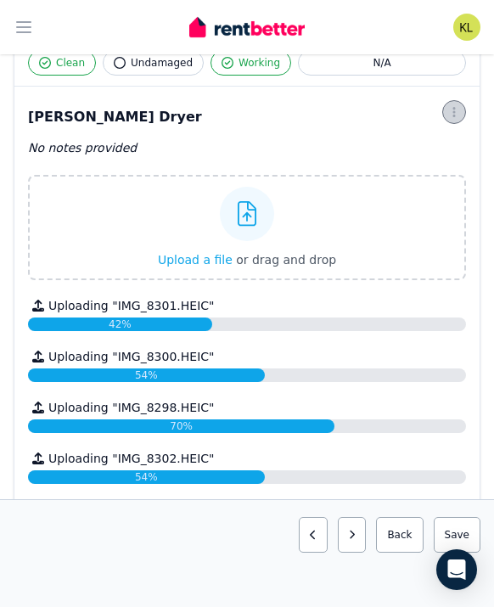
click at [453, 106] on icon "button" at bounding box center [455, 112] width 14 height 12
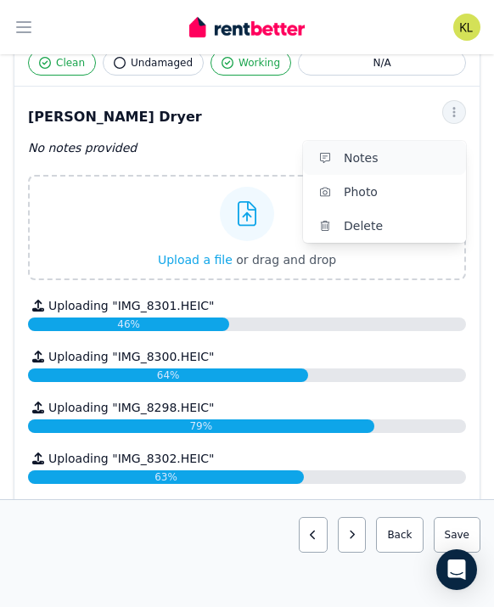
click at [415, 148] on span "Notes" at bounding box center [398, 158] width 109 height 20
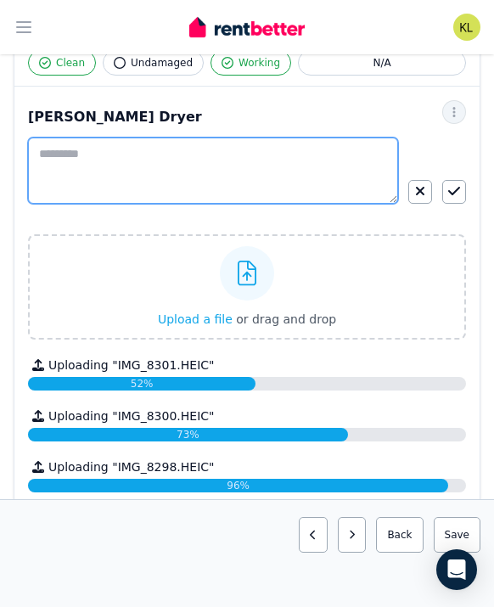
click at [212, 138] on textarea at bounding box center [213, 171] width 370 height 66
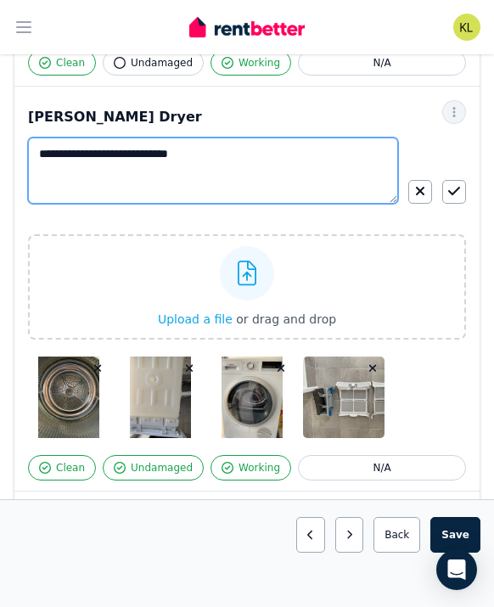
click at [144, 138] on textarea "**********" at bounding box center [213, 171] width 370 height 66
drag, startPoint x: 61, startPoint y: 139, endPoint x: 27, endPoint y: 141, distance: 34.0
click at [28, 141] on textarea "**********" at bounding box center [213, 171] width 370 height 66
click at [132, 138] on textarea "**********" at bounding box center [213, 171] width 370 height 66
click at [197, 138] on textarea "**********" at bounding box center [213, 171] width 370 height 66
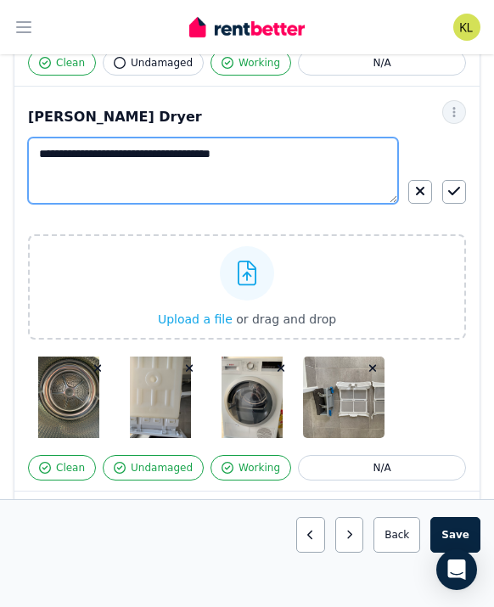
click at [286, 144] on textarea "**********" at bounding box center [213, 171] width 370 height 66
type textarea "**********"
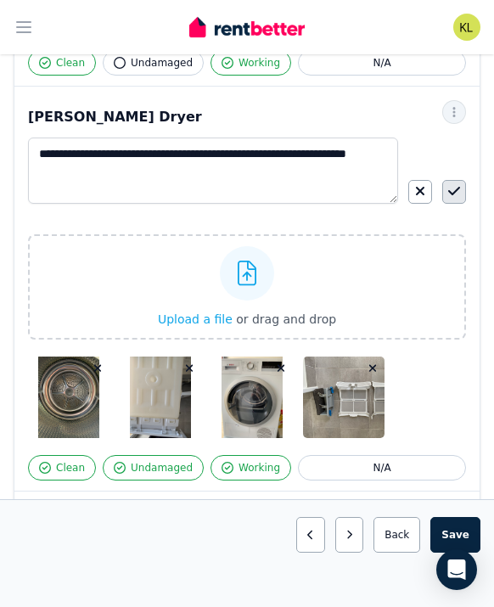
click at [454, 184] on icon "button" at bounding box center [455, 191] width 12 height 14
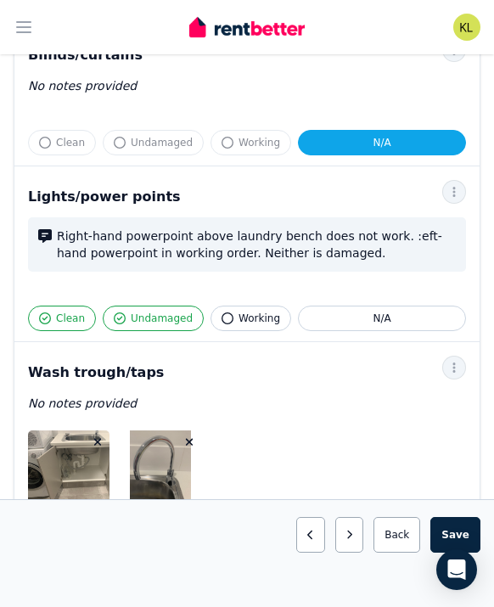
scroll to position [1214, 0]
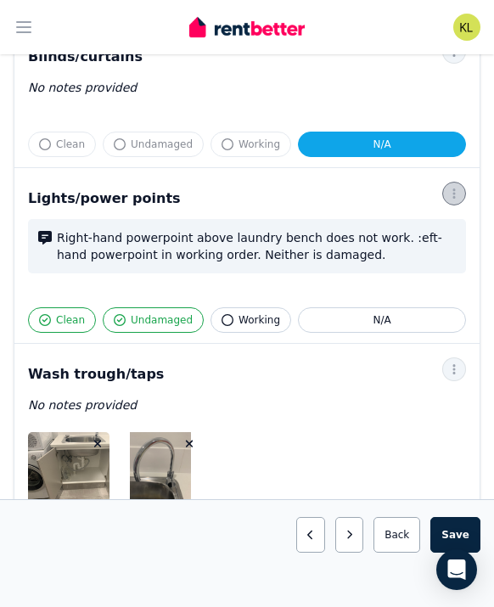
click at [449, 188] on icon "button" at bounding box center [455, 194] width 14 height 12
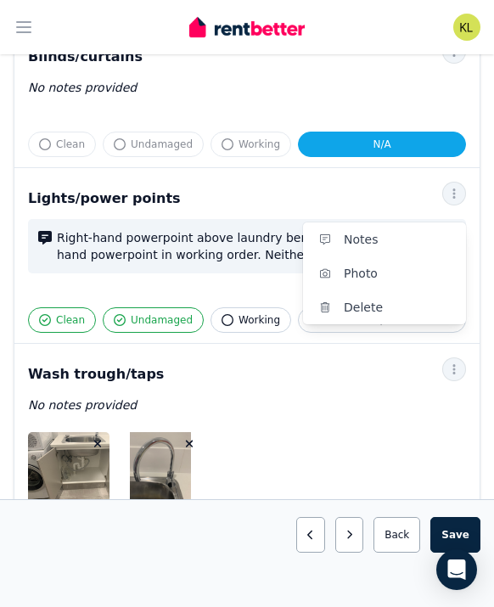
click at [403, 189] on div "Lights/power points" at bounding box center [247, 199] width 438 height 20
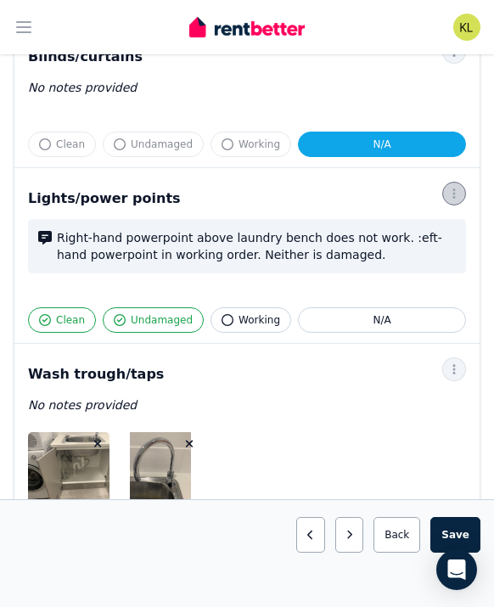
click at [451, 188] on icon "button" at bounding box center [455, 194] width 14 height 12
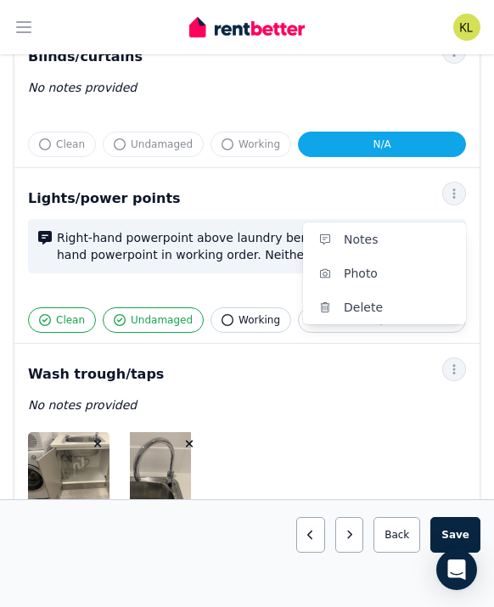
click at [387, 189] on div "Lights/power points" at bounding box center [247, 199] width 438 height 20
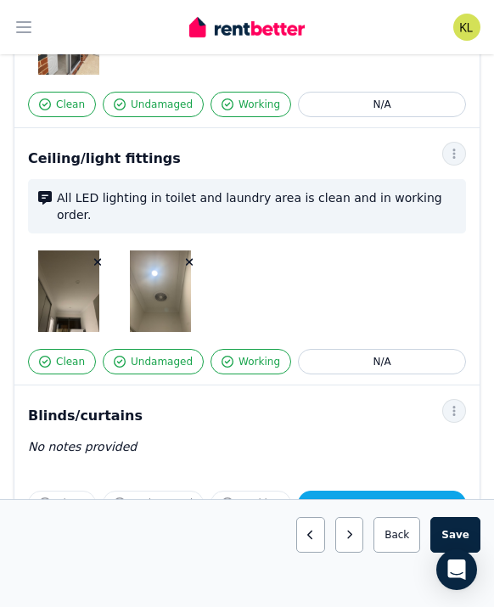
scroll to position [850, 0]
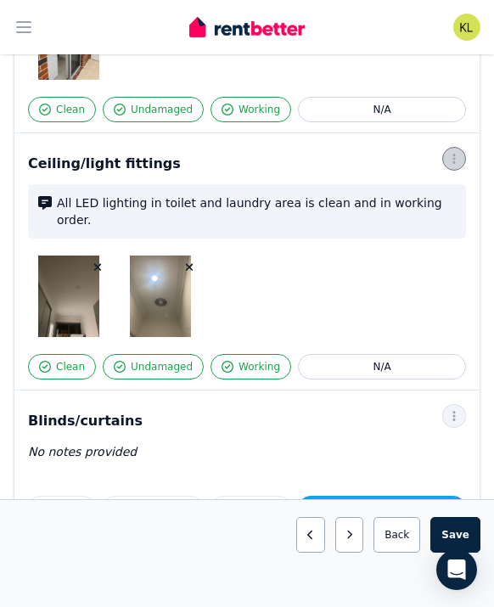
click at [449, 164] on icon "button" at bounding box center [455, 159] width 14 height 12
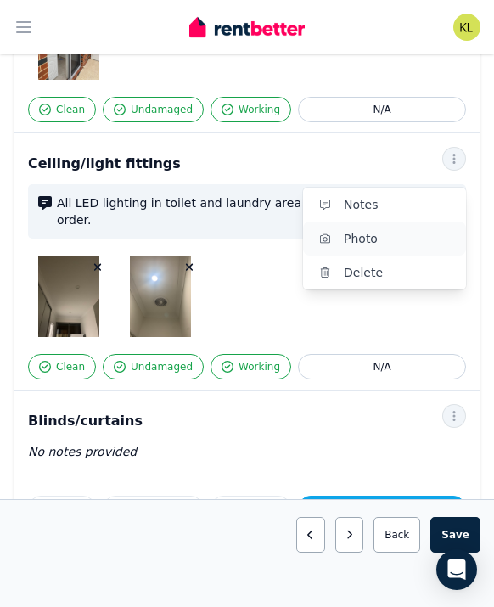
click at [419, 232] on span "Photo" at bounding box center [398, 239] width 109 height 20
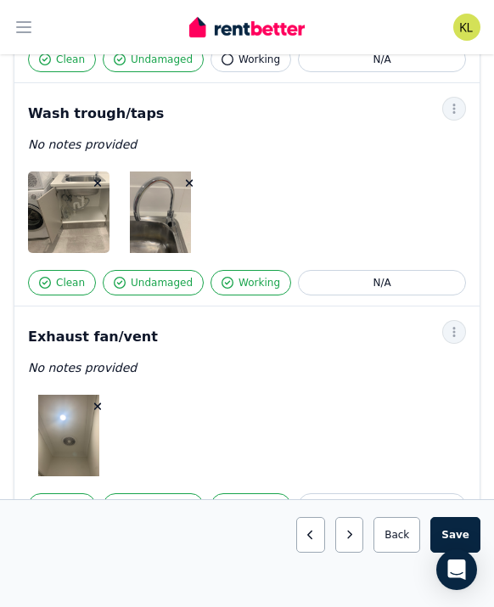
scroll to position [1593, 0]
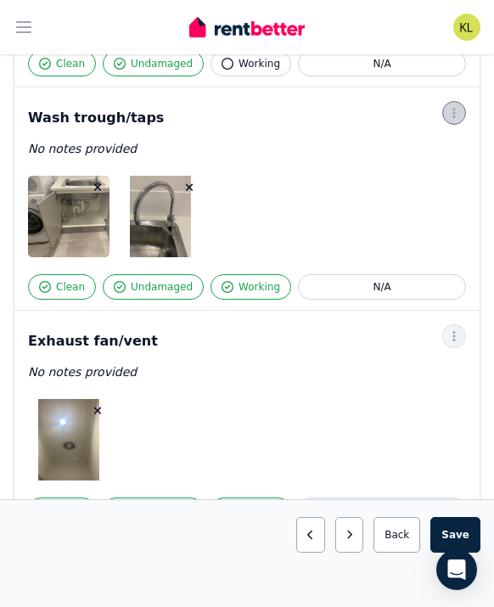
click at [455, 107] on icon "button" at bounding box center [455, 113] width 14 height 12
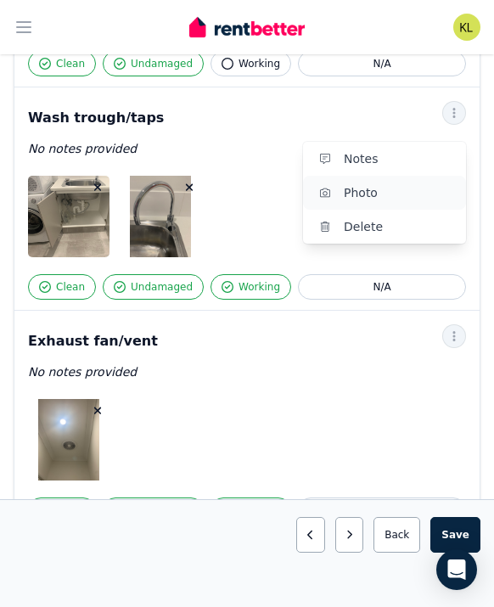
click at [396, 183] on span "Photo" at bounding box center [398, 193] width 109 height 20
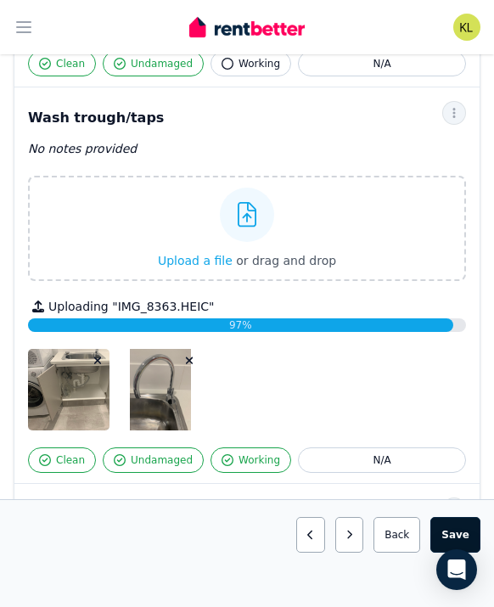
click at [458, 530] on button "Save area" at bounding box center [456, 535] width 50 height 36
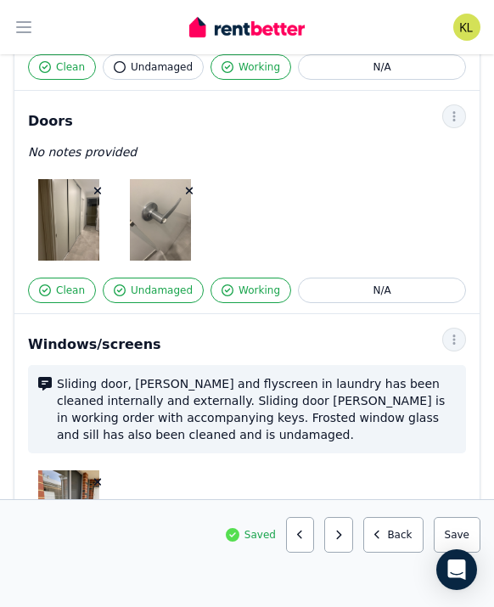
scroll to position [0, 0]
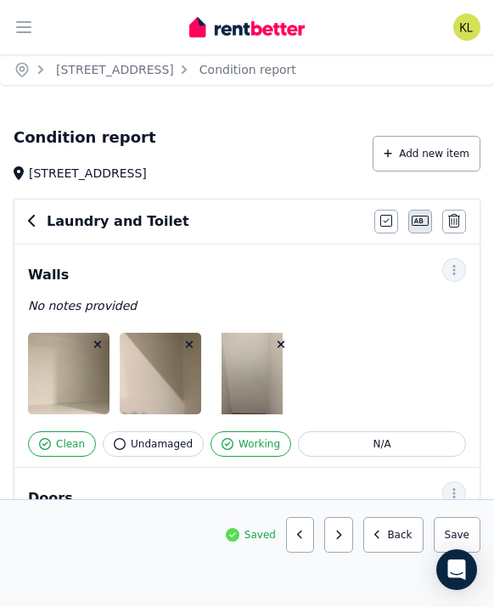
click at [418, 223] on icon "button" at bounding box center [420, 221] width 17 height 10
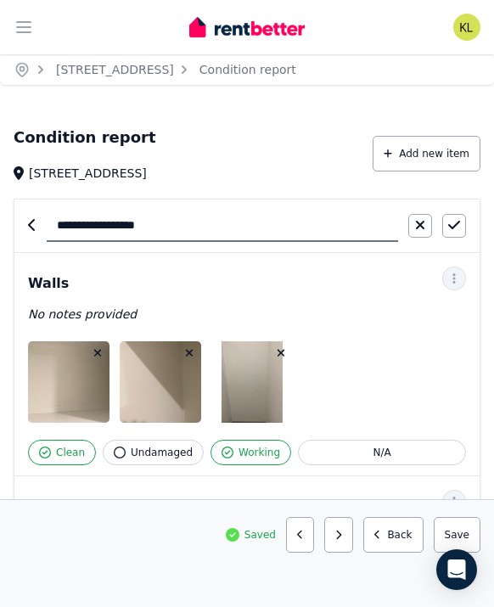
click at [403, 293] on div "Walls" at bounding box center [247, 284] width 438 height 20
click at [449, 279] on icon "button" at bounding box center [455, 279] width 14 height 12
click at [409, 314] on span "Notes" at bounding box center [398, 324] width 109 height 20
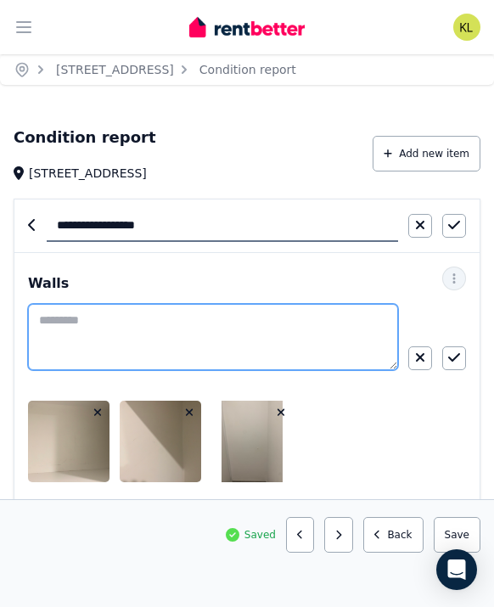
click at [116, 323] on textarea at bounding box center [213, 337] width 370 height 66
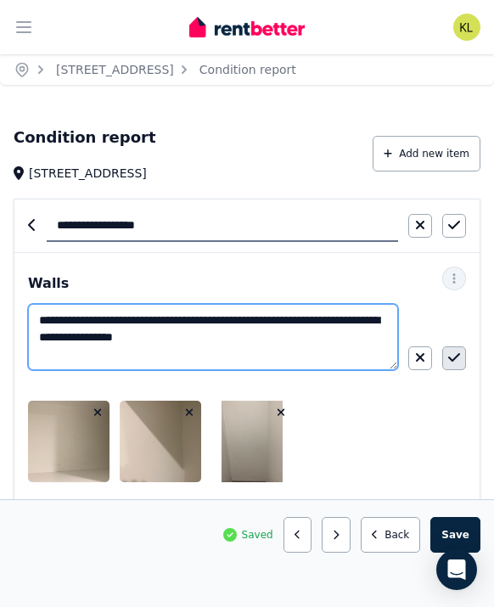
type textarea "**********"
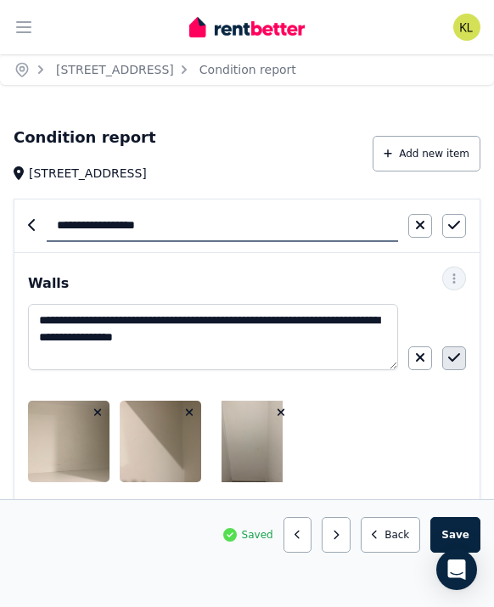
click at [454, 355] on icon "button" at bounding box center [455, 358] width 12 height 14
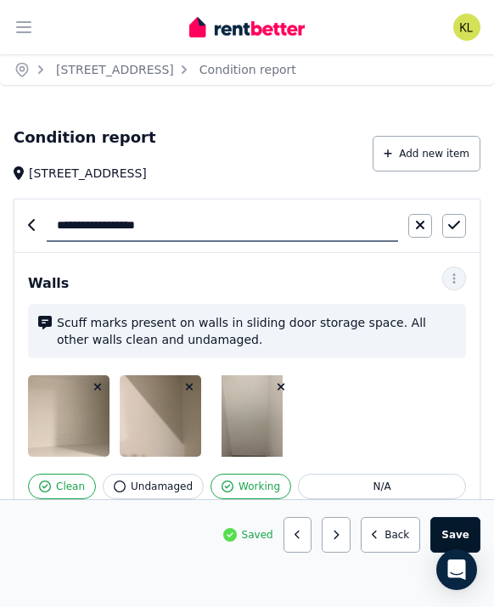
click at [460, 526] on button "Save area" at bounding box center [456, 535] width 50 height 36
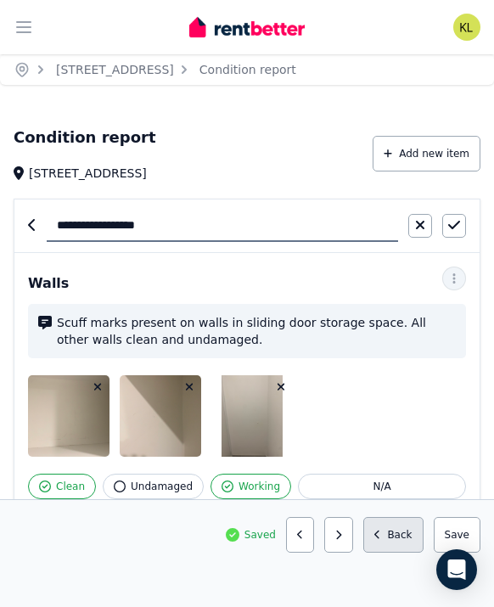
click at [392, 528] on button "Back" at bounding box center [394, 535] width 60 height 36
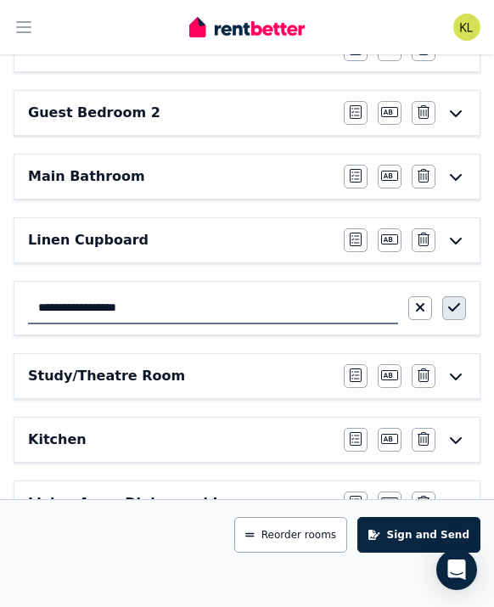
click at [462, 302] on button "button" at bounding box center [455, 308] width 24 height 24
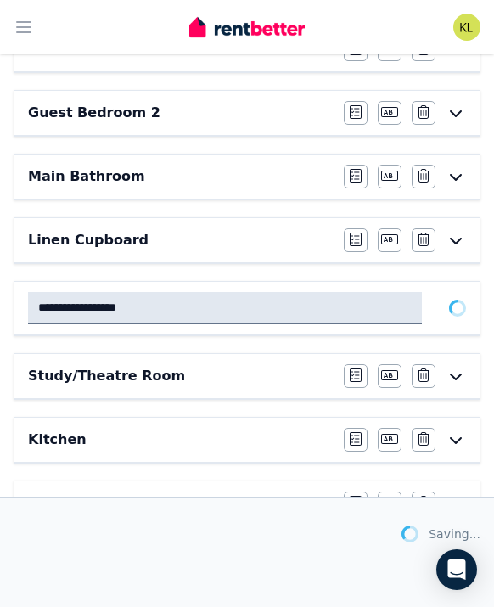
click at [127, 538] on div "Saving..." at bounding box center [247, 534] width 467 height 37
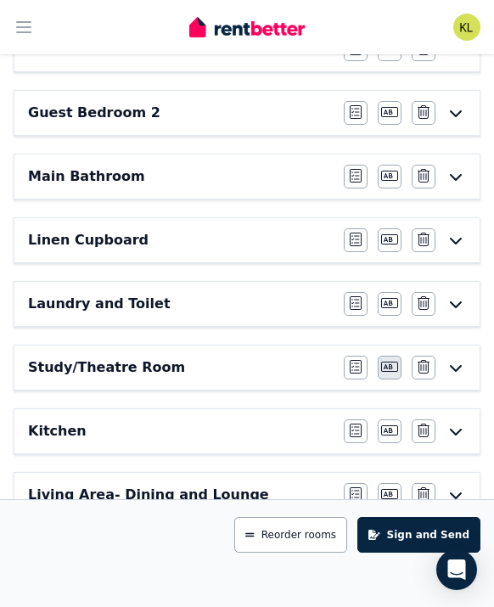
click at [392, 367] on icon "button" at bounding box center [389, 367] width 17 height 14
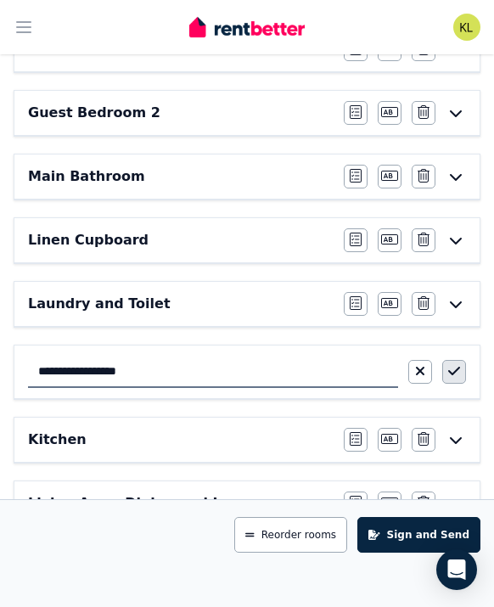
click at [449, 369] on icon "button" at bounding box center [455, 371] width 12 height 14
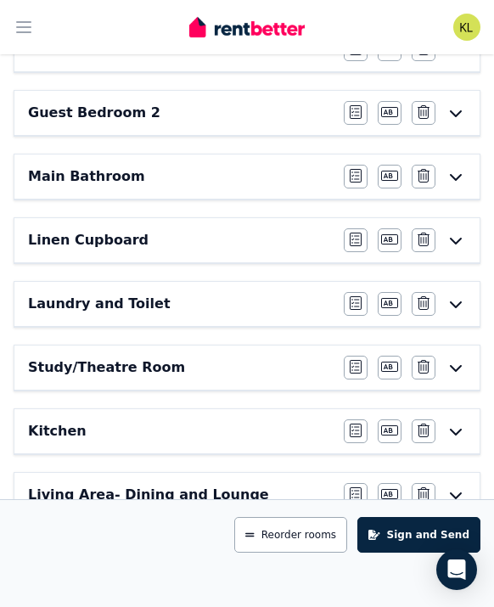
click at [69, 368] on h6 "Study/Theatre Room" at bounding box center [106, 368] width 157 height 20
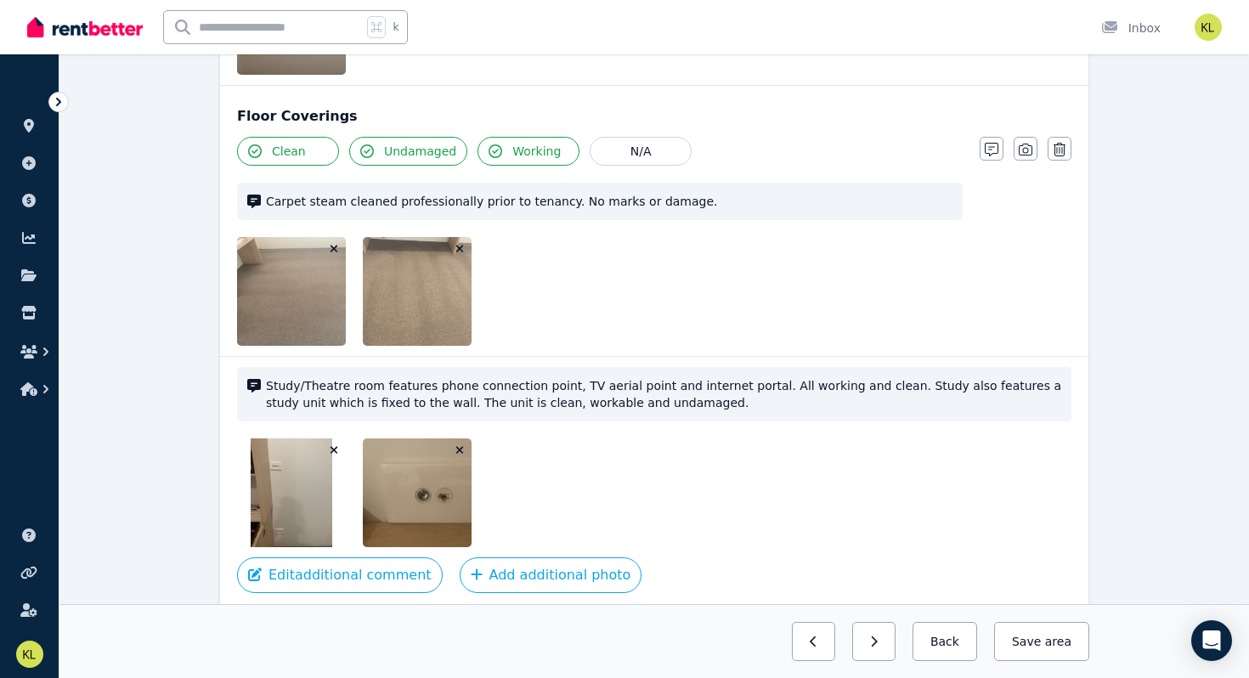
scroll to position [1259, 0]
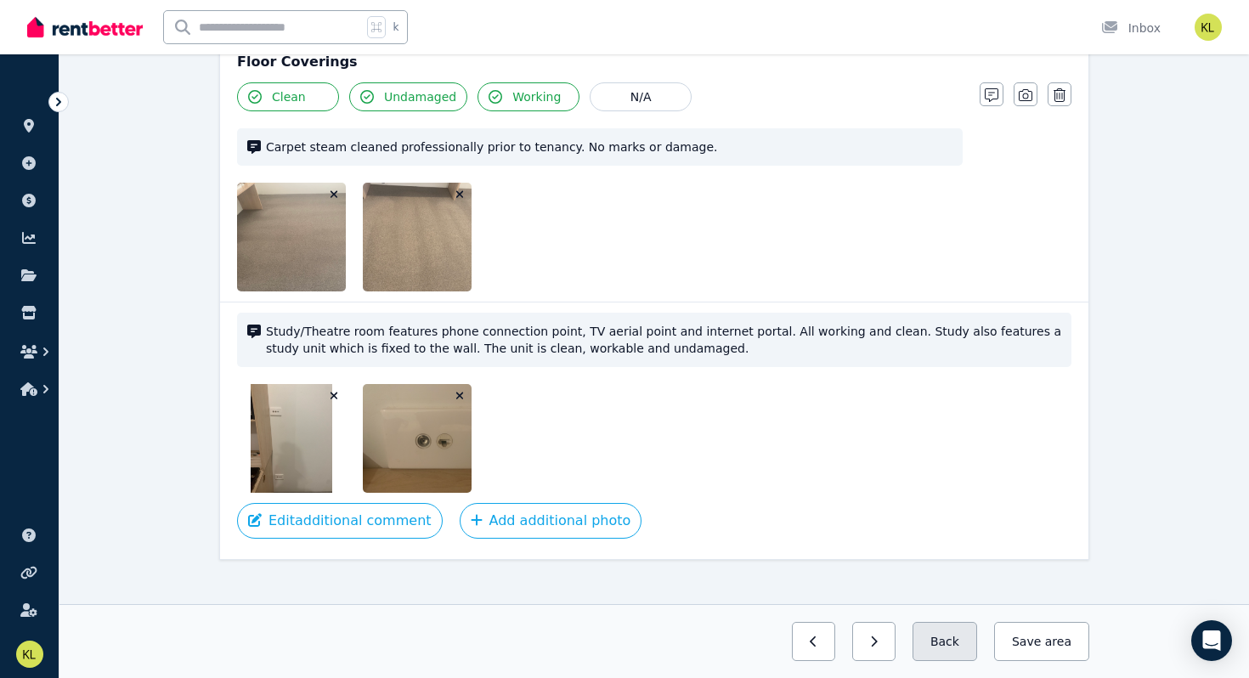
click at [494, 607] on button "Back" at bounding box center [944, 641] width 65 height 39
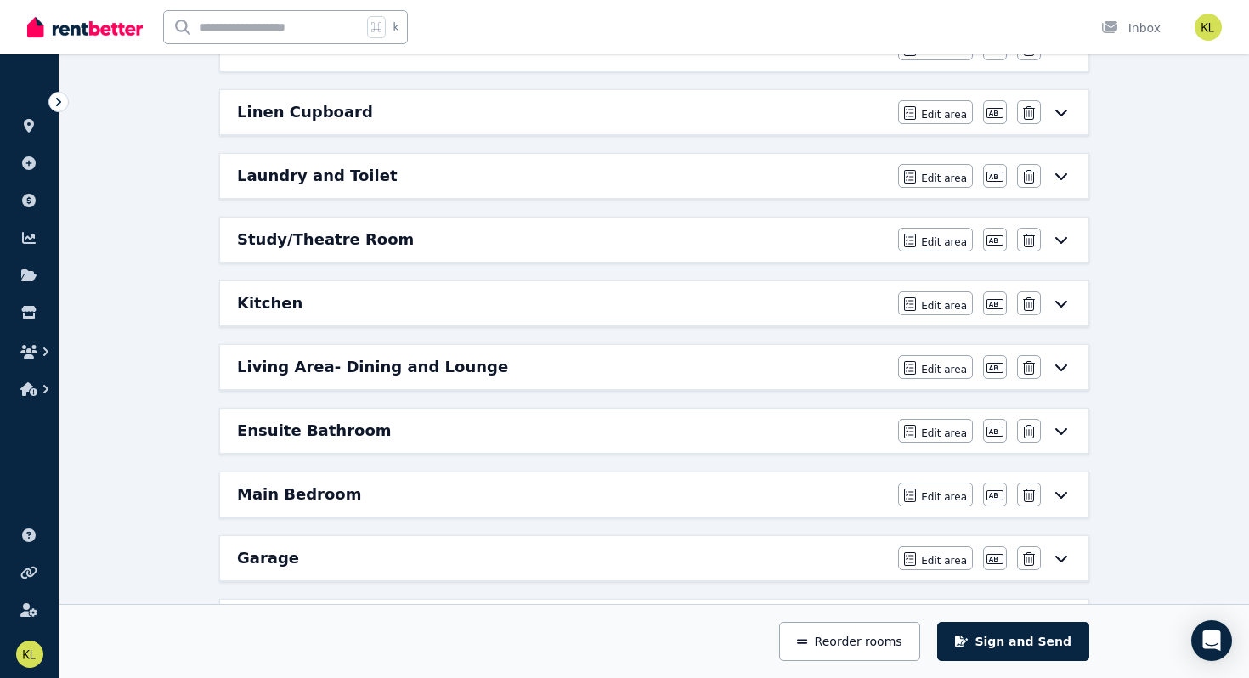
scroll to position [464, 0]
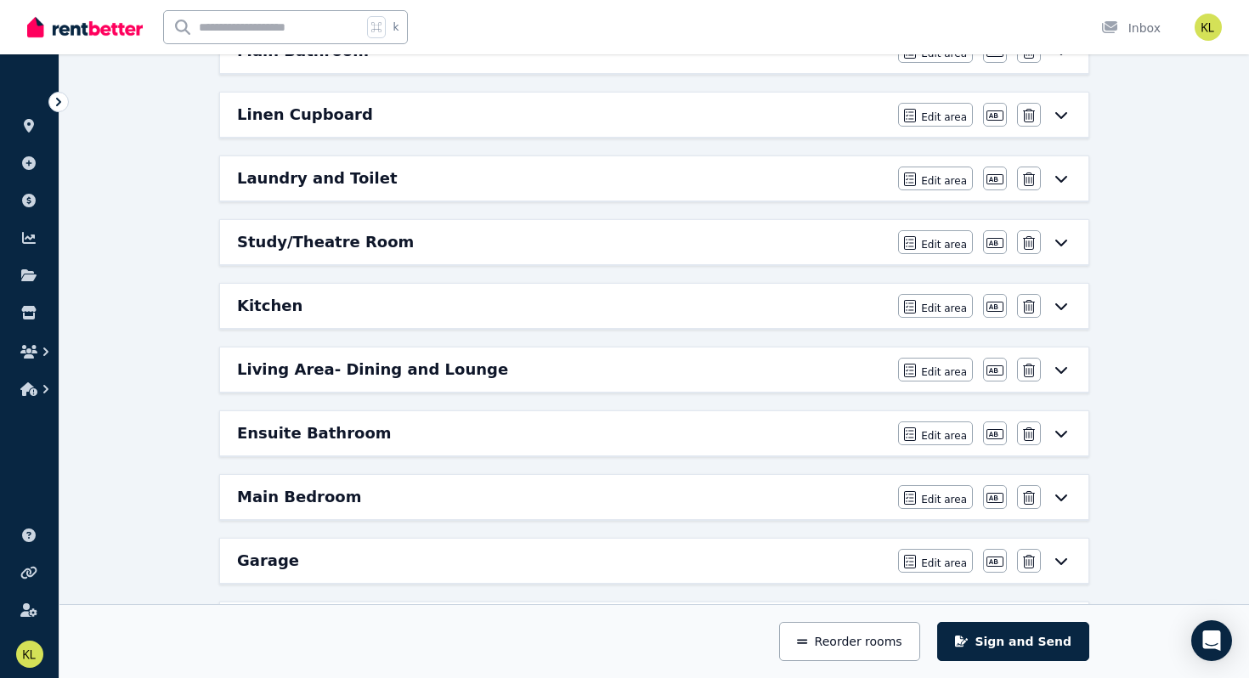
click at [318, 176] on h6 "Laundry and Toilet" at bounding box center [317, 179] width 161 height 24
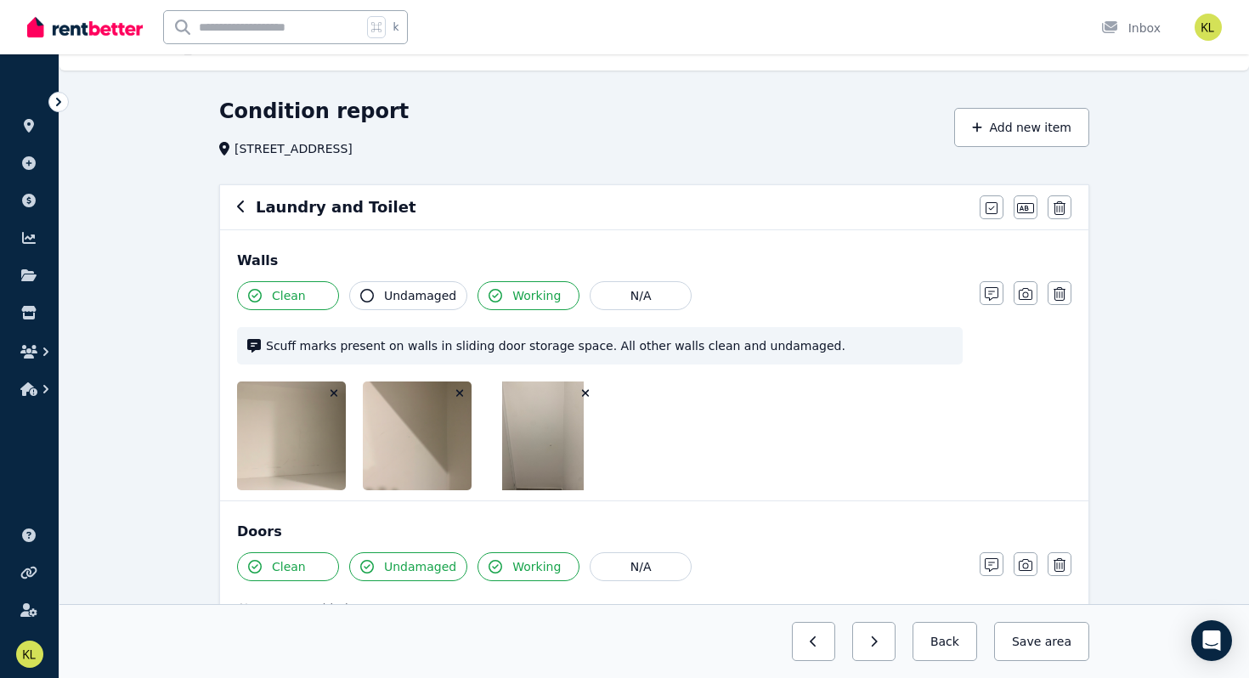
scroll to position [0, 0]
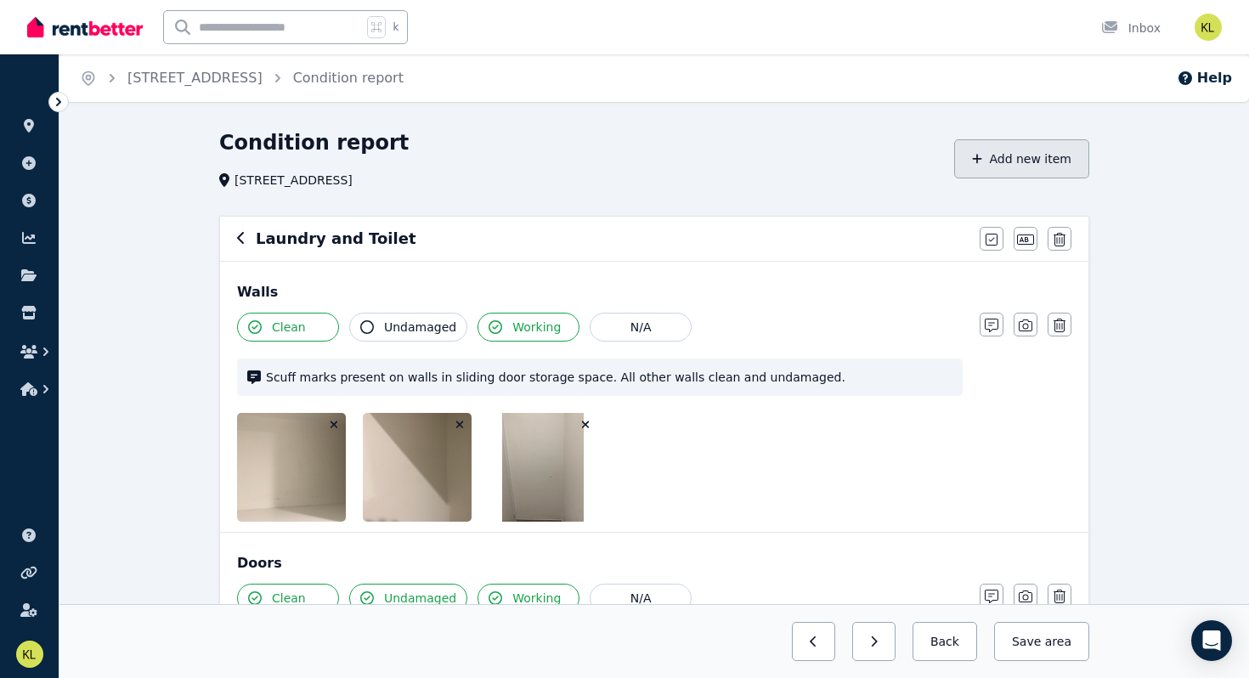
click at [494, 172] on button "Add new item" at bounding box center [1021, 158] width 135 height 39
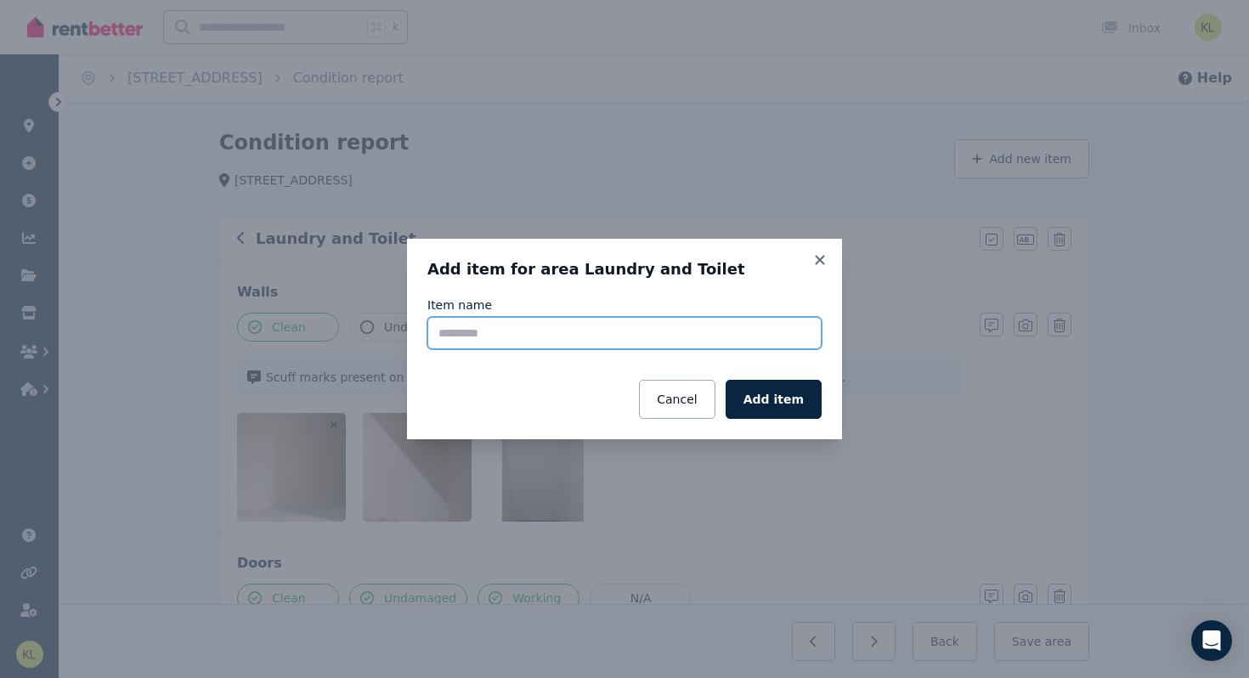
click at [494, 340] on input "Item name" at bounding box center [624, 333] width 394 height 32
type input "**********"
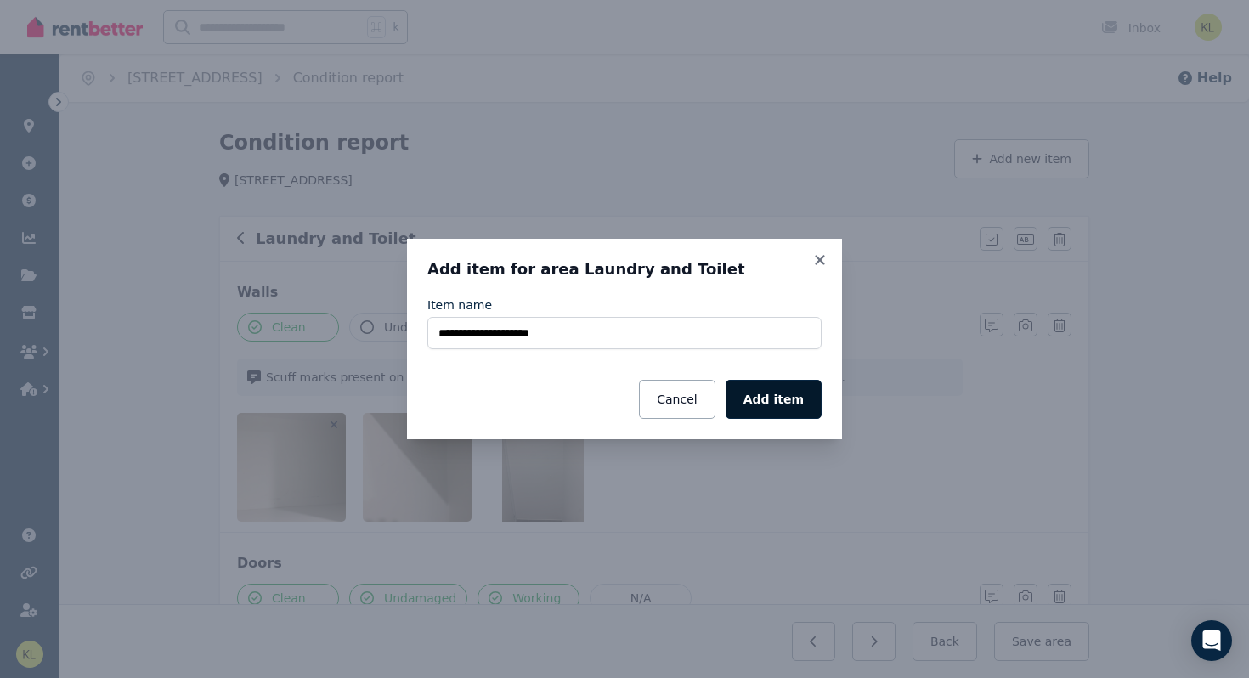
click at [494, 394] on button "Add item" at bounding box center [773, 399] width 96 height 39
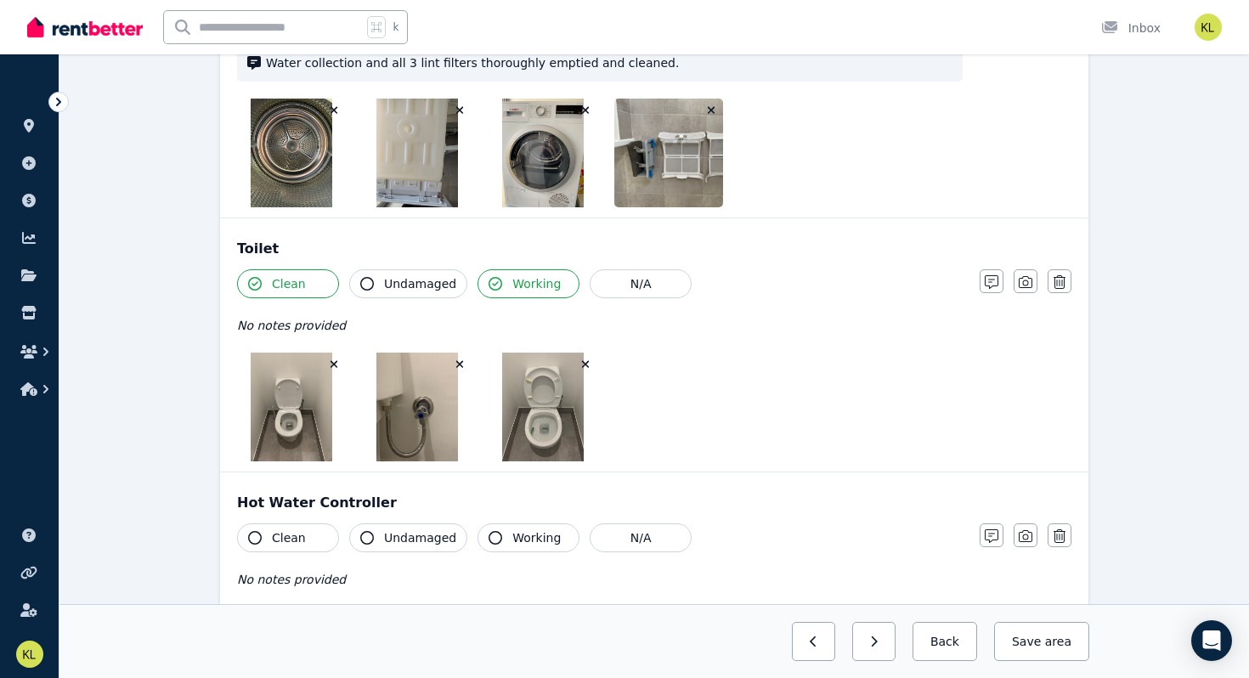
scroll to position [3070, 0]
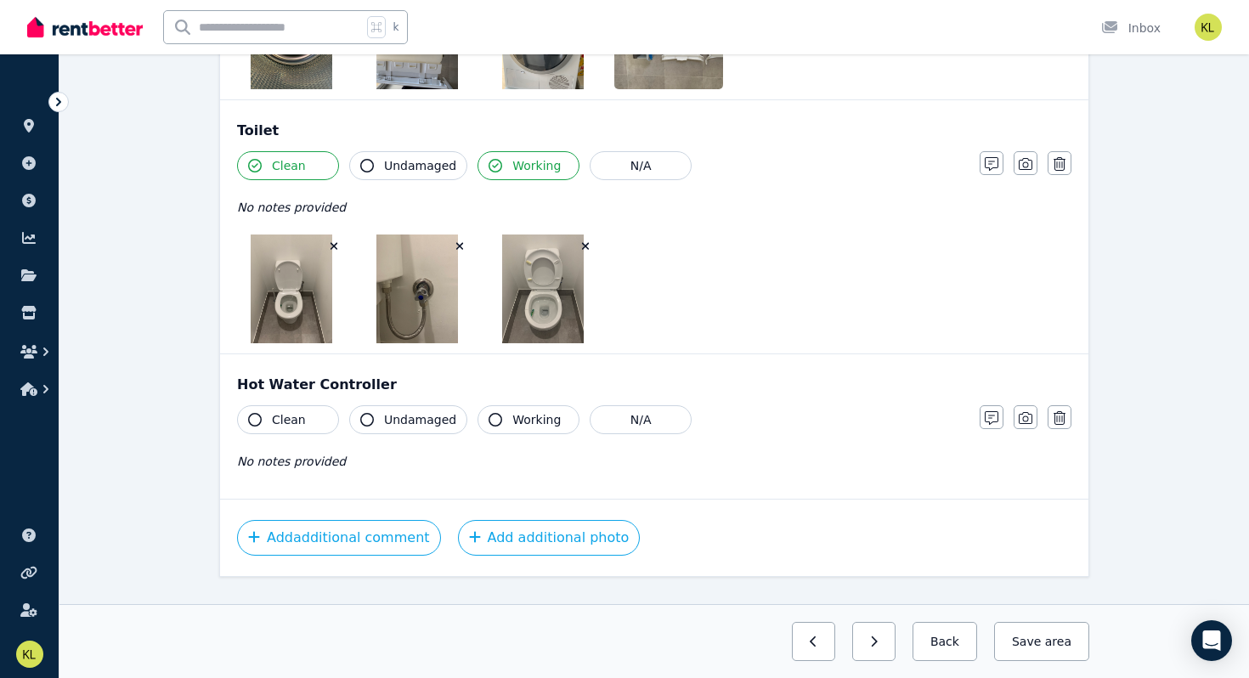
click at [305, 405] on button "Clean" at bounding box center [288, 419] width 102 height 29
click at [412, 411] on span "Undamaged" at bounding box center [420, 419] width 72 height 17
click at [494, 411] on span "Working" at bounding box center [536, 419] width 48 height 17
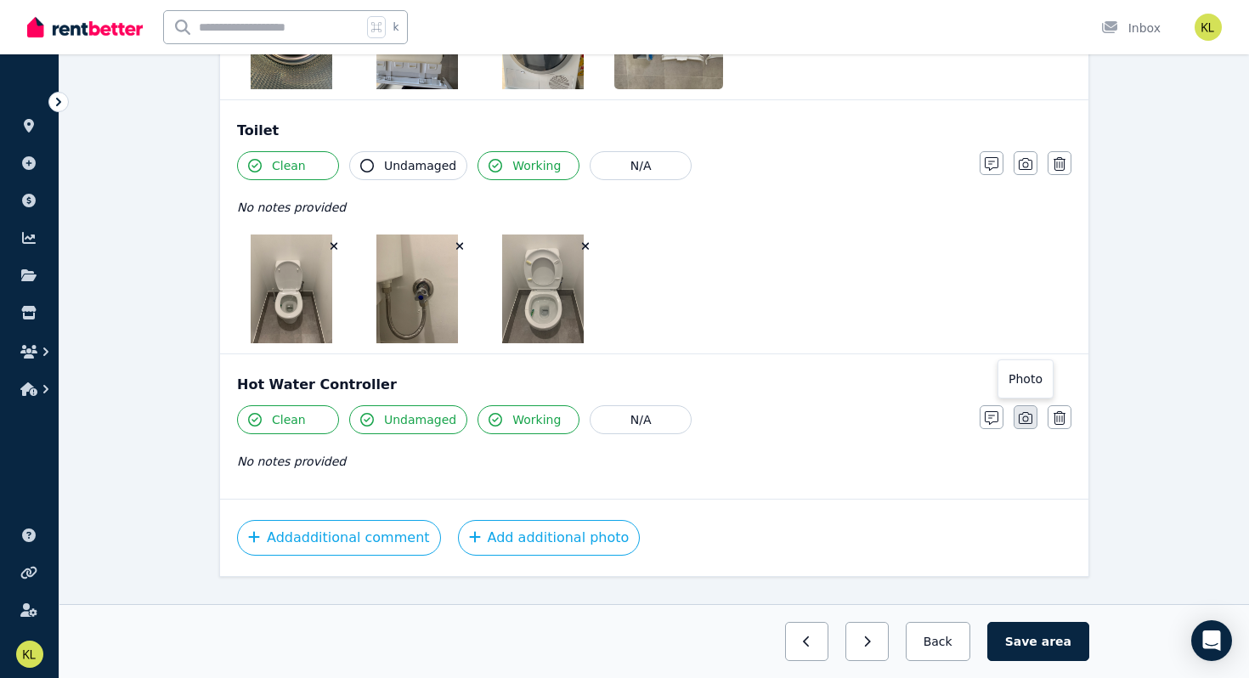
click at [494, 411] on icon "button" at bounding box center [1026, 418] width 14 height 14
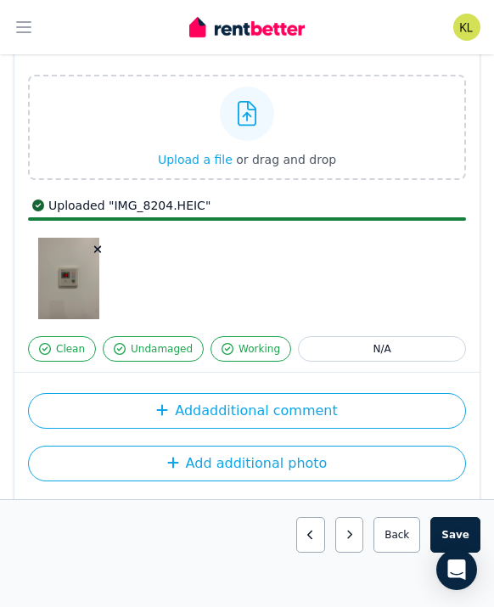
scroll to position [3166, 0]
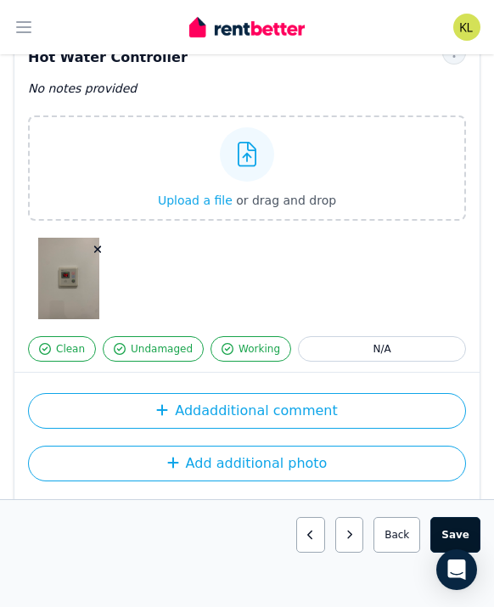
click at [456, 532] on button "Save area" at bounding box center [456, 535] width 50 height 36
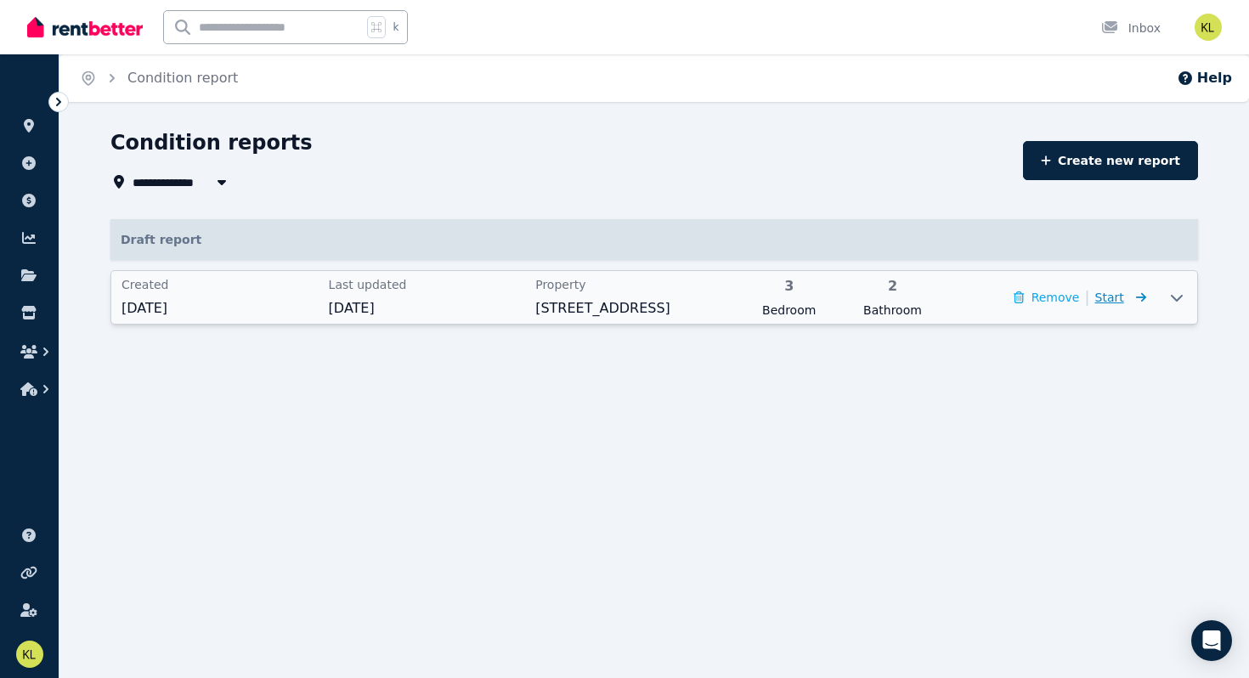
click at [494, 292] on span "Start" at bounding box center [1109, 298] width 29 height 14
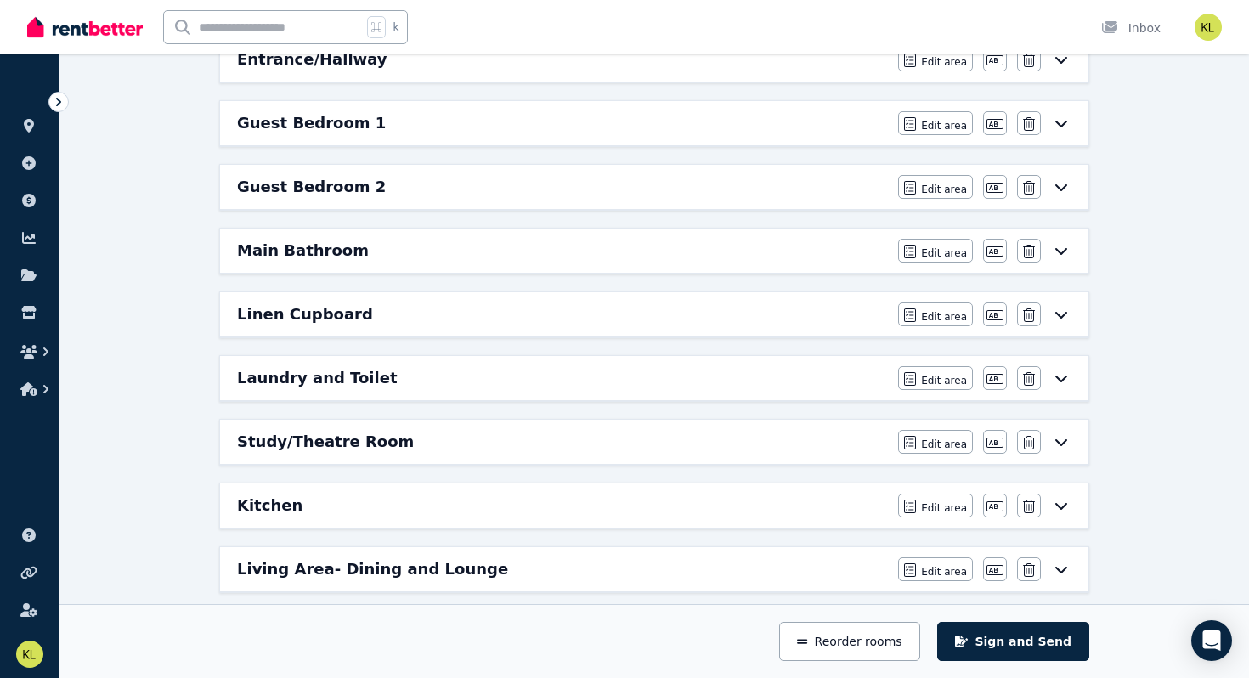
scroll to position [268, 0]
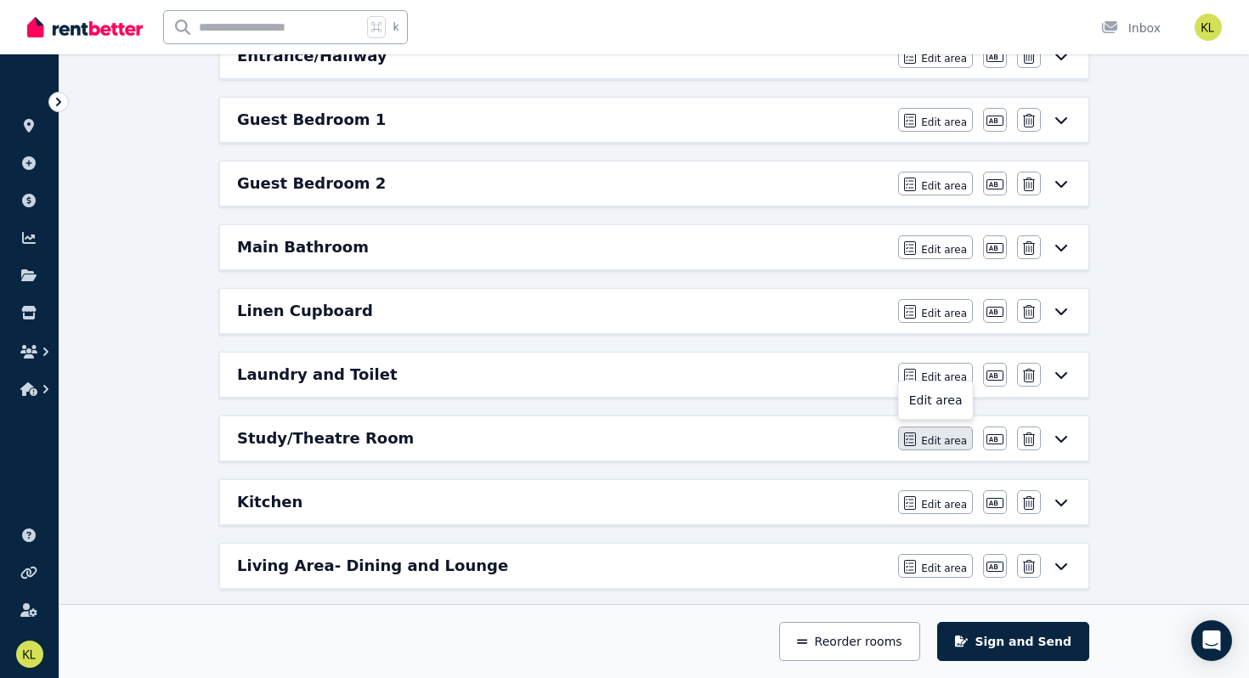
click at [494, 441] on span "Edit area" at bounding box center [944, 441] width 46 height 14
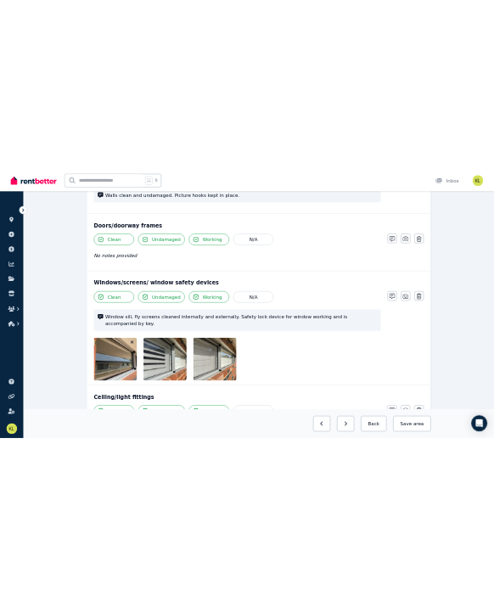
scroll to position [0, 0]
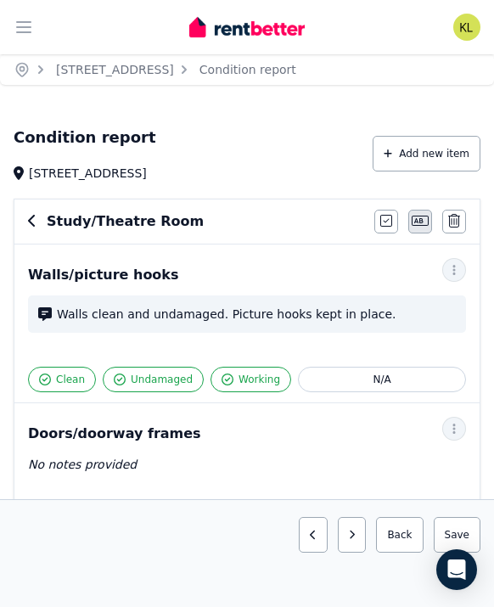
click at [416, 222] on icon "button" at bounding box center [420, 221] width 17 height 10
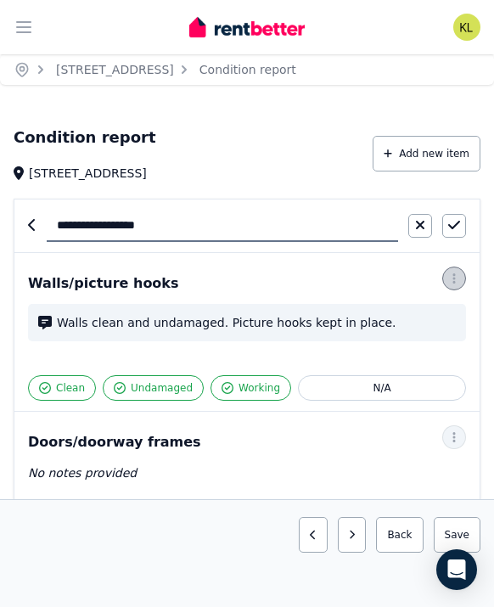
click at [454, 274] on icon "button" at bounding box center [455, 279] width 14 height 12
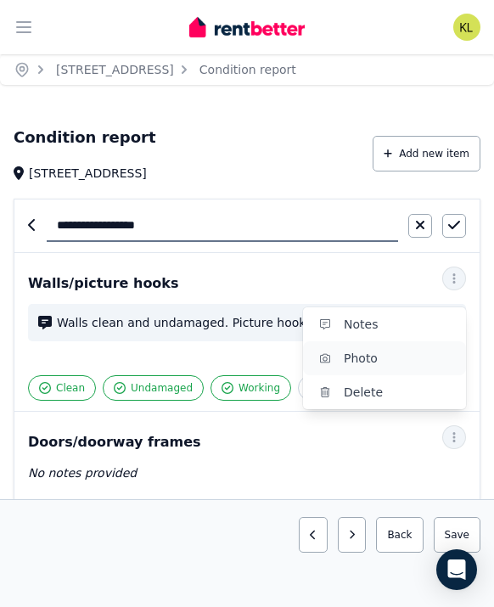
click at [390, 358] on span "Photo" at bounding box center [398, 358] width 109 height 20
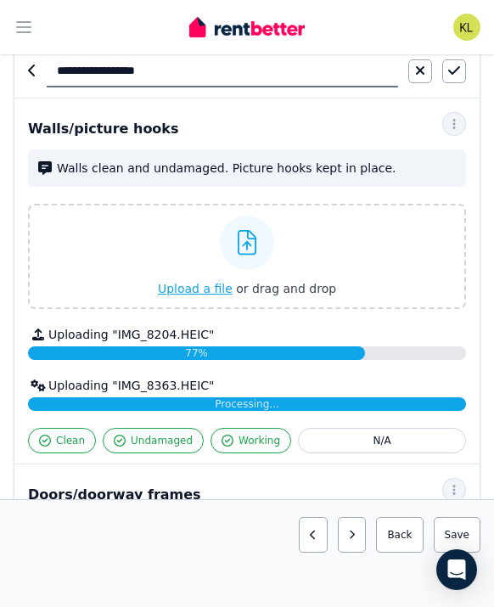
scroll to position [168, 0]
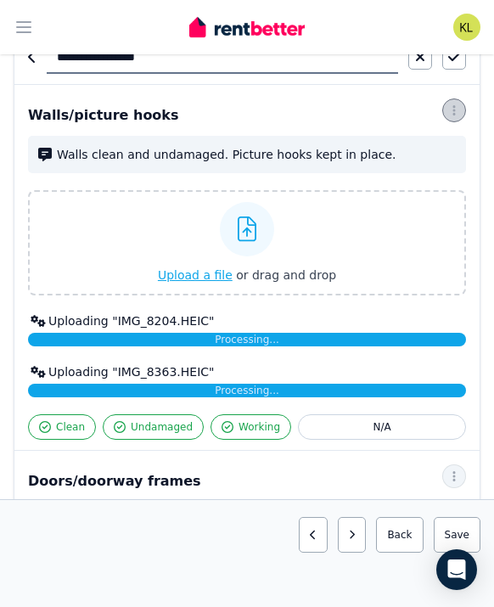
click at [462, 115] on span "button" at bounding box center [455, 111] width 24 height 24
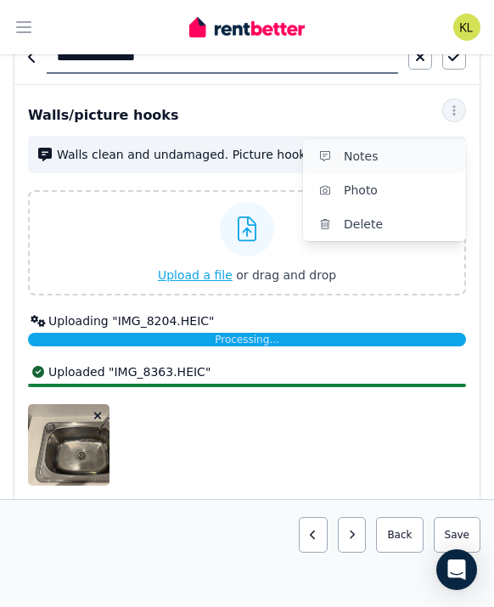
click at [388, 163] on span "Notes" at bounding box center [398, 156] width 109 height 20
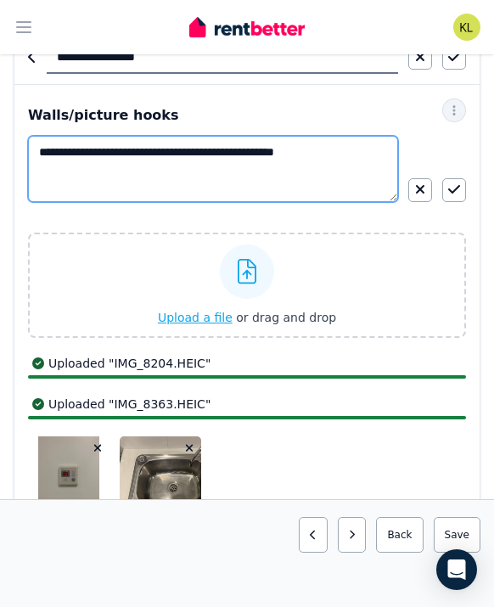
click at [368, 154] on textarea "**********" at bounding box center [213, 169] width 370 height 66
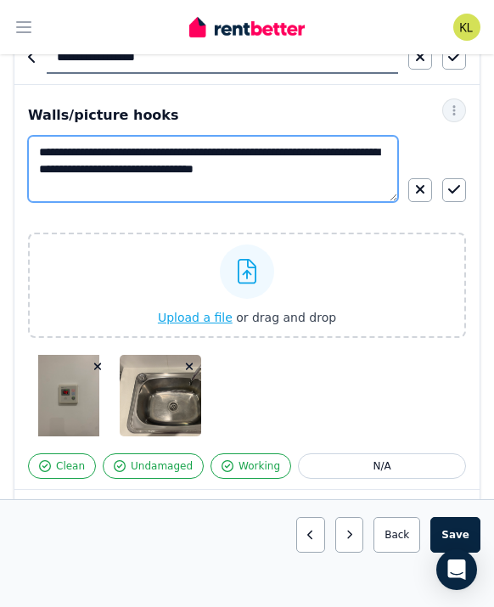
type textarea "**********"
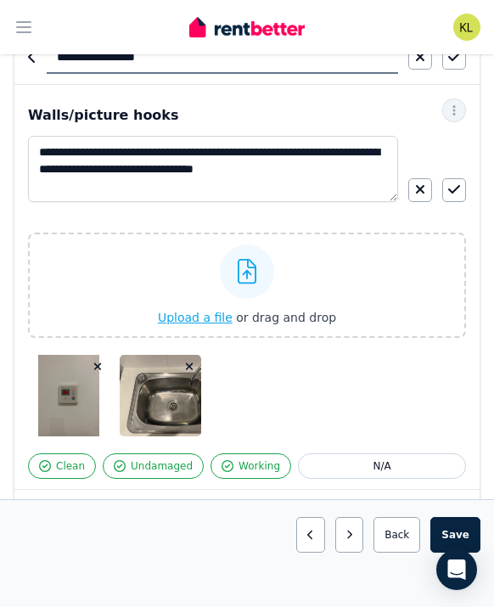
click at [466, 195] on div "**********" at bounding box center [247, 287] width 466 height 404
click at [459, 189] on icon "button" at bounding box center [455, 190] width 12 height 14
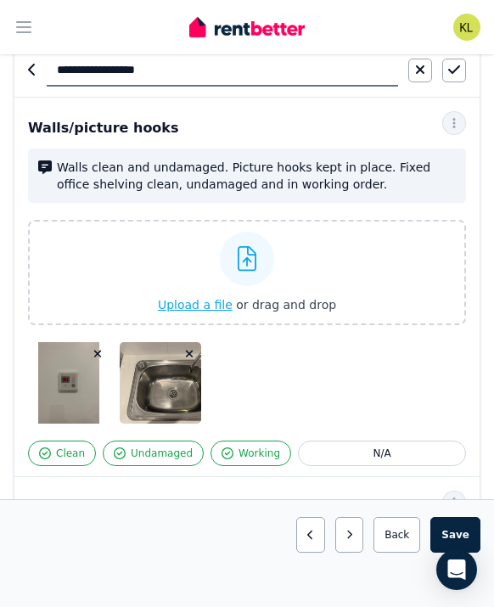
scroll to position [162, 0]
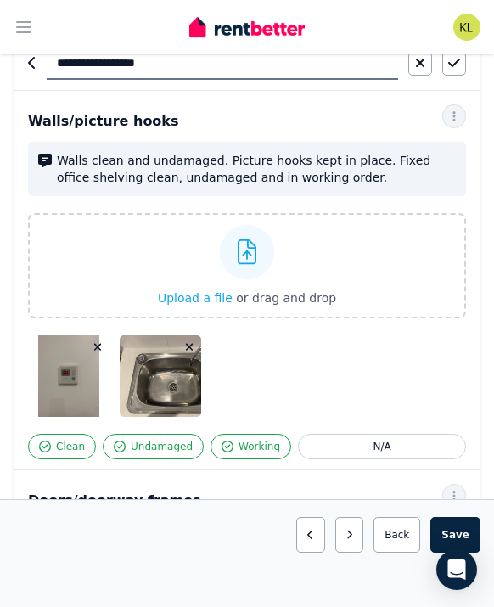
click at [193, 344] on icon "button" at bounding box center [190, 348] width 8 height 8
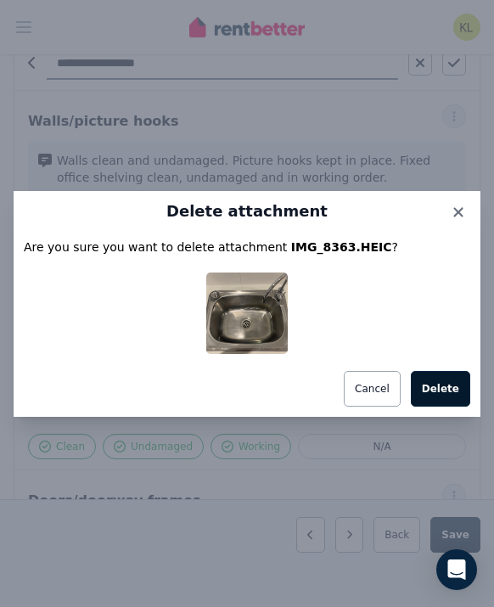
click at [451, 376] on button "Delete" at bounding box center [440, 389] width 59 height 36
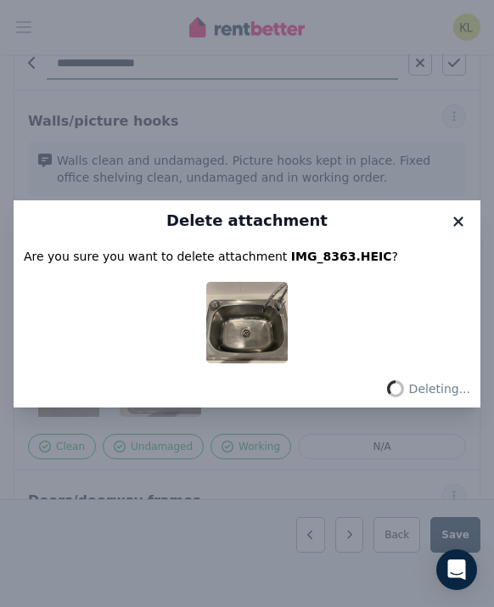
click at [459, 219] on icon at bounding box center [458, 221] width 9 height 9
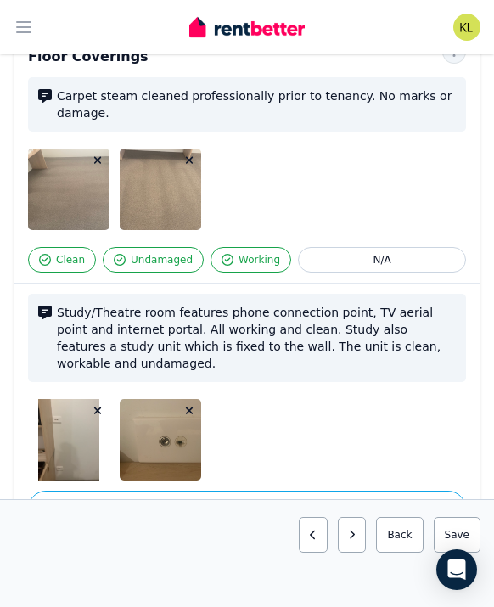
scroll to position [1420, 0]
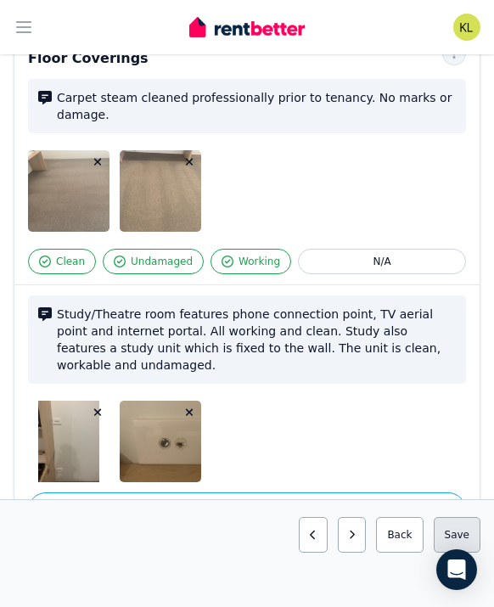
click at [462, 534] on button "Save area" at bounding box center [457, 535] width 47 height 36
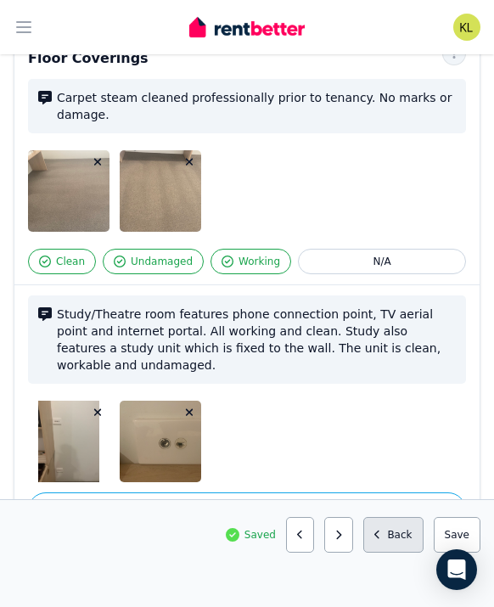
click at [398, 526] on button "Back" at bounding box center [394, 535] width 60 height 36
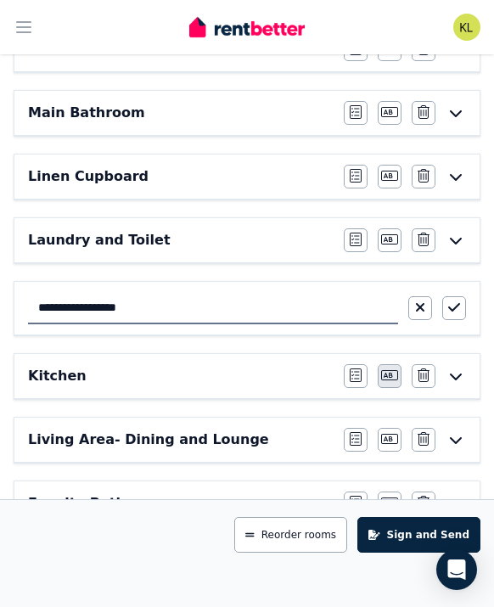
click at [389, 377] on icon "button" at bounding box center [389, 375] width 17 height 10
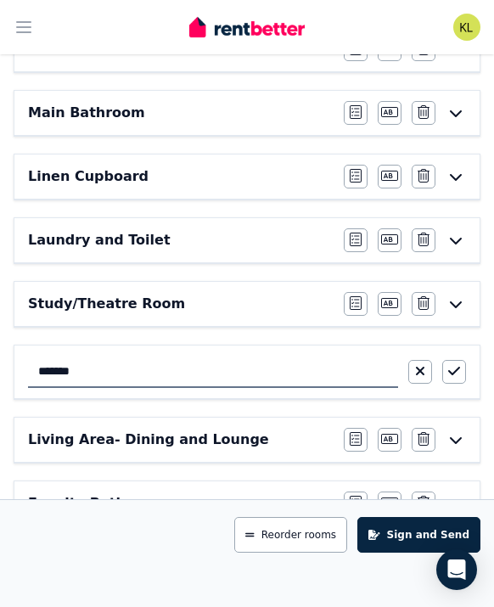
click at [189, 443] on h6 "Living Area- Dining and Lounge" at bounding box center [148, 440] width 241 height 20
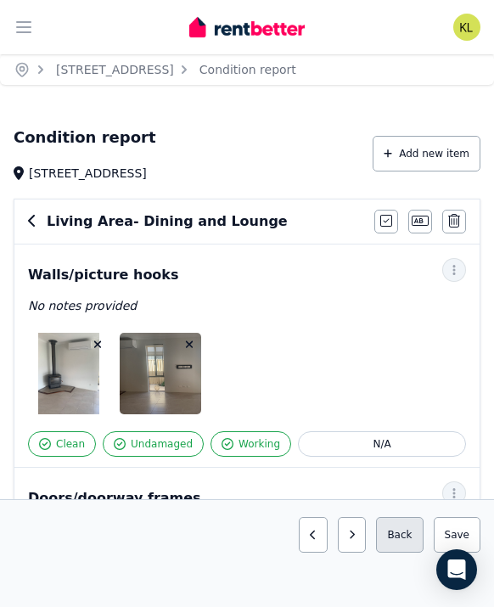
click at [403, 529] on button "Back" at bounding box center [399, 535] width 47 height 36
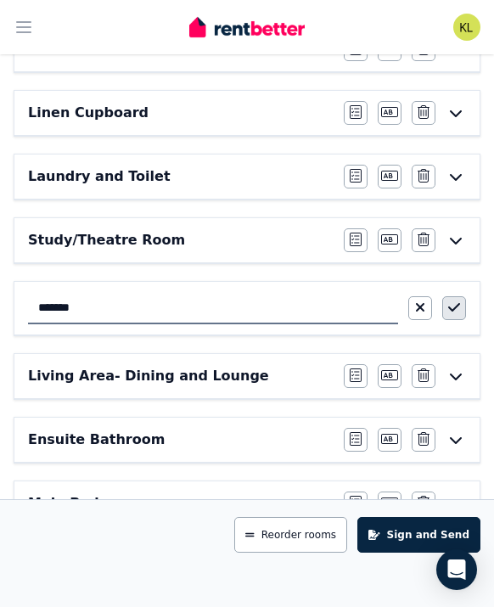
click at [457, 304] on icon "button" at bounding box center [455, 308] width 12 height 14
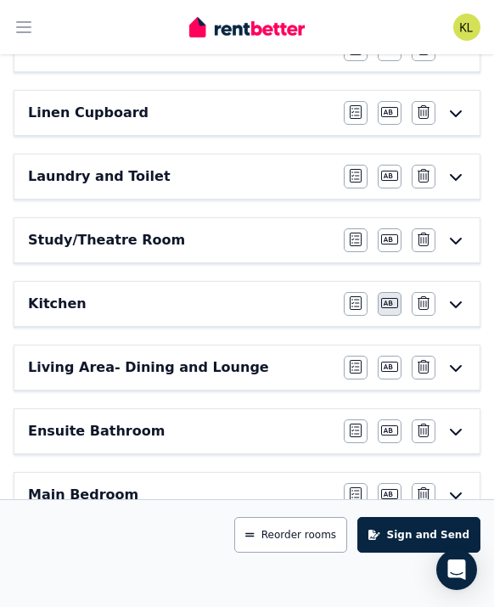
click at [389, 299] on icon "button" at bounding box center [389, 303] width 17 height 14
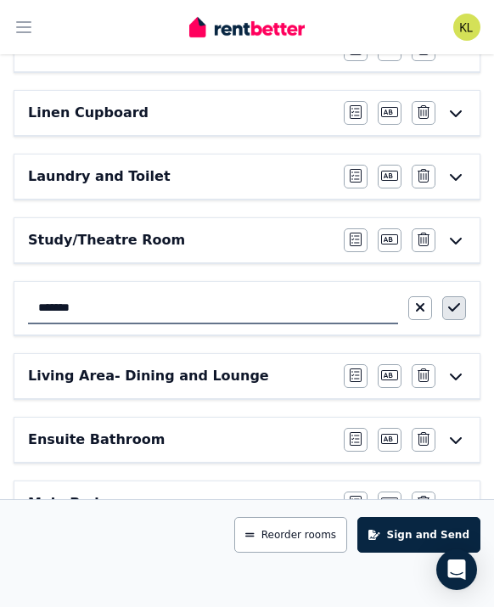
click at [453, 306] on icon "button" at bounding box center [455, 308] width 12 height 14
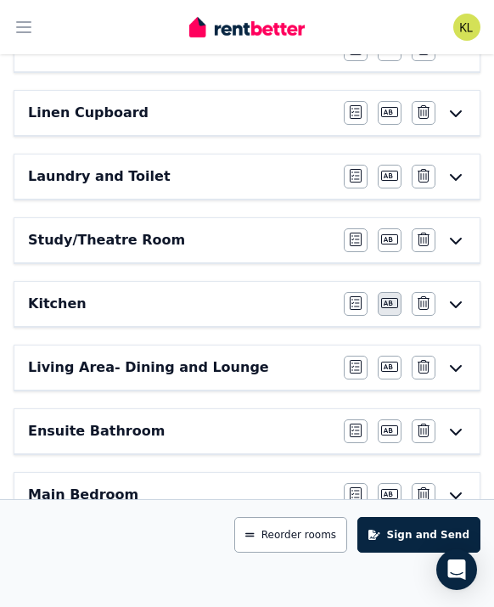
click at [388, 302] on icon "button" at bounding box center [389, 303] width 17 height 14
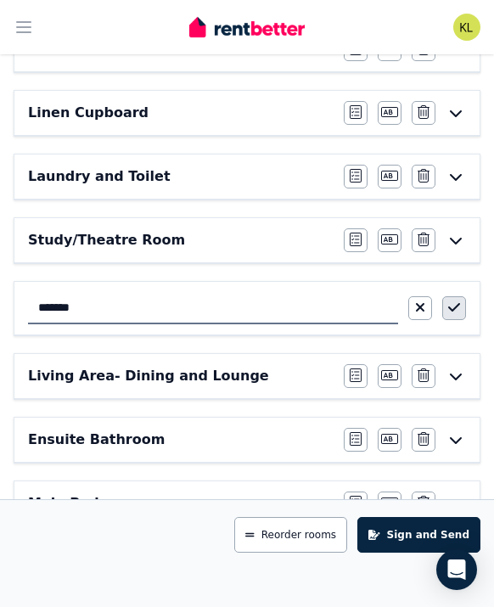
click at [460, 306] on button "button" at bounding box center [455, 308] width 24 height 24
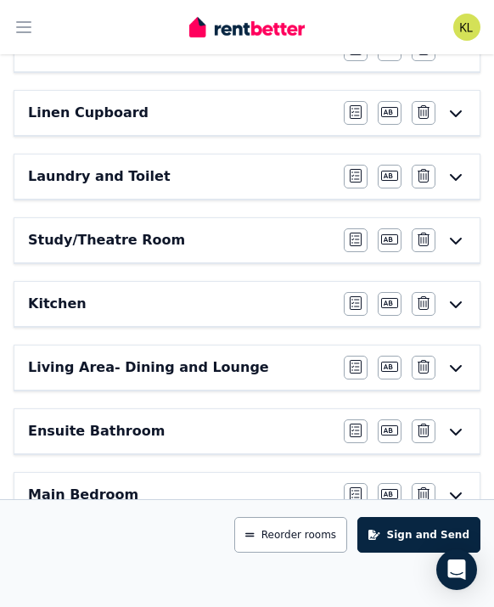
click at [46, 299] on h6 "Kitchen" at bounding box center [57, 304] width 59 height 20
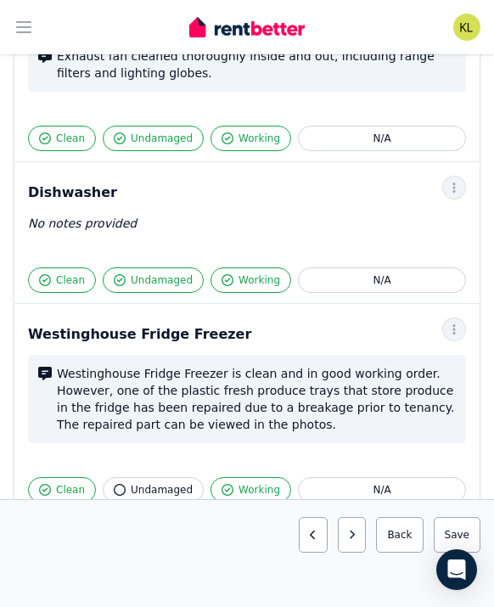
scroll to position [2571, 0]
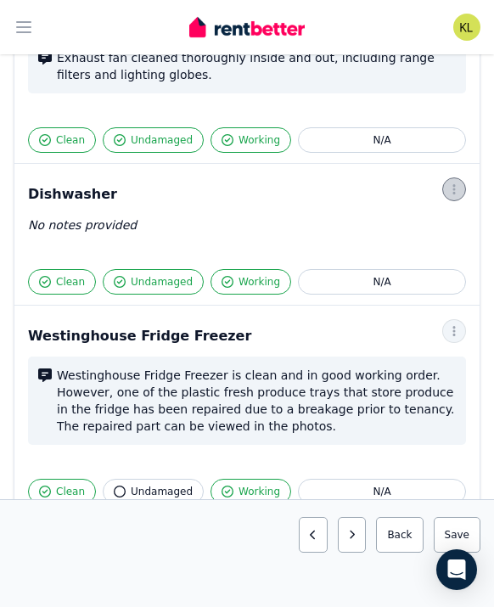
click at [449, 193] on icon "button" at bounding box center [455, 189] width 14 height 12
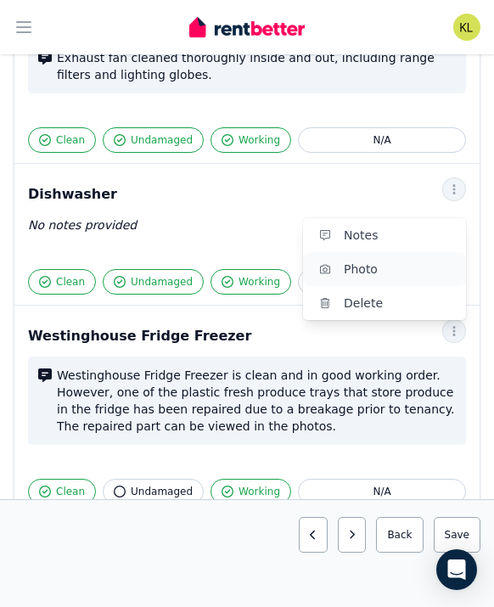
click at [416, 263] on span "Photo" at bounding box center [398, 269] width 109 height 20
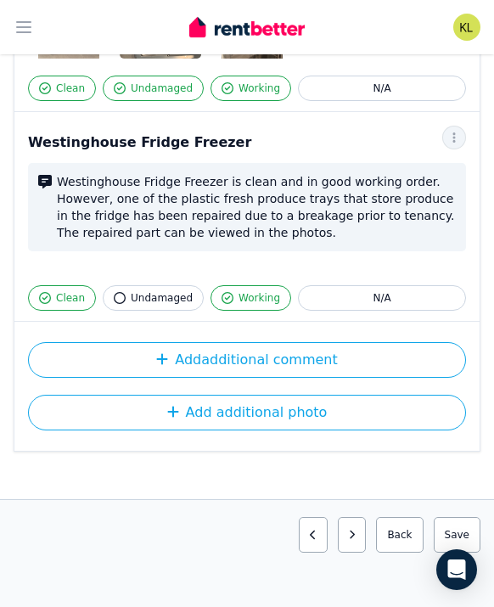
scroll to position [3009, 0]
click at [449, 135] on icon "button" at bounding box center [455, 138] width 14 height 12
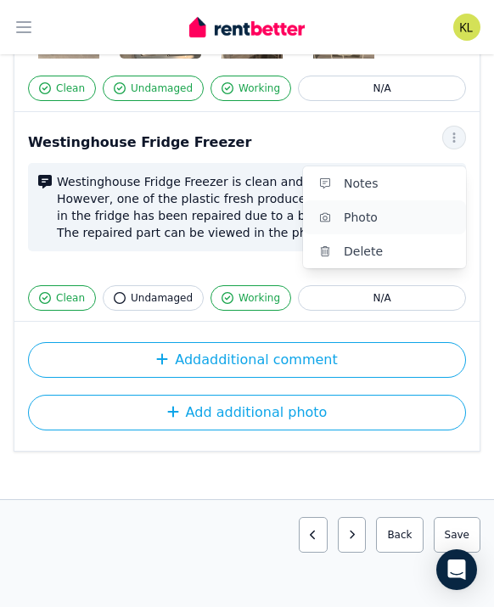
click at [404, 211] on span "Photo" at bounding box center [398, 217] width 109 height 20
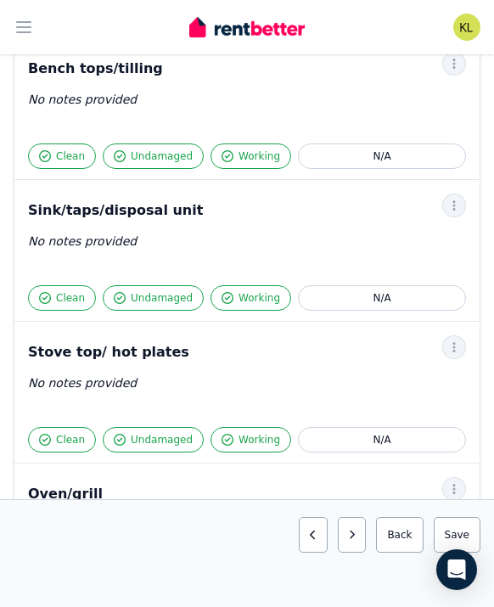
scroll to position [1842, 0]
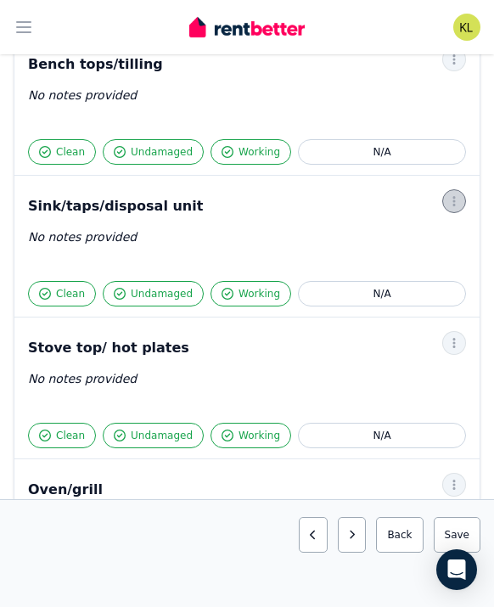
click at [460, 203] on icon "button" at bounding box center [455, 201] width 14 height 12
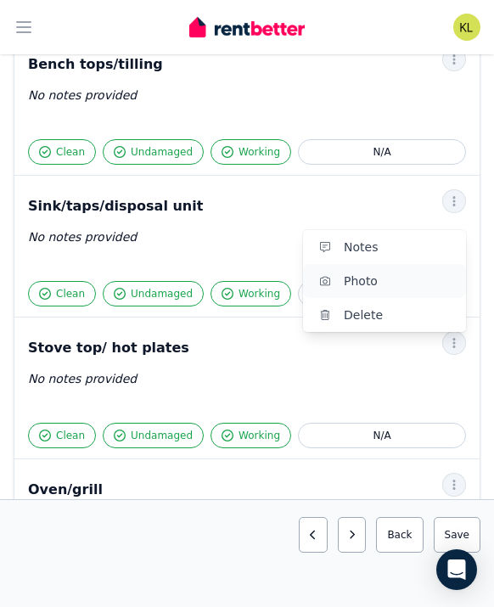
click at [376, 275] on span "Photo" at bounding box center [398, 281] width 109 height 20
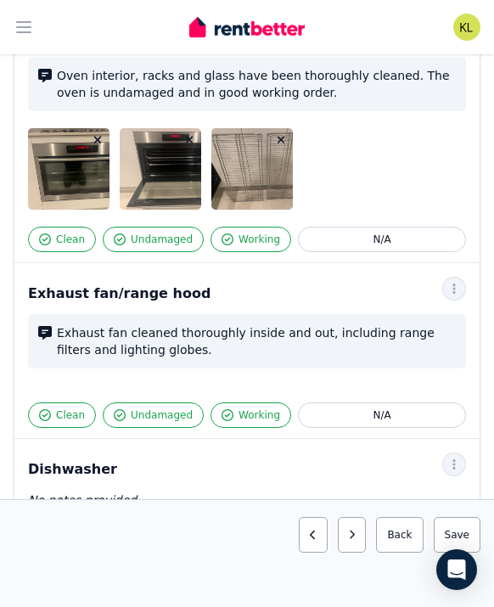
scroll to position [2519, 0]
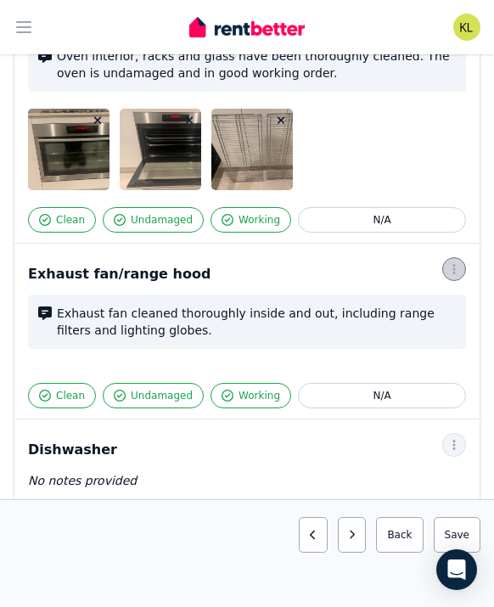
click at [455, 267] on icon "button" at bounding box center [455, 269] width 14 height 12
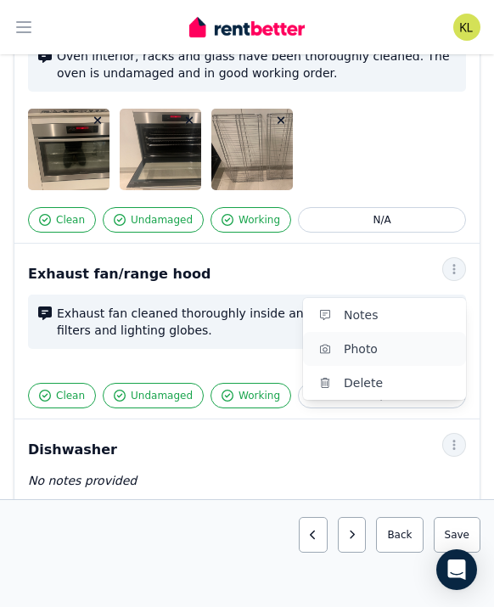
click at [422, 346] on span "Photo" at bounding box center [398, 349] width 109 height 20
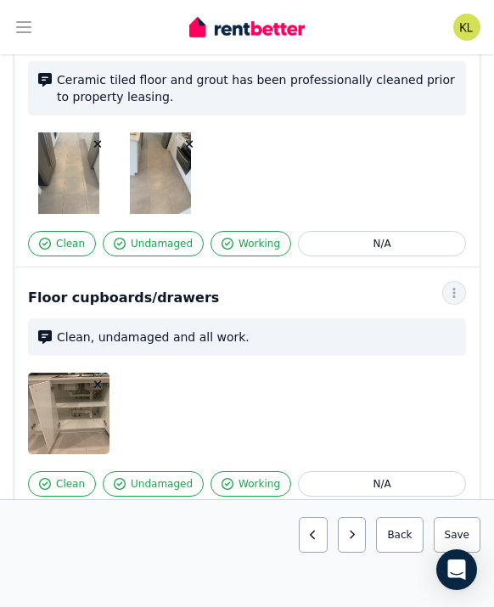
scroll to position [1372, 0]
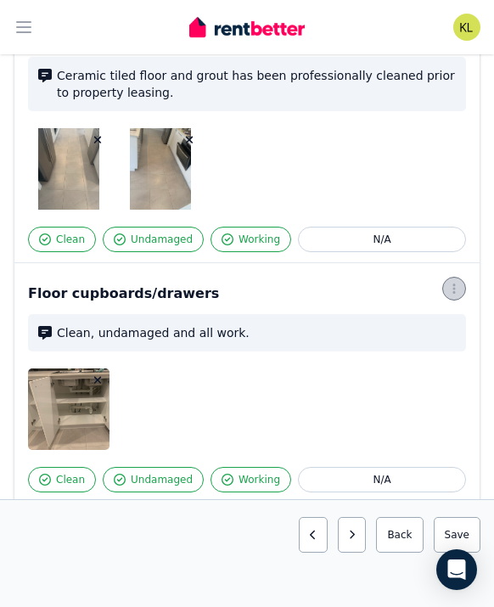
click at [457, 287] on icon "button" at bounding box center [455, 289] width 14 height 12
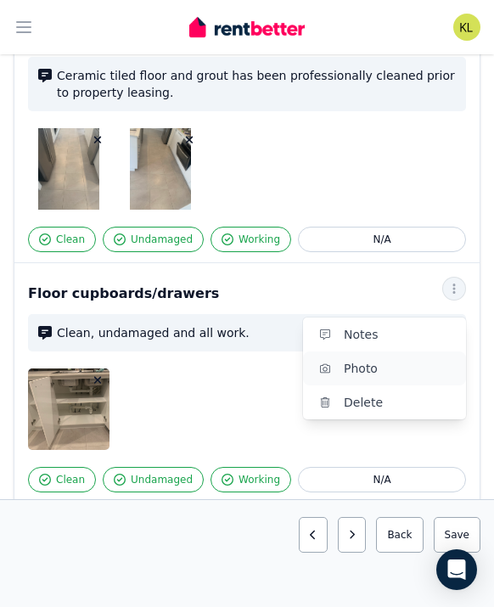
click at [380, 375] on span "Photo" at bounding box center [398, 368] width 109 height 20
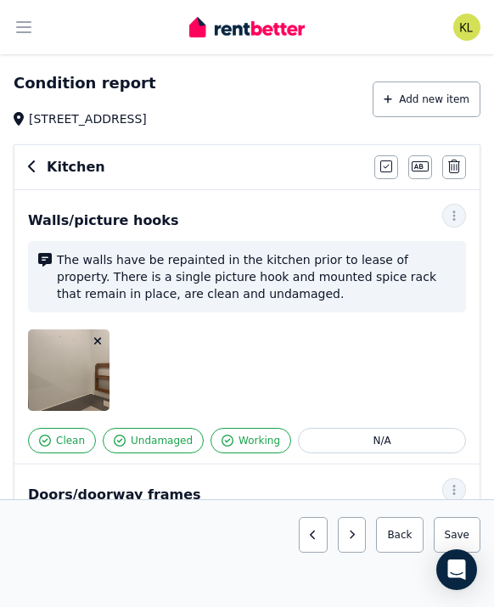
scroll to position [43, 0]
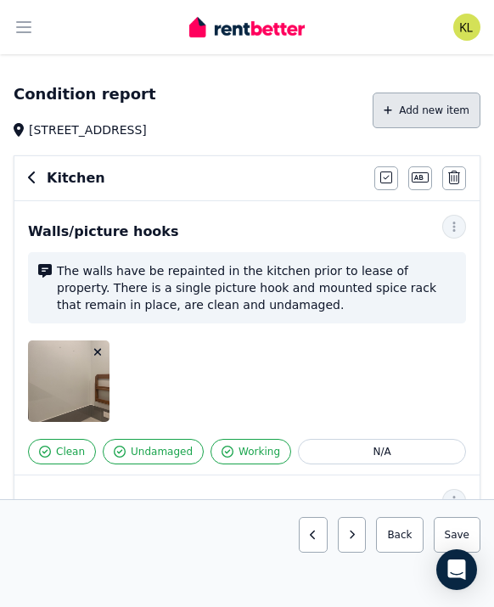
click at [418, 115] on button "Add new item" at bounding box center [427, 111] width 108 height 36
click at [418, 115] on body "Open main menu k Inbox Open user menu ORGANISE Properties Add property Payments…" at bounding box center [247, 260] width 494 height 607
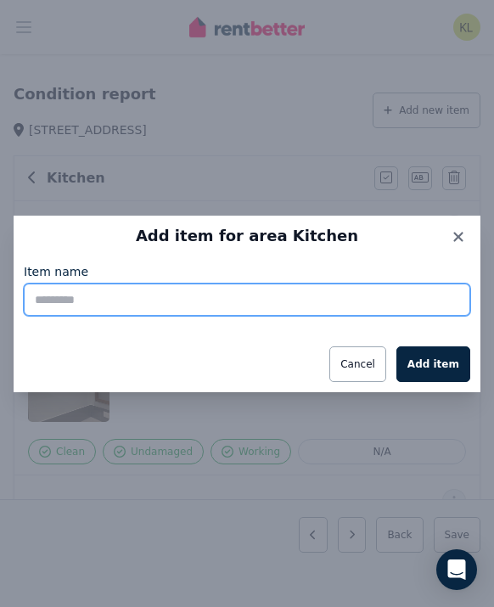
click at [201, 293] on input "Item name" at bounding box center [247, 300] width 447 height 32
click at [32, 297] on input "********" at bounding box center [247, 300] width 447 height 32
click at [154, 299] on input "**********" at bounding box center [247, 300] width 447 height 32
type input "**********"
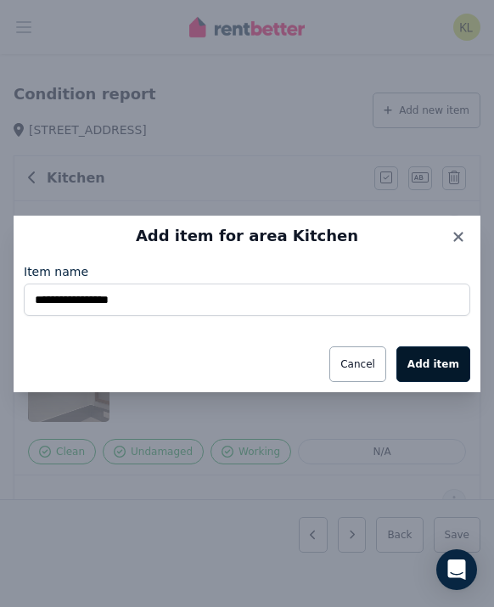
click at [451, 360] on button "Add item" at bounding box center [434, 365] width 74 height 36
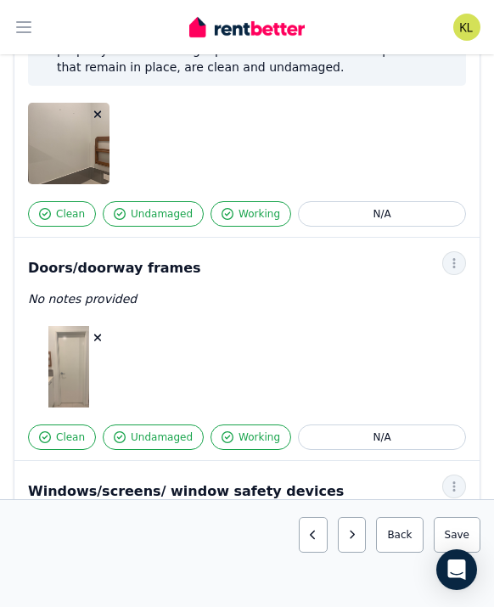
scroll to position [0, 0]
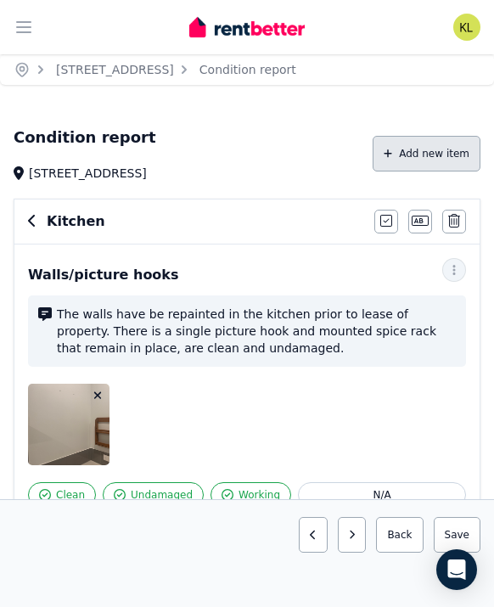
click at [440, 149] on button "Add new item" at bounding box center [427, 154] width 108 height 36
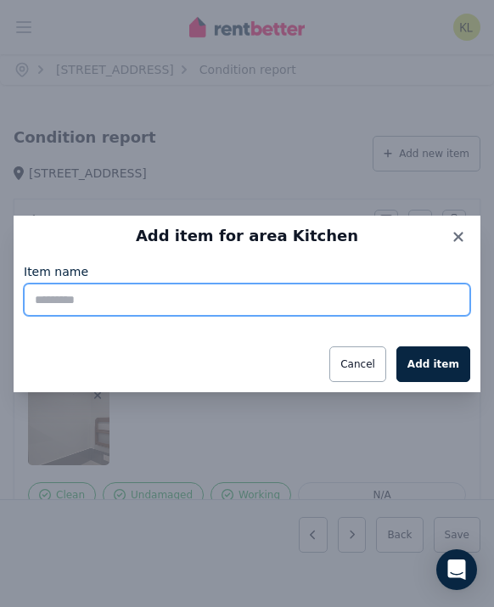
click at [234, 287] on input "Item name" at bounding box center [247, 300] width 447 height 32
type input "*********"
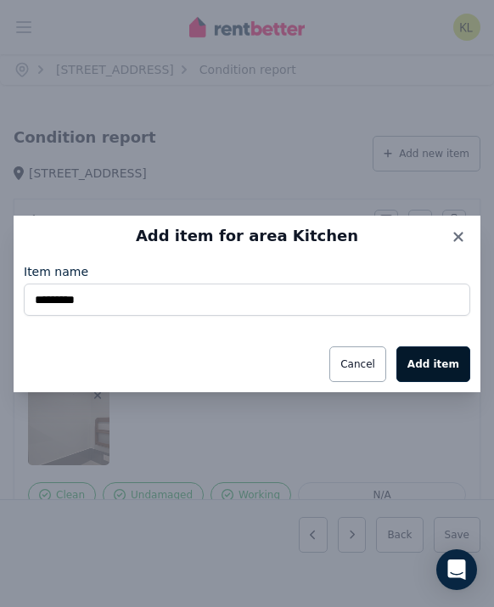
click at [434, 365] on button "Add item" at bounding box center [434, 365] width 74 height 36
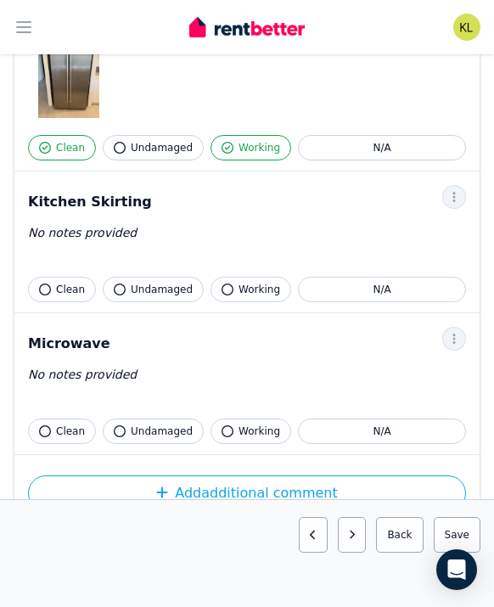
scroll to position [4041, 0]
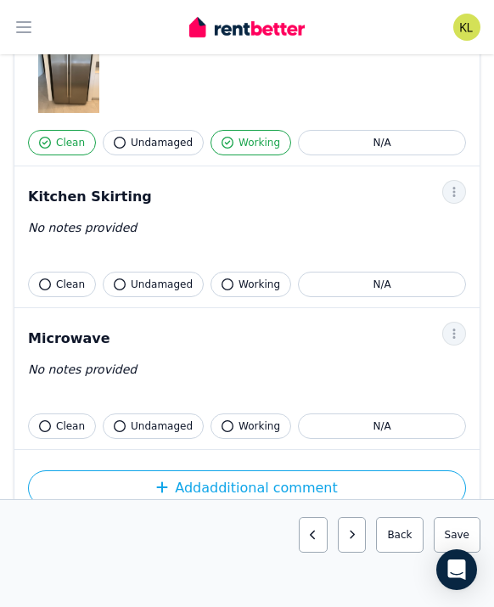
click at [47, 282] on icon "button" at bounding box center [45, 285] width 12 height 12
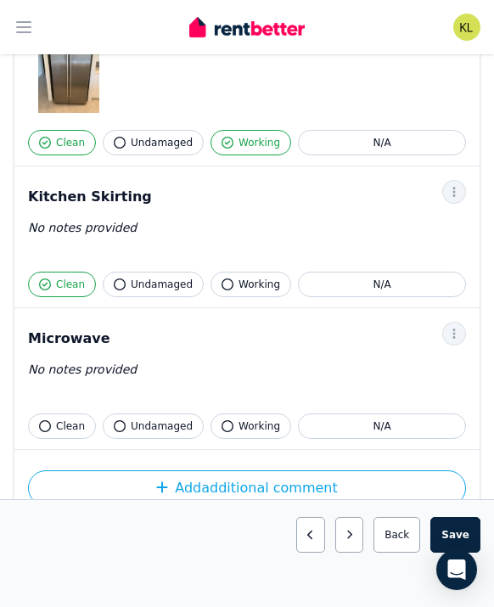
click at [145, 285] on span "Undamaged" at bounding box center [162, 285] width 62 height 14
click at [239, 285] on span "Working" at bounding box center [260, 285] width 42 height 14
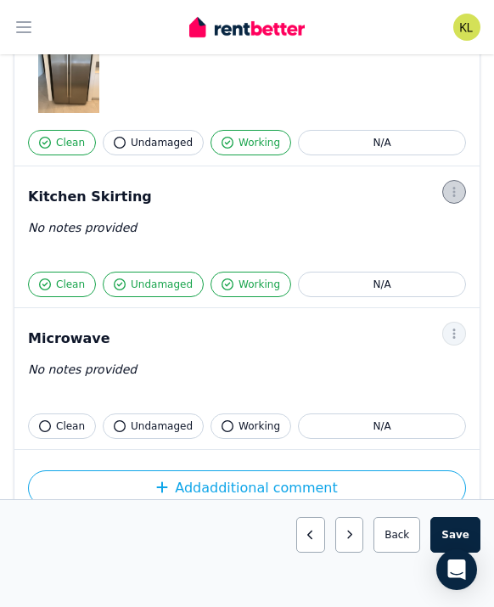
click at [449, 194] on icon "button" at bounding box center [455, 192] width 14 height 12
click at [391, 276] on span "Photo" at bounding box center [398, 272] width 109 height 20
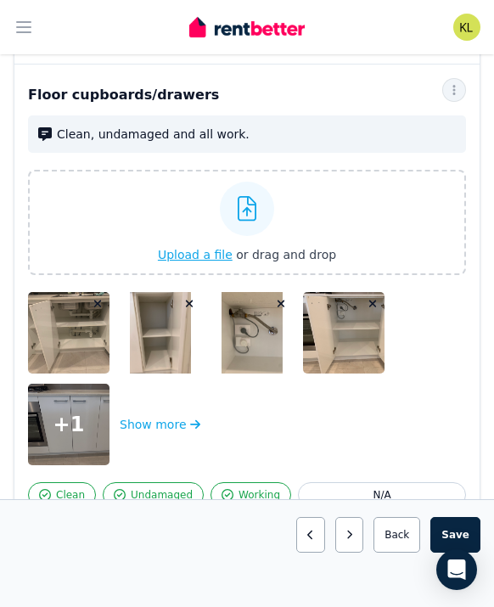
scroll to position [1568, 0]
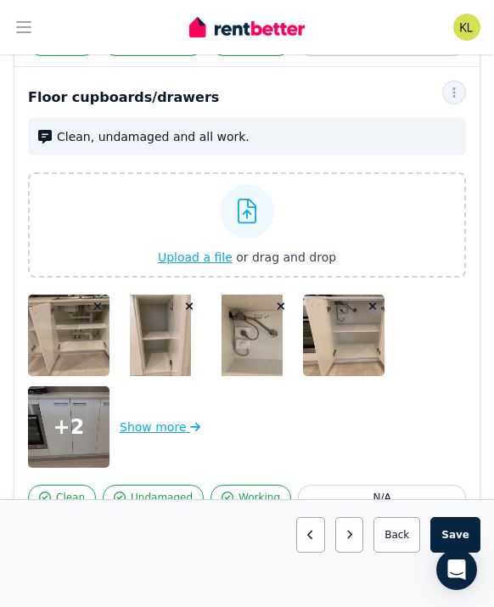
click at [156, 432] on button "Show more" at bounding box center [160, 428] width 81 height 82
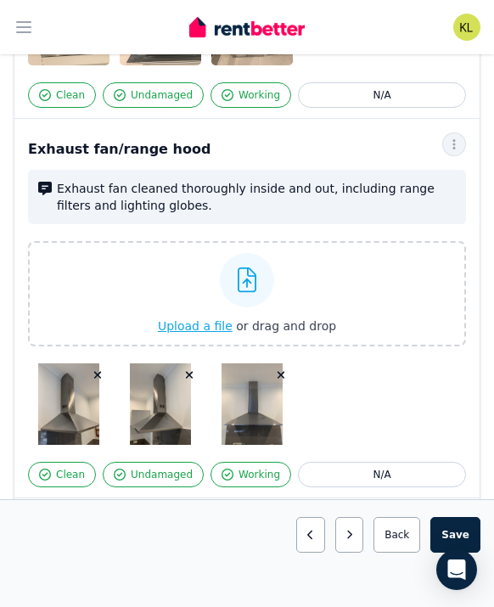
scroll to position [3063, 0]
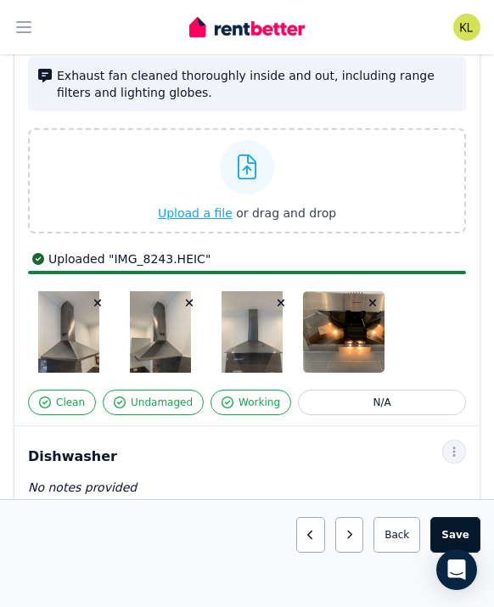
click at [460, 536] on button "Save area" at bounding box center [456, 535] width 50 height 36
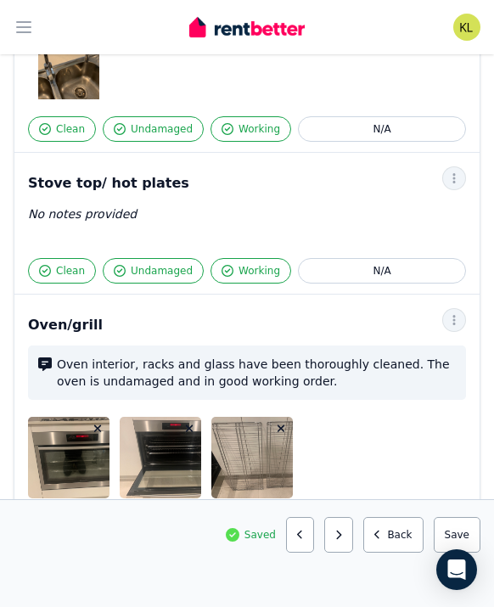
scroll to position [2514, 0]
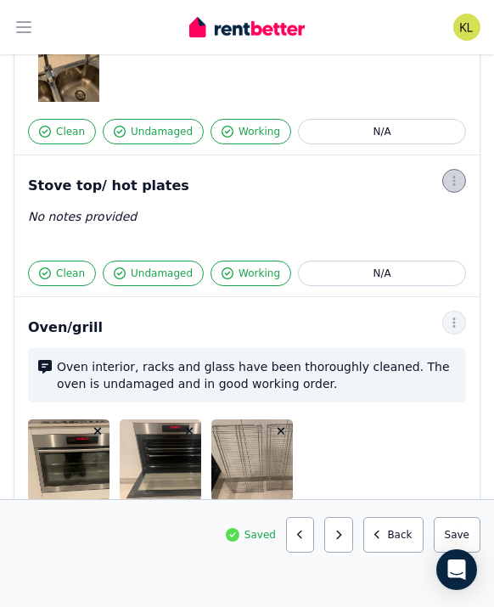
click at [452, 181] on icon "button" at bounding box center [455, 181] width 14 height 12
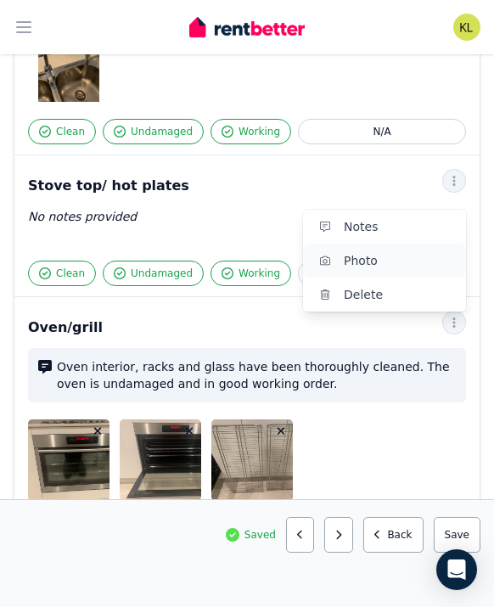
click at [394, 260] on span "Photo" at bounding box center [398, 261] width 109 height 20
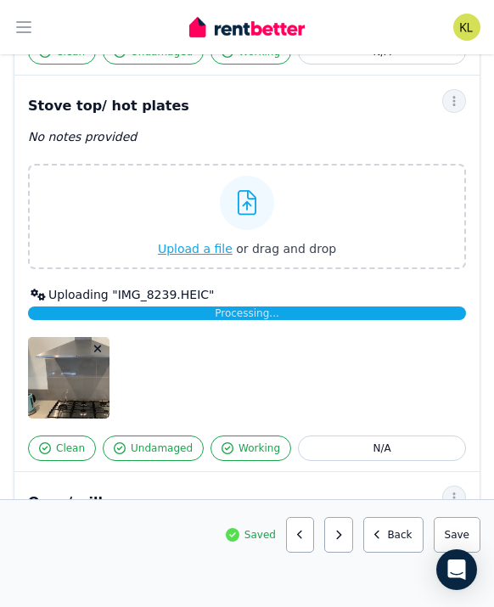
scroll to position [2600, 0]
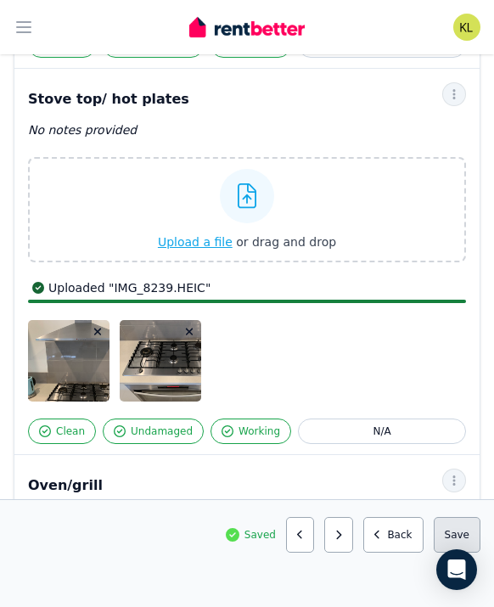
click at [460, 528] on button "Save area" at bounding box center [457, 535] width 47 height 36
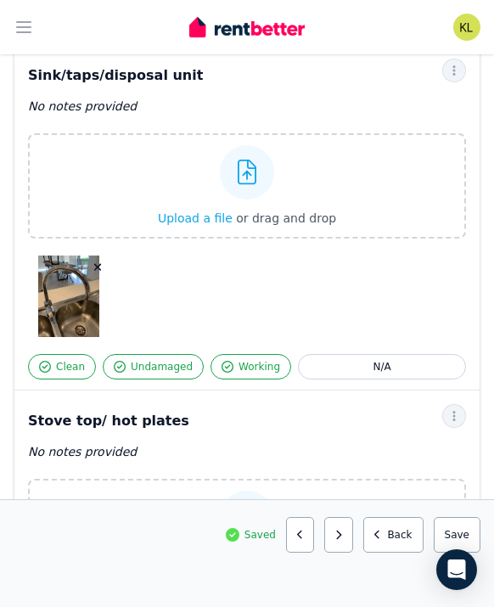
scroll to position [2278, 0]
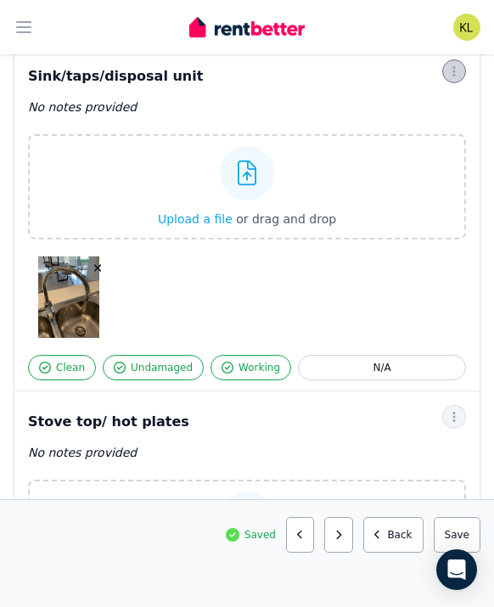
click at [453, 73] on icon "button" at bounding box center [455, 71] width 14 height 12
click at [404, 147] on span "Photo" at bounding box center [398, 151] width 109 height 20
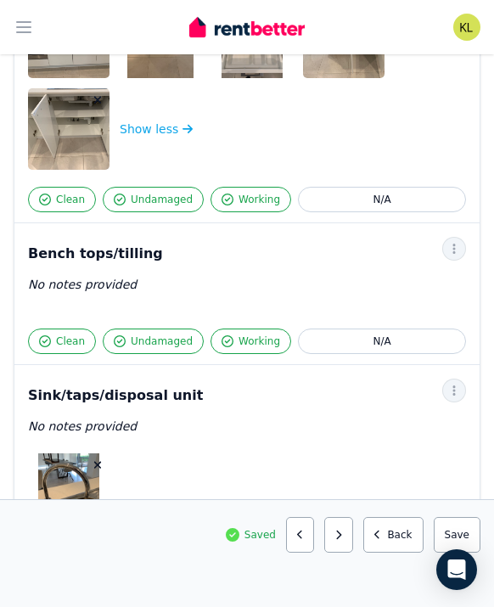
scroll to position [1955, 0]
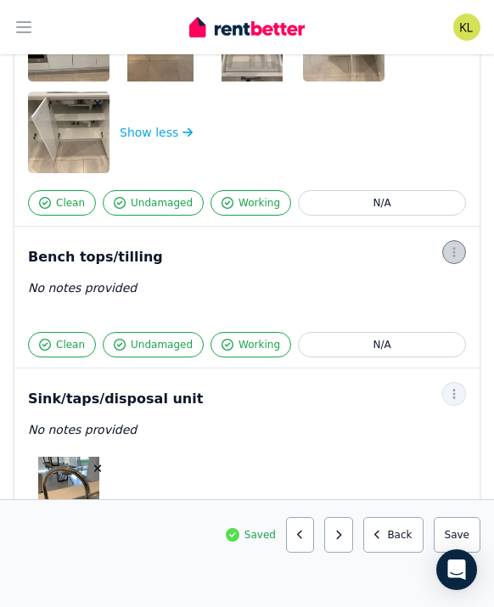
click at [450, 248] on icon "button" at bounding box center [455, 252] width 14 height 12
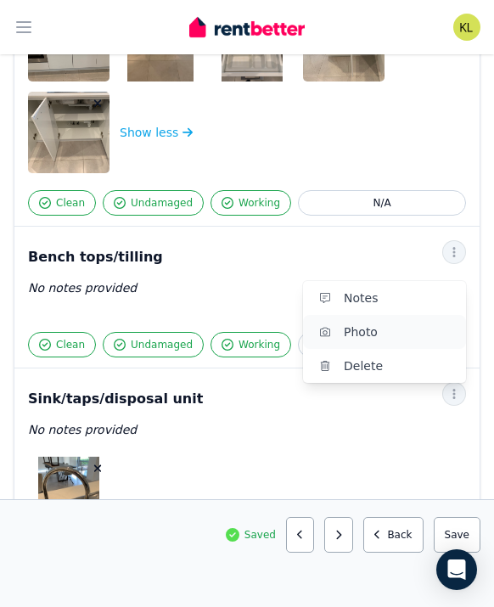
click at [376, 324] on span "Photo" at bounding box center [398, 332] width 109 height 20
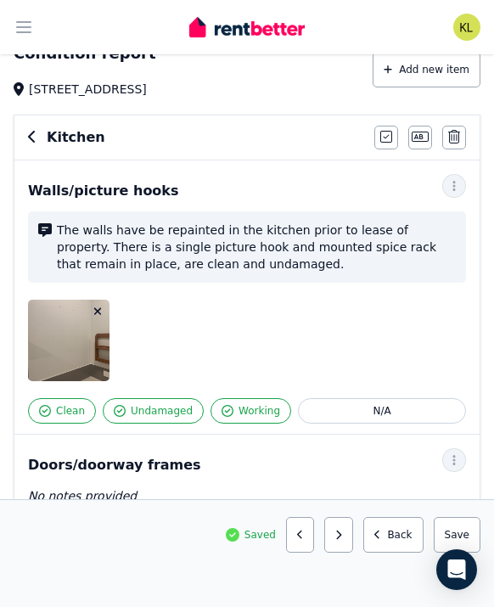
scroll to position [0, 0]
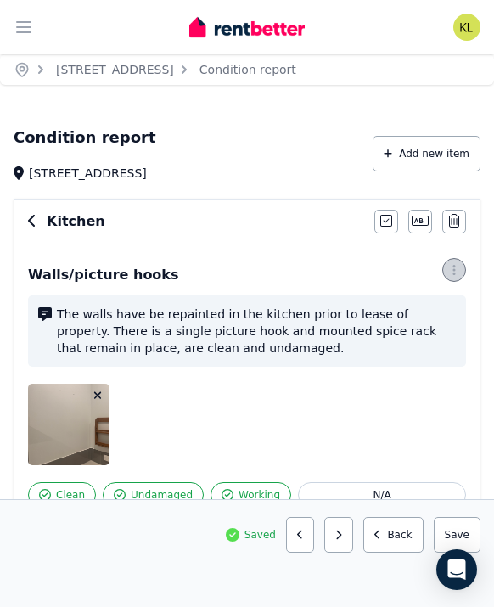
click at [461, 271] on span "button" at bounding box center [455, 270] width 24 height 24
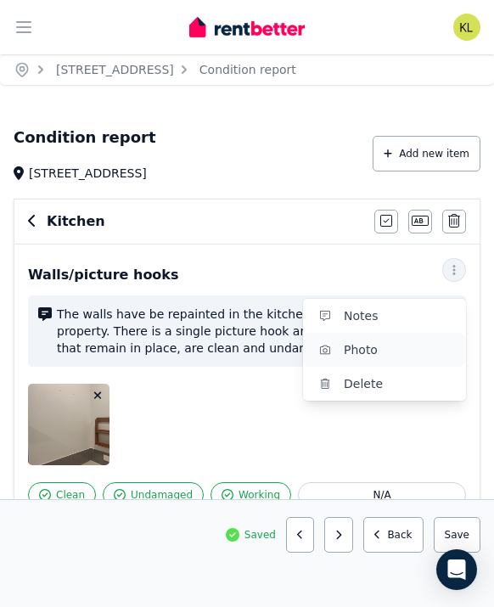
click at [383, 354] on span "Photo" at bounding box center [398, 350] width 109 height 20
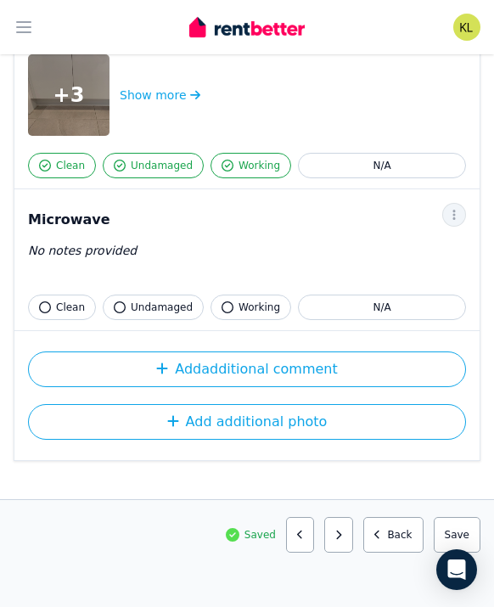
scroll to position [5240, 0]
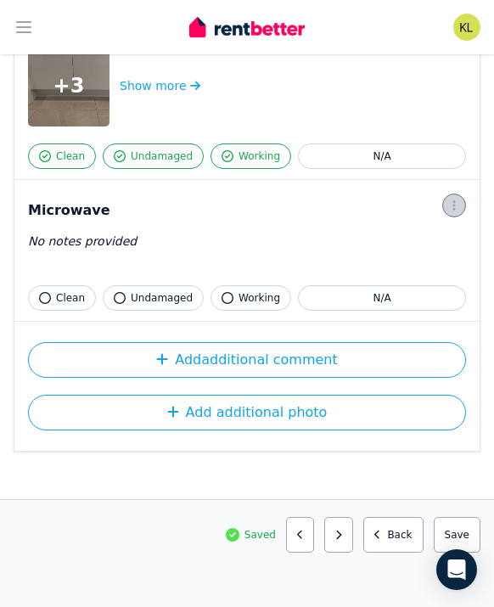
click at [455, 206] on icon "button" at bounding box center [455, 206] width 14 height 12
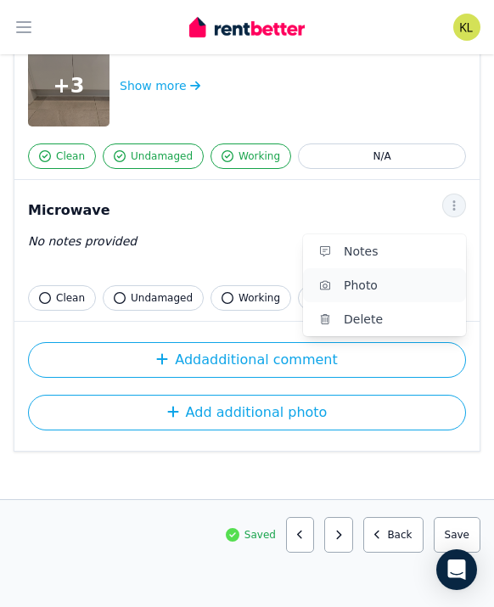
click at [372, 276] on span "Photo" at bounding box center [398, 285] width 109 height 20
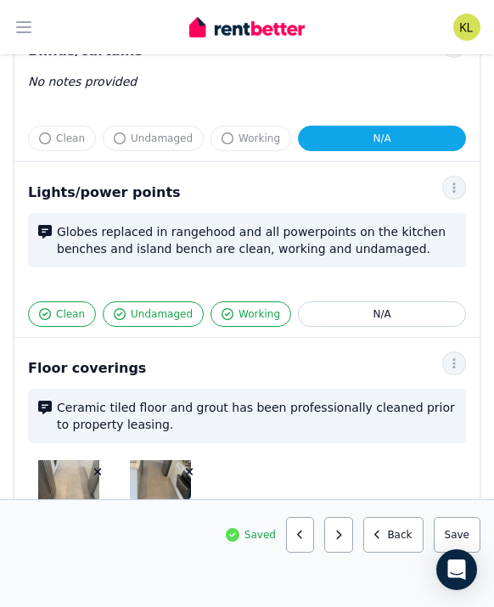
scroll to position [1167, 0]
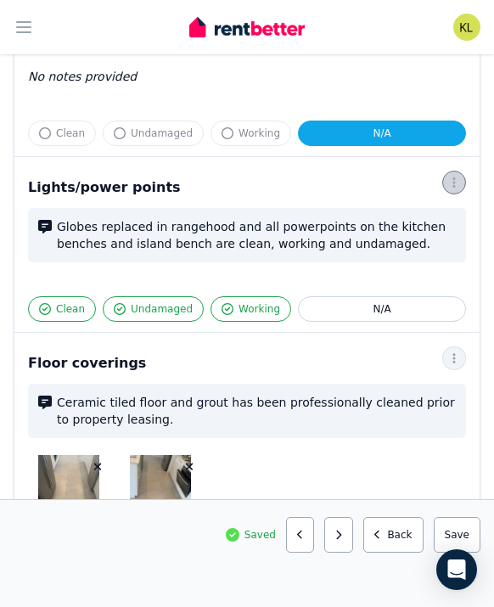
click at [458, 181] on icon "button" at bounding box center [455, 183] width 14 height 12
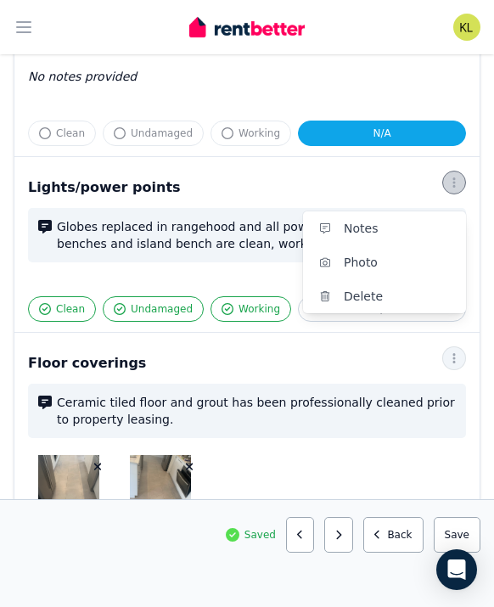
click at [458, 181] on icon "button" at bounding box center [455, 183] width 14 height 12
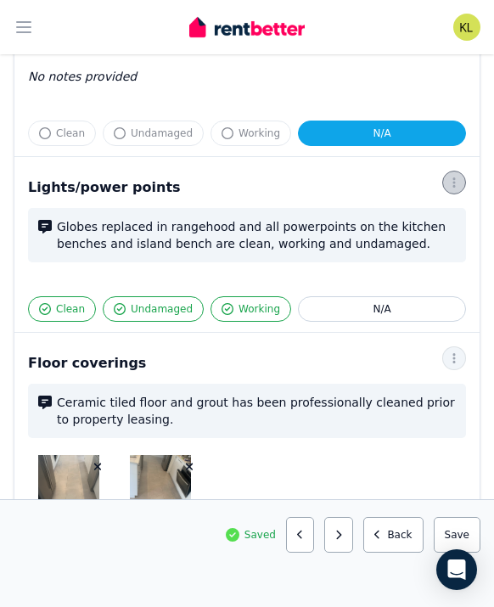
click at [457, 183] on icon "button" at bounding box center [455, 183] width 14 height 12
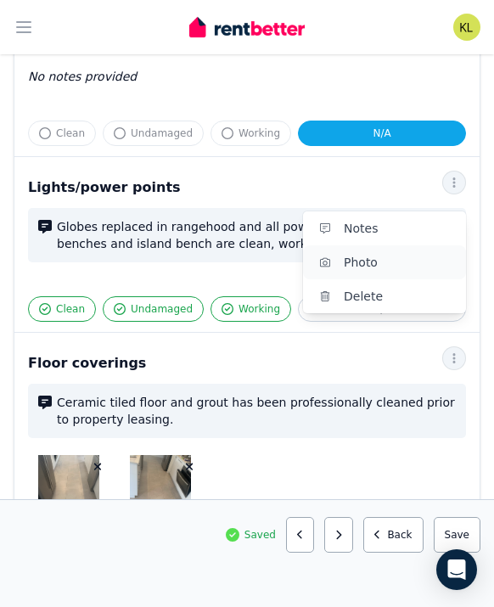
click at [401, 256] on span "Photo" at bounding box center [398, 262] width 109 height 20
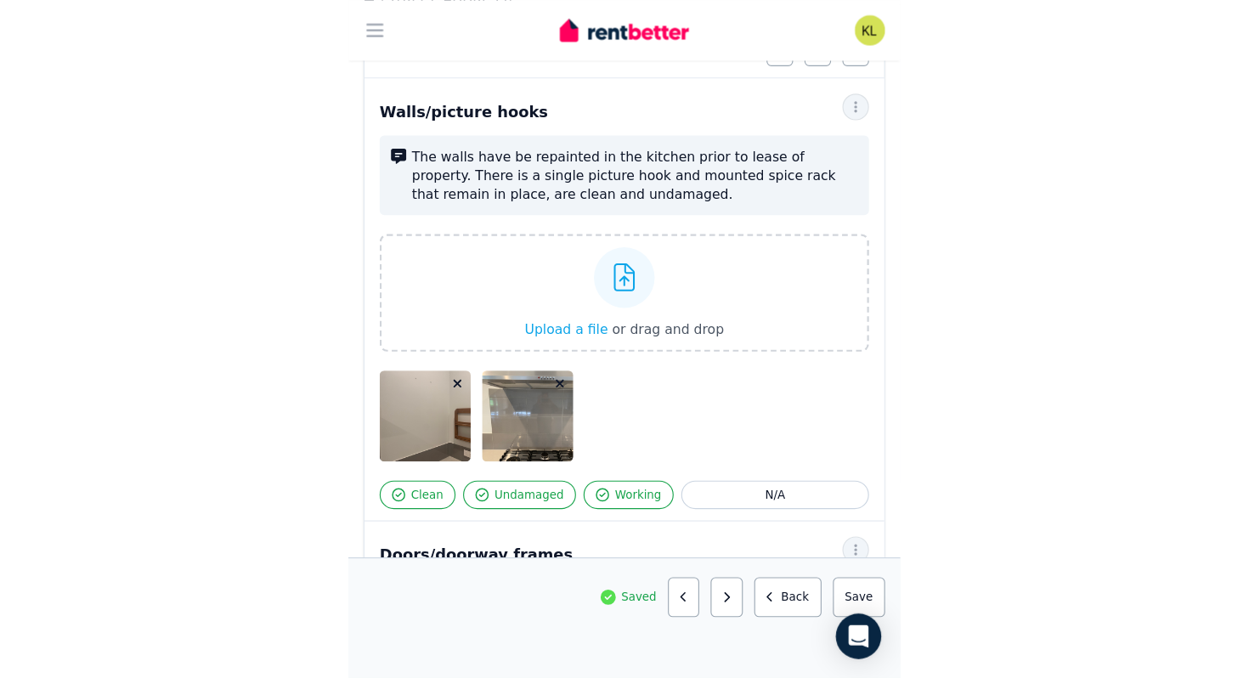
scroll to position [172, 0]
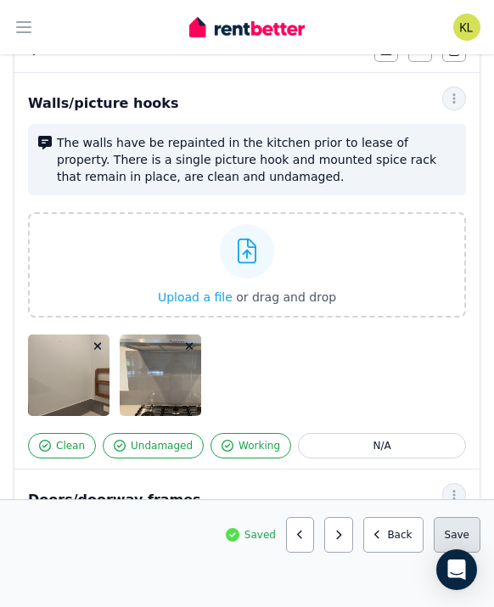
click at [449, 531] on button "Save area" at bounding box center [457, 535] width 47 height 36
click at [276, 531] on span "Saved" at bounding box center [260, 535] width 31 height 14
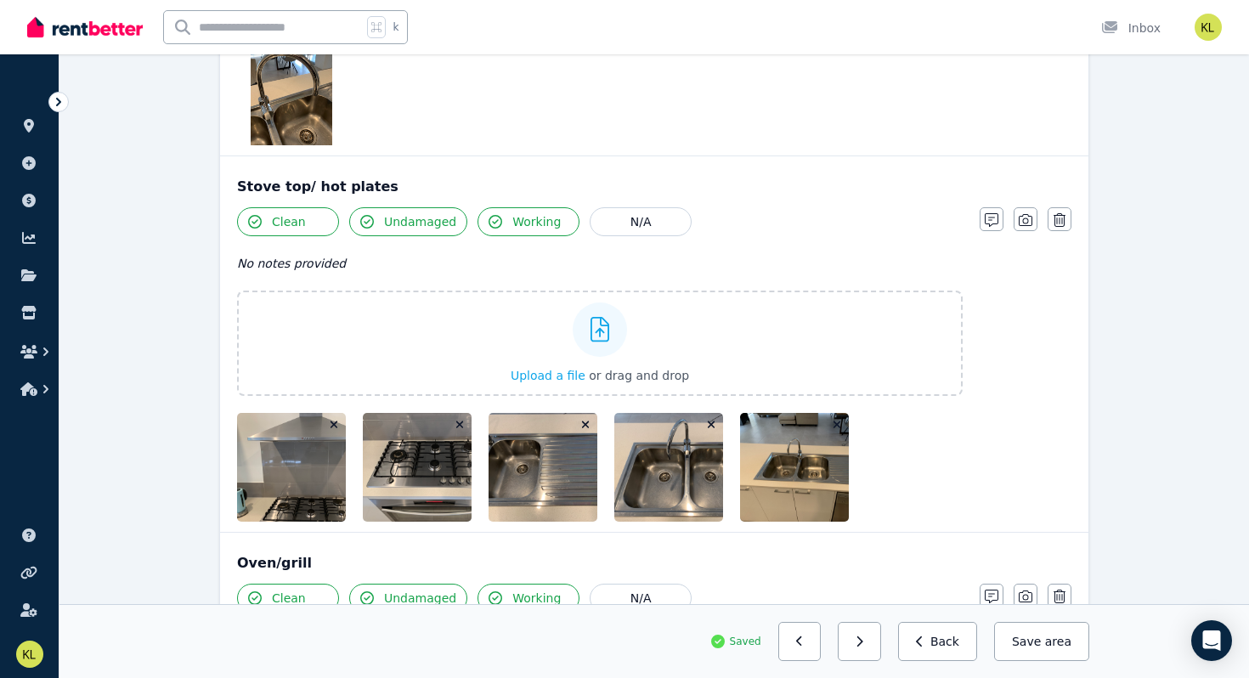
scroll to position [3051, 0]
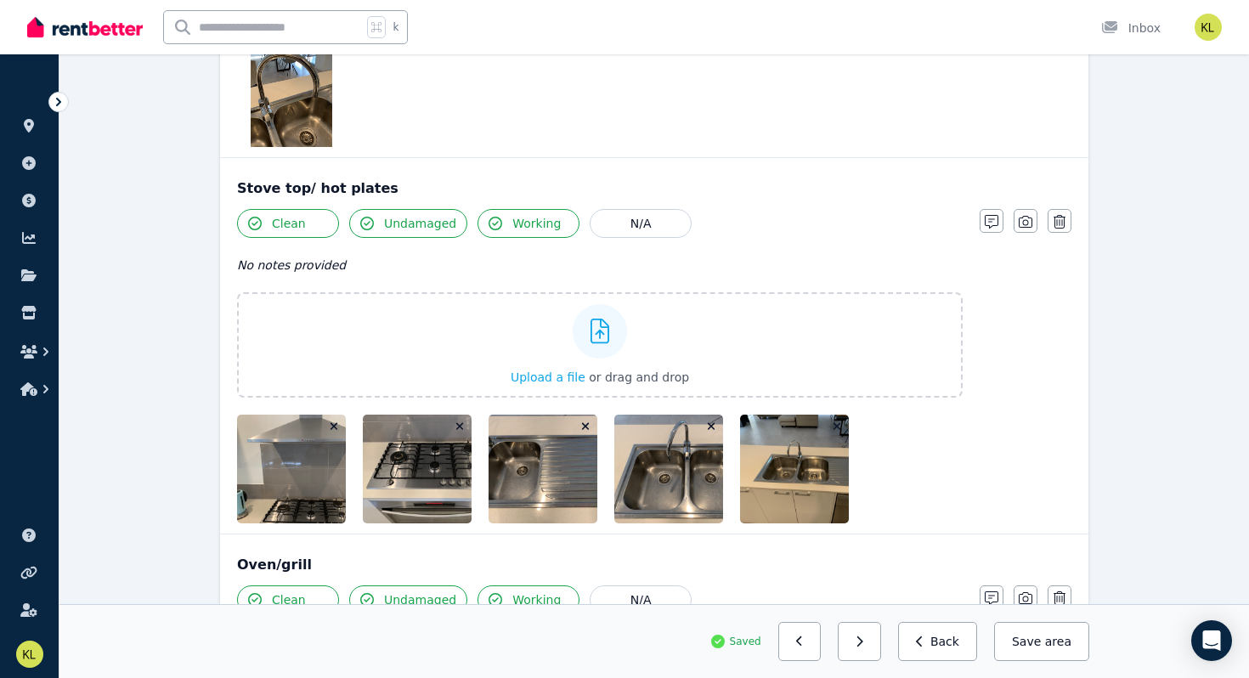
click at [494, 424] on icon "button" at bounding box center [586, 427] width 8 height 8
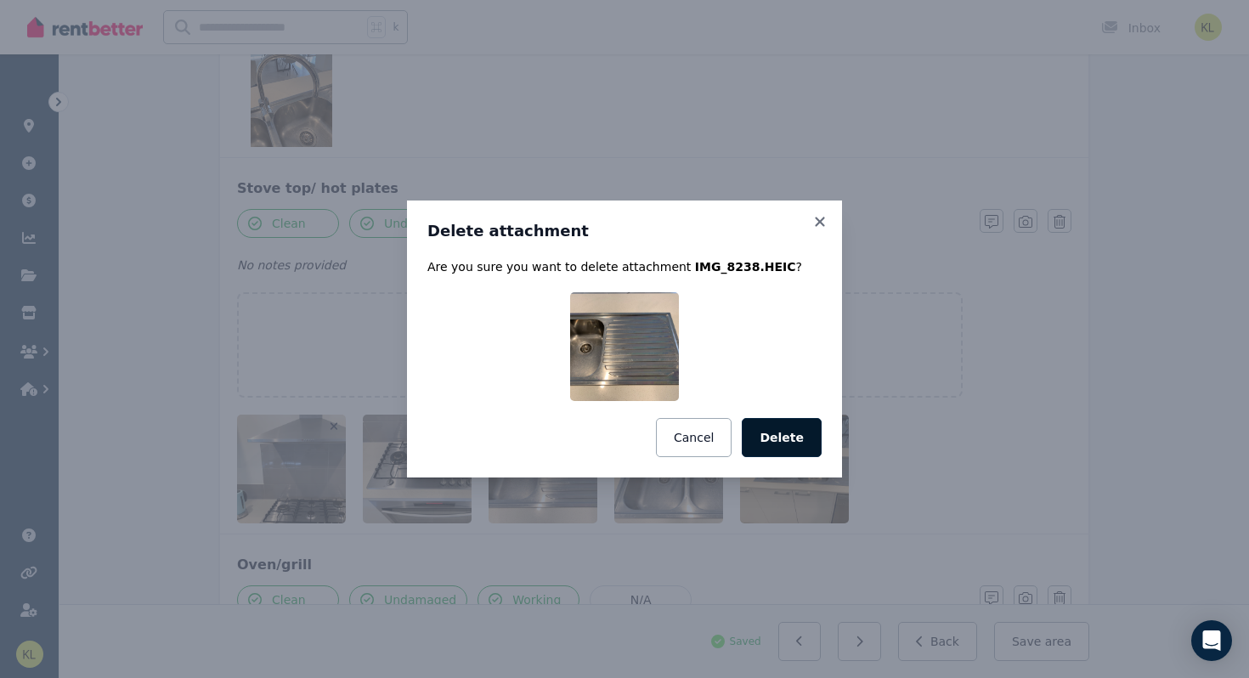
click at [494, 422] on button "Delete" at bounding box center [782, 437] width 80 height 39
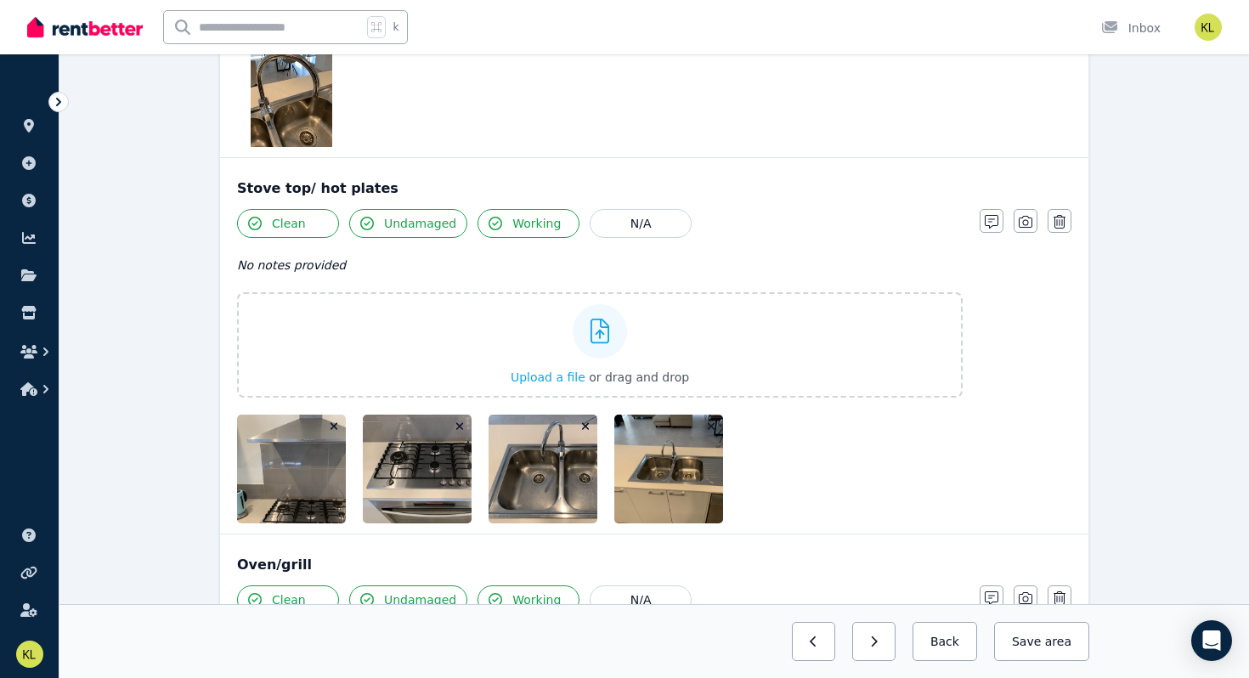
click at [494, 426] on icon "button" at bounding box center [585, 427] width 9 height 12
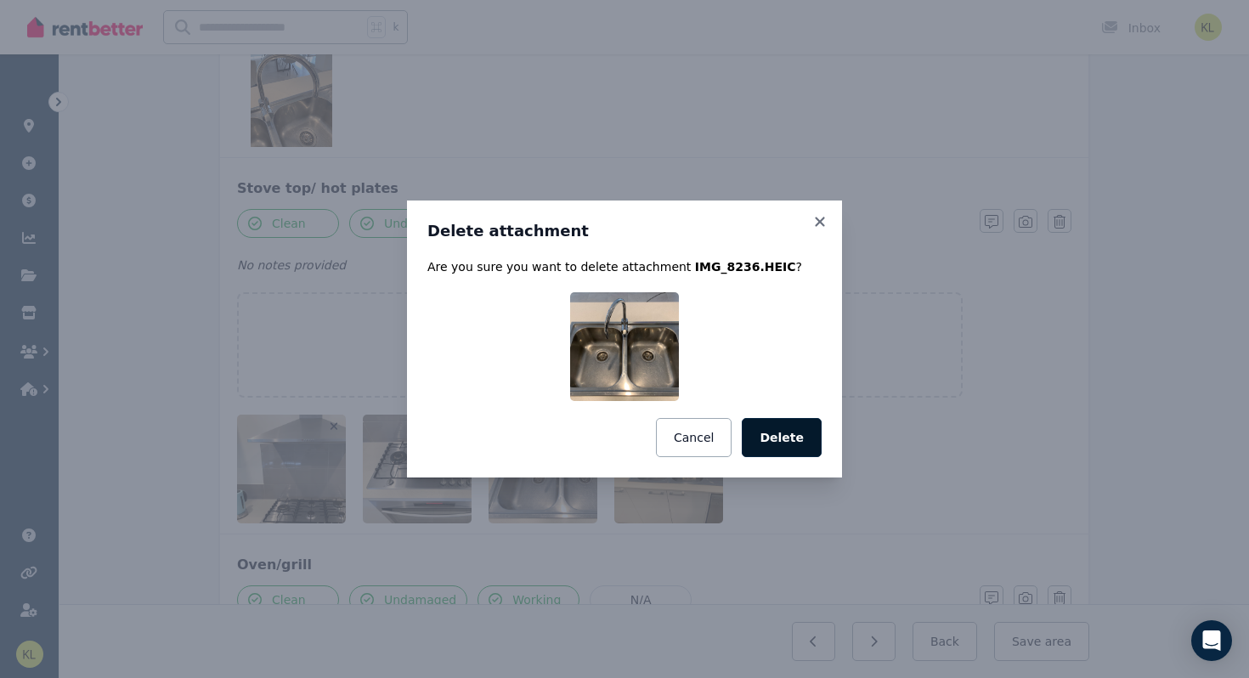
click at [494, 438] on button "Delete" at bounding box center [782, 437] width 80 height 39
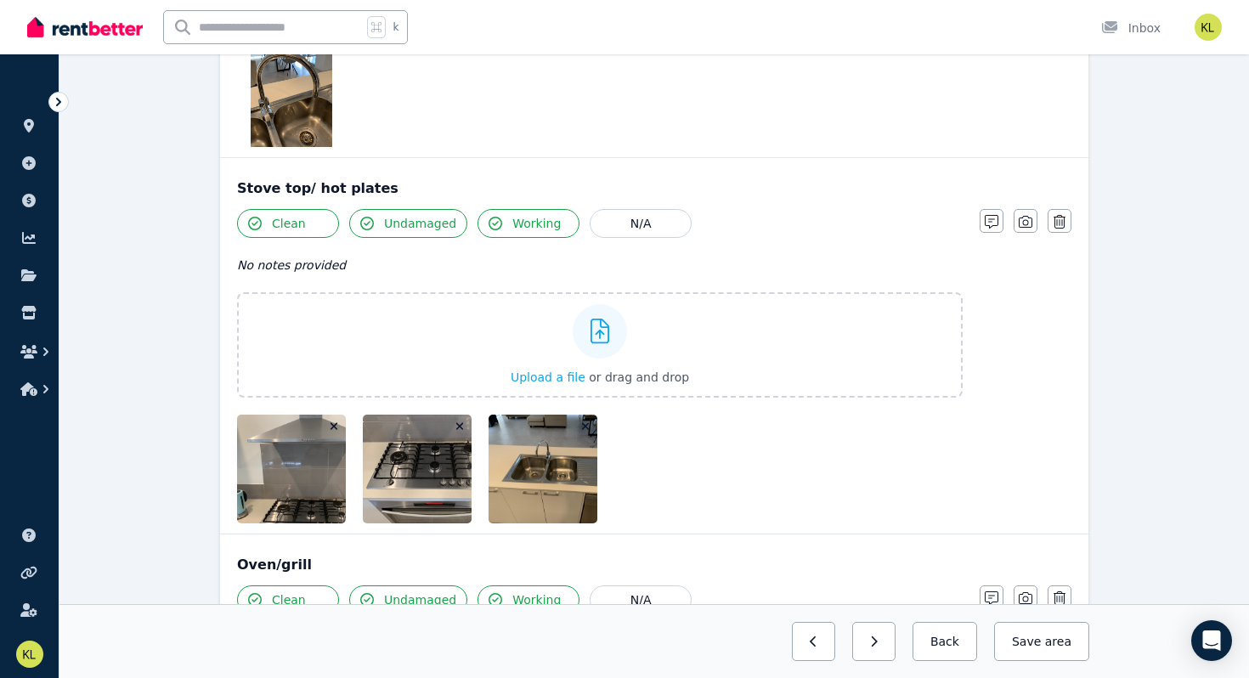
click at [494, 425] on icon "button" at bounding box center [586, 427] width 8 height 8
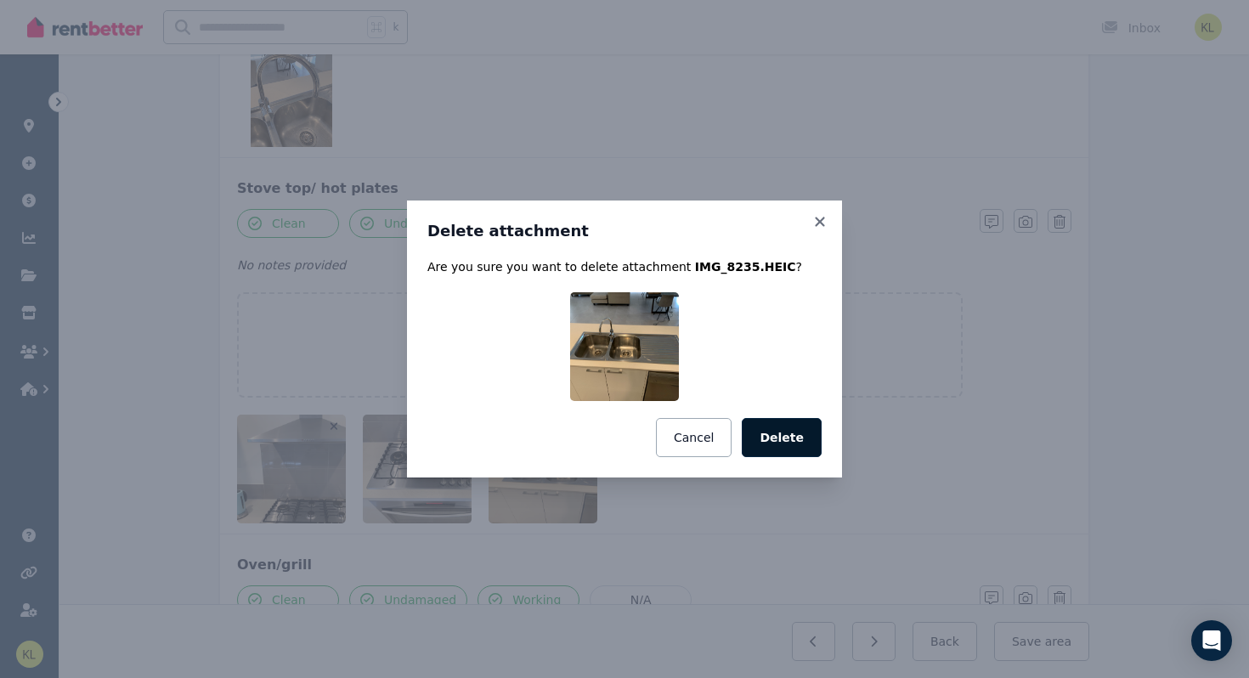
click at [494, 430] on button "Delete" at bounding box center [782, 437] width 80 height 39
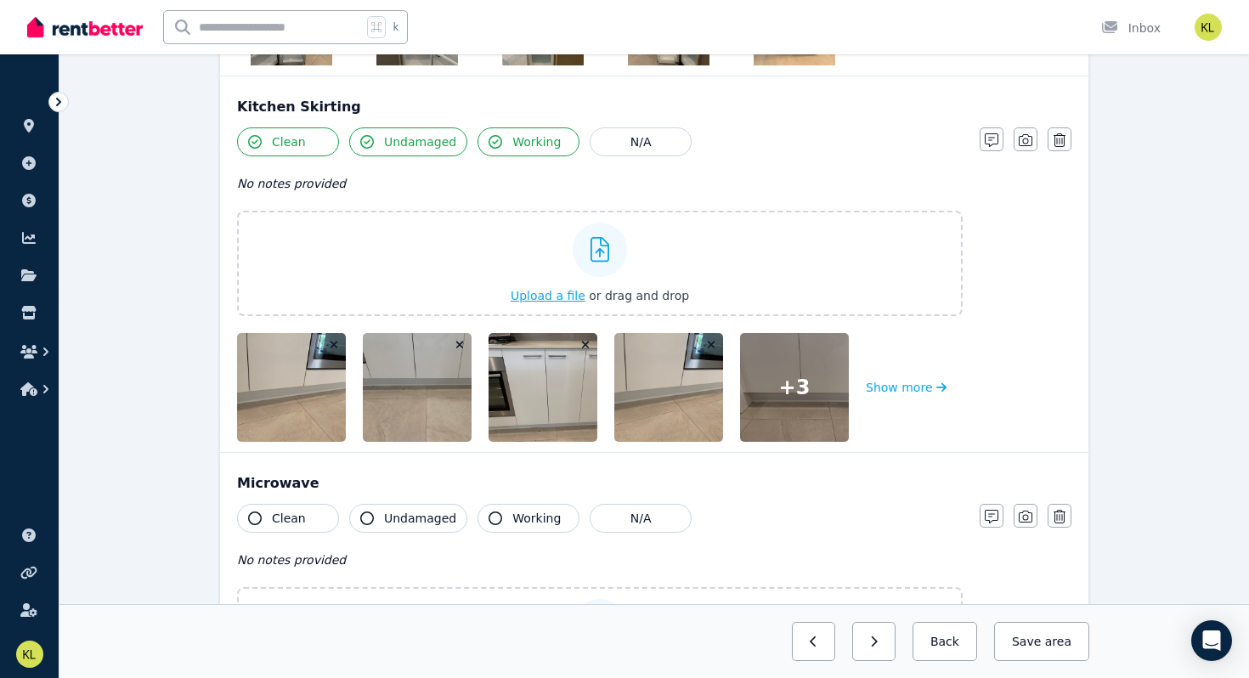
scroll to position [4982, 0]
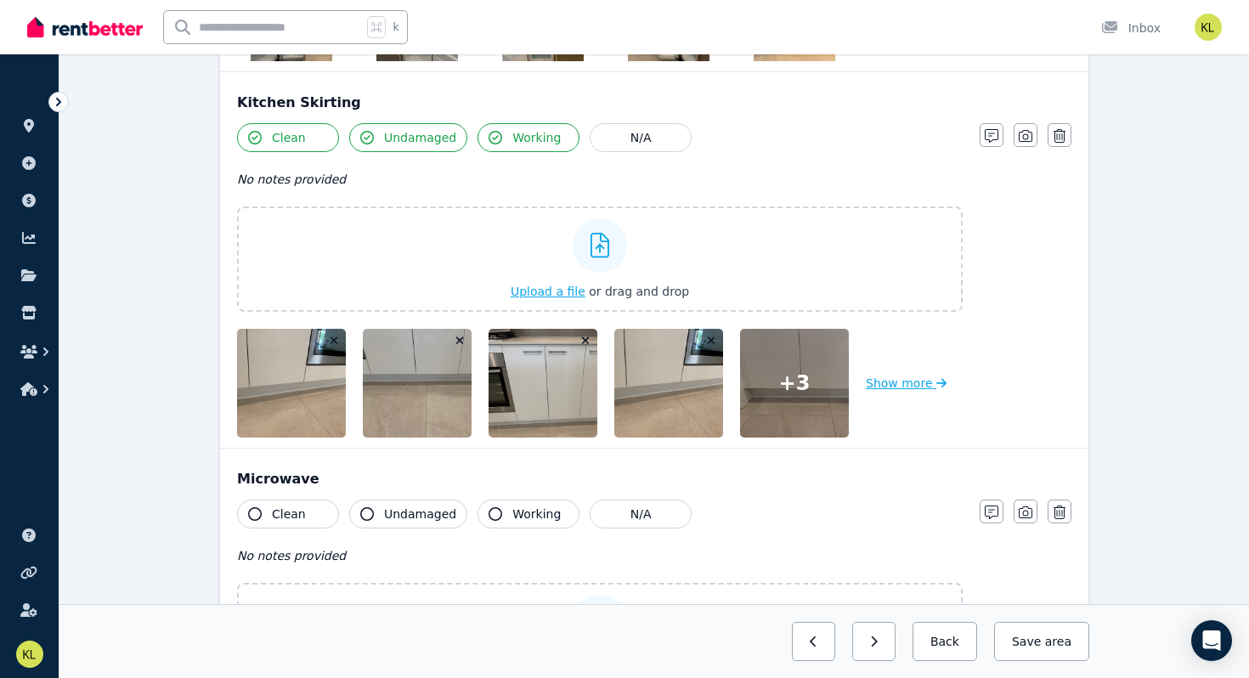
click at [494, 367] on button "Show more" at bounding box center [906, 383] width 81 height 109
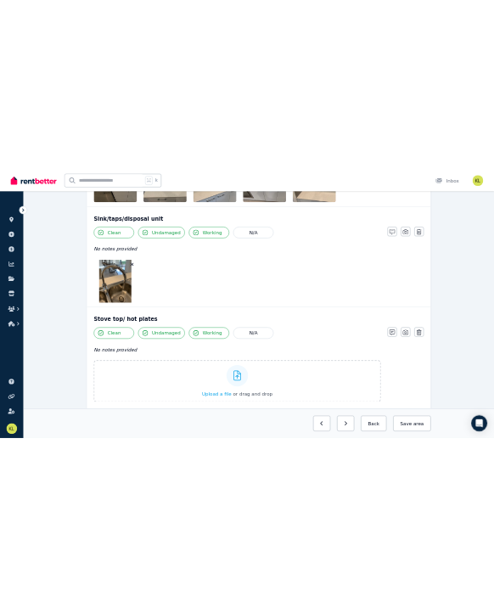
scroll to position [2854, 0]
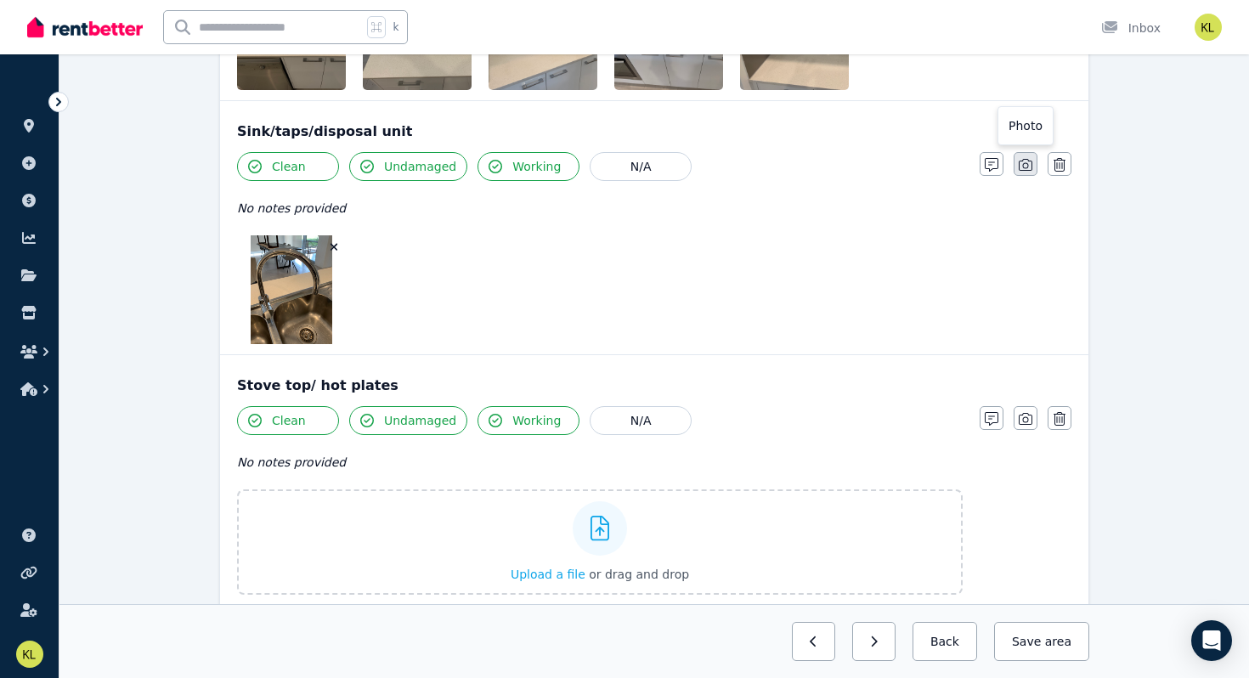
click at [494, 168] on icon "button" at bounding box center [1026, 165] width 14 height 14
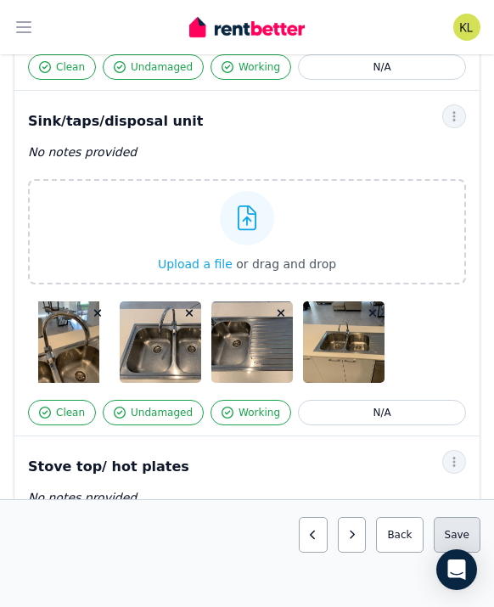
click at [460, 528] on button "Save area" at bounding box center [457, 535] width 47 height 36
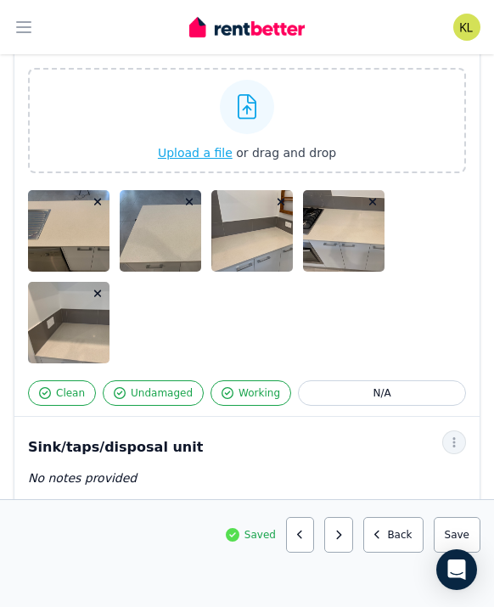
scroll to position [2525, 0]
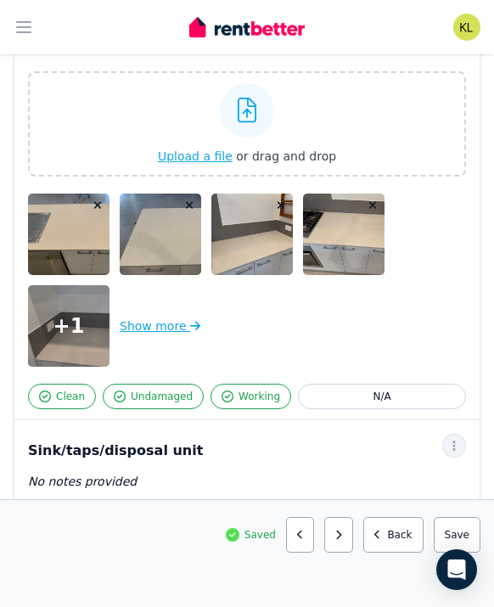
click at [161, 321] on button "Show more" at bounding box center [160, 326] width 81 height 82
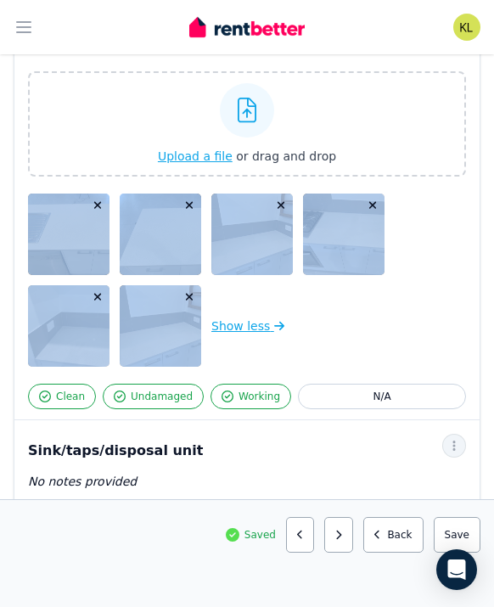
click at [161, 321] on div at bounding box center [161, 326] width 82 height 82
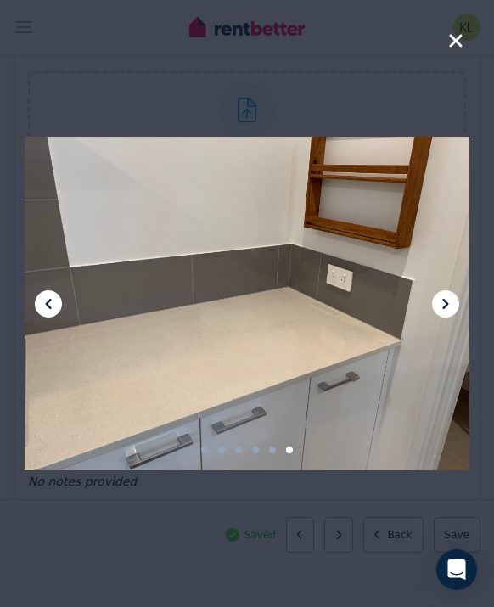
click at [454, 43] on icon "button" at bounding box center [455, 40] width 13 height 13
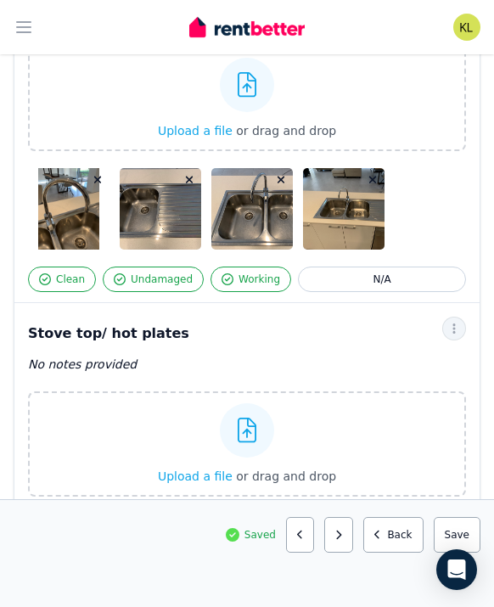
scroll to position [2989, 0]
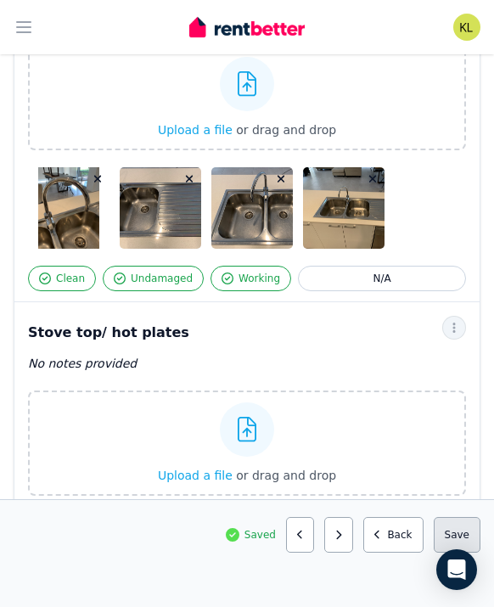
click at [466, 528] on button "Save area" at bounding box center [457, 535] width 47 height 36
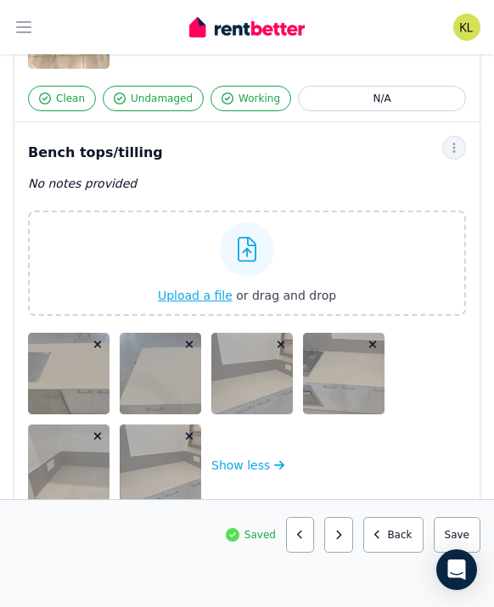
scroll to position [2382, 0]
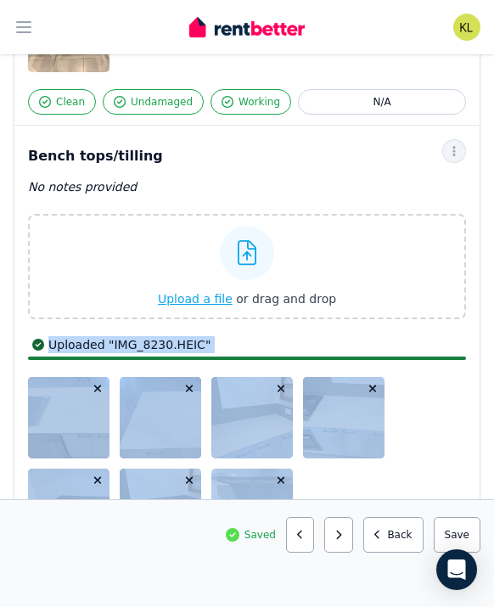
click at [430, 415] on div "Show less" at bounding box center [247, 463] width 438 height 173
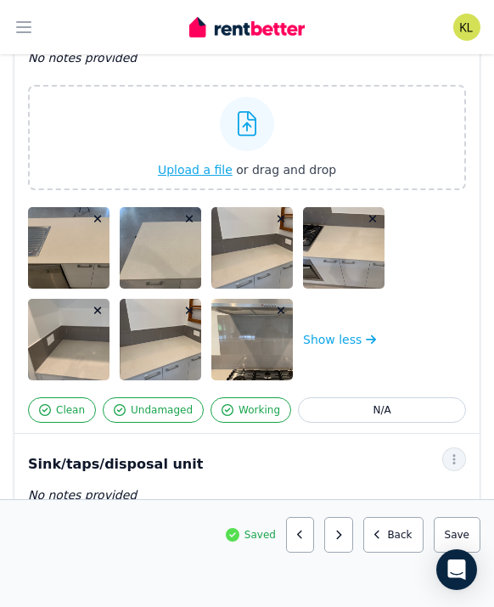
scroll to position [2514, 0]
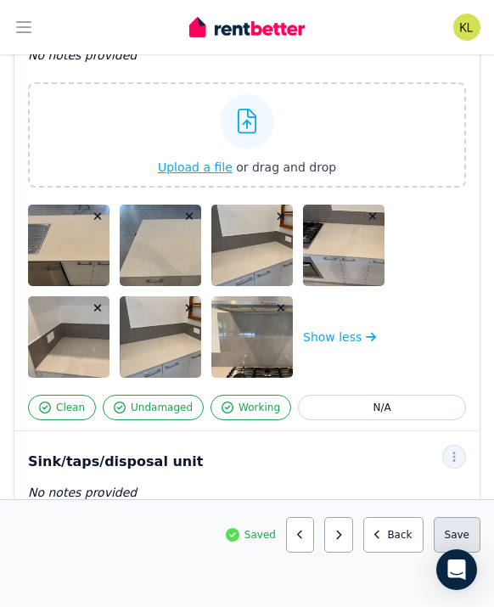
click at [451, 530] on button "Save area" at bounding box center [457, 535] width 47 height 36
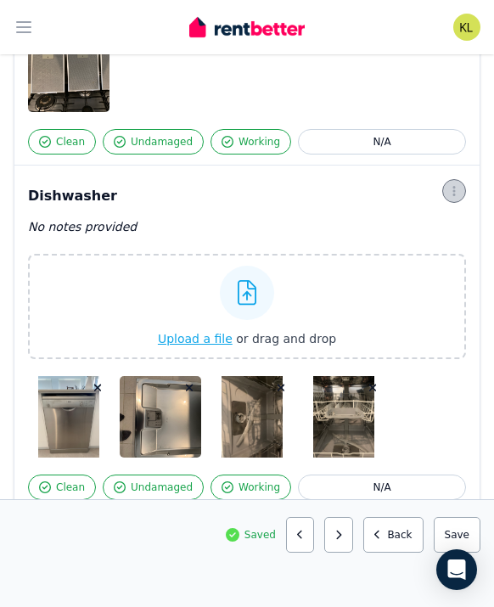
scroll to position [4240, 0]
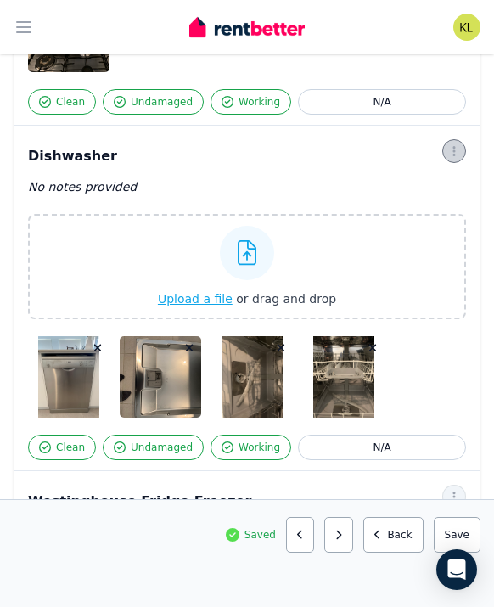
click at [460, 151] on icon "button" at bounding box center [455, 151] width 14 height 12
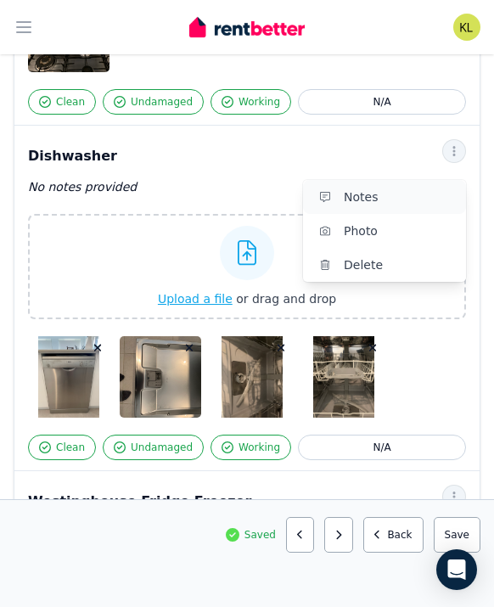
click at [409, 194] on span "Notes" at bounding box center [398, 197] width 109 height 20
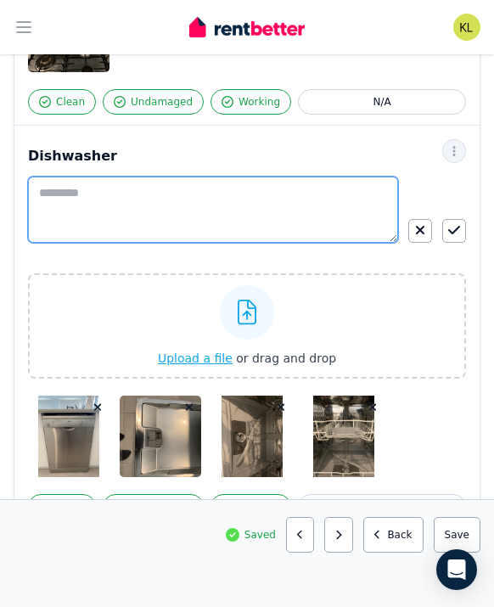
click at [73, 189] on textarea at bounding box center [213, 210] width 370 height 66
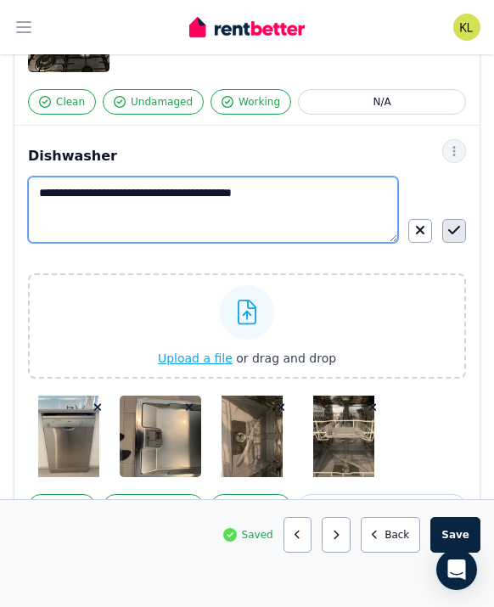
type textarea "**********"
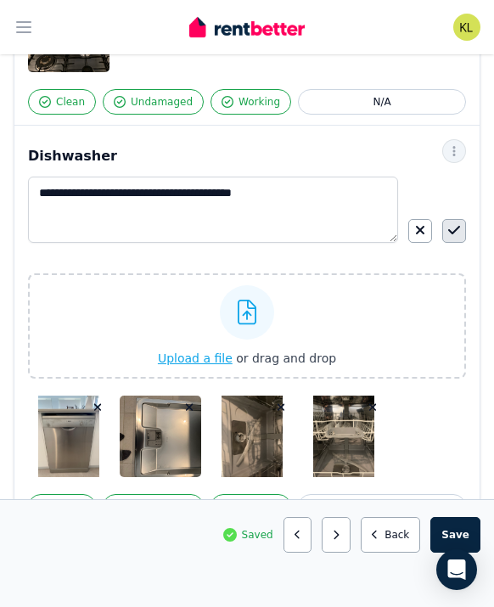
click at [465, 231] on button "button" at bounding box center [455, 231] width 24 height 24
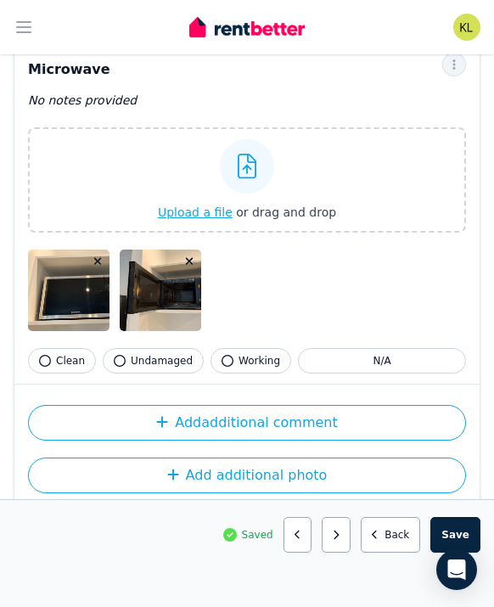
scroll to position [5695, 0]
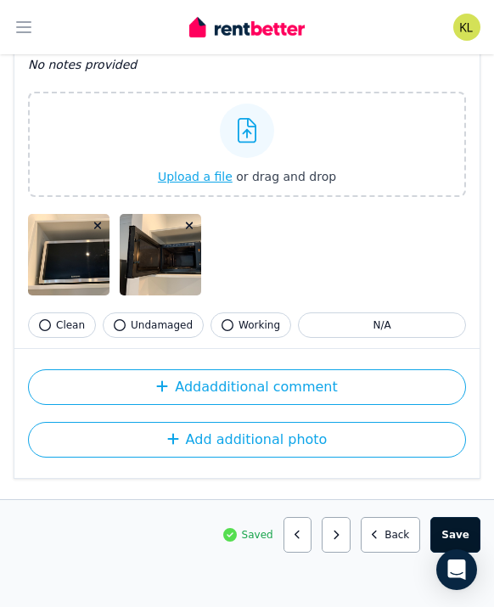
click at [463, 531] on button "Save area" at bounding box center [456, 535] width 50 height 36
click at [390, 533] on button "Back" at bounding box center [394, 535] width 60 height 36
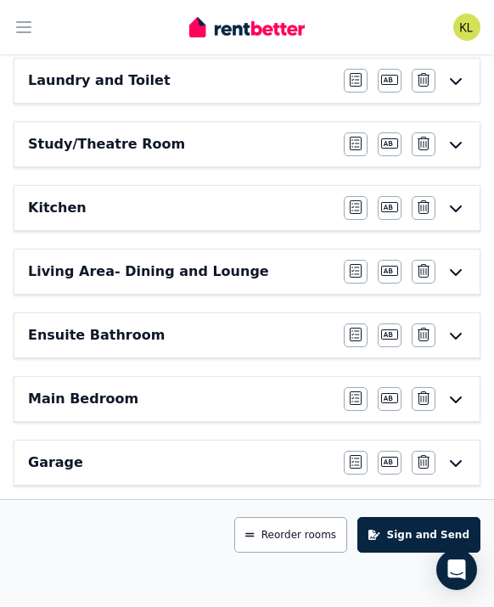
scroll to position [643, 0]
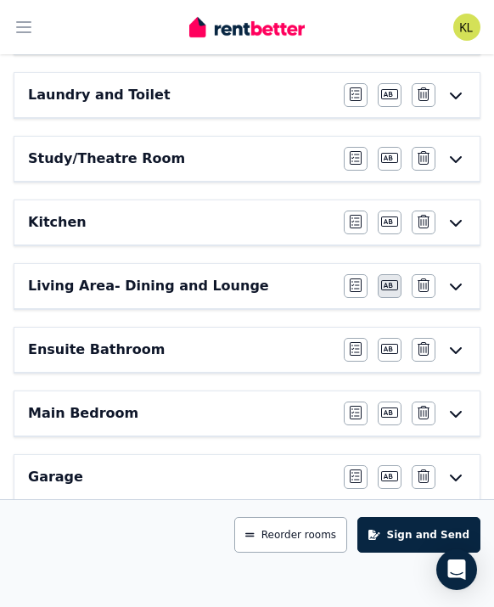
click at [392, 285] on icon "button" at bounding box center [389, 285] width 17 height 10
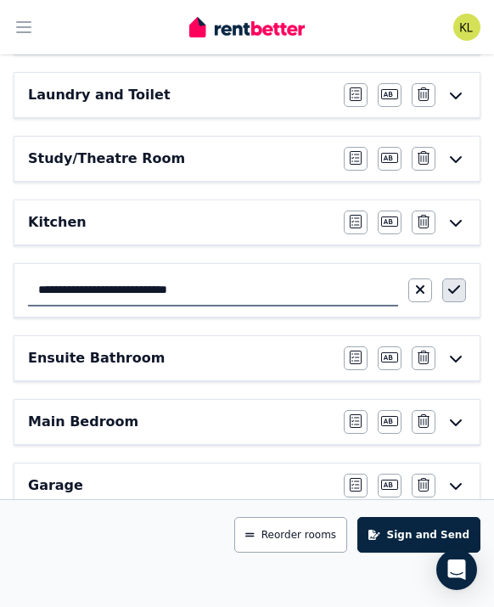
click at [445, 293] on button "button" at bounding box center [455, 291] width 24 height 24
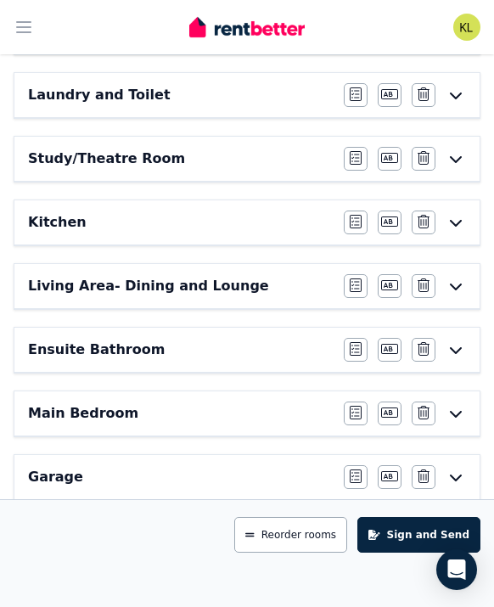
click at [181, 288] on h6 "Living Area- Dining and Lounge" at bounding box center [148, 286] width 241 height 20
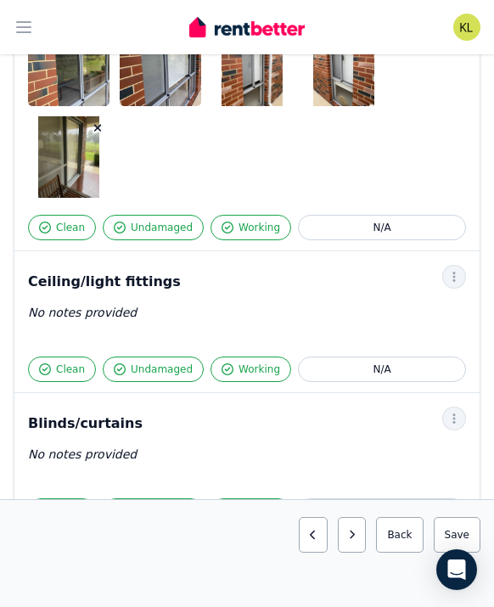
scroll to position [670, 0]
